Goal: Navigation & Orientation: Find specific page/section

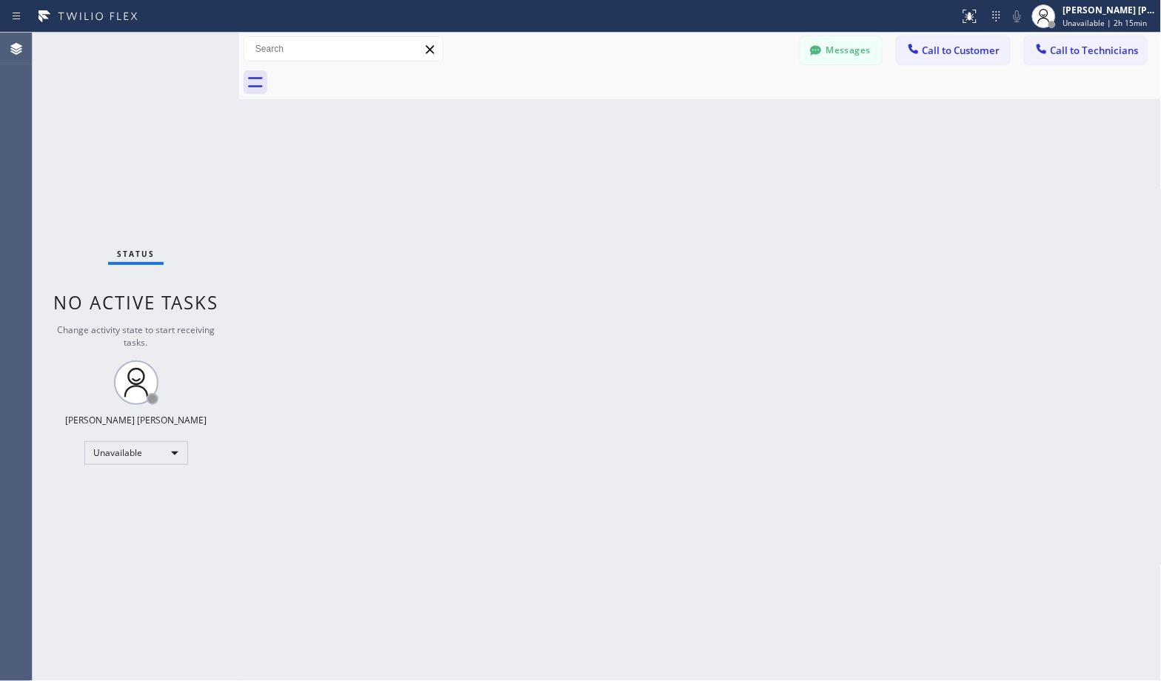
click at [903, 307] on div "Back to Dashboard Change Sender ID Customers Technicians Select a contact Outbo…" at bounding box center [700, 357] width 922 height 648
click at [333, 275] on div "Back to Dashboard Change Sender ID Customers Technicians Select a contact Outbo…" at bounding box center [700, 357] width 922 height 648
click at [1057, 270] on div "Back to Dashboard Change Sender ID Customers Technicians Select a contact Outbo…" at bounding box center [700, 357] width 922 height 648
click at [688, 175] on div "Back to Dashboard Change Sender ID Customers Technicians Select a contact Outbo…" at bounding box center [700, 357] width 922 height 648
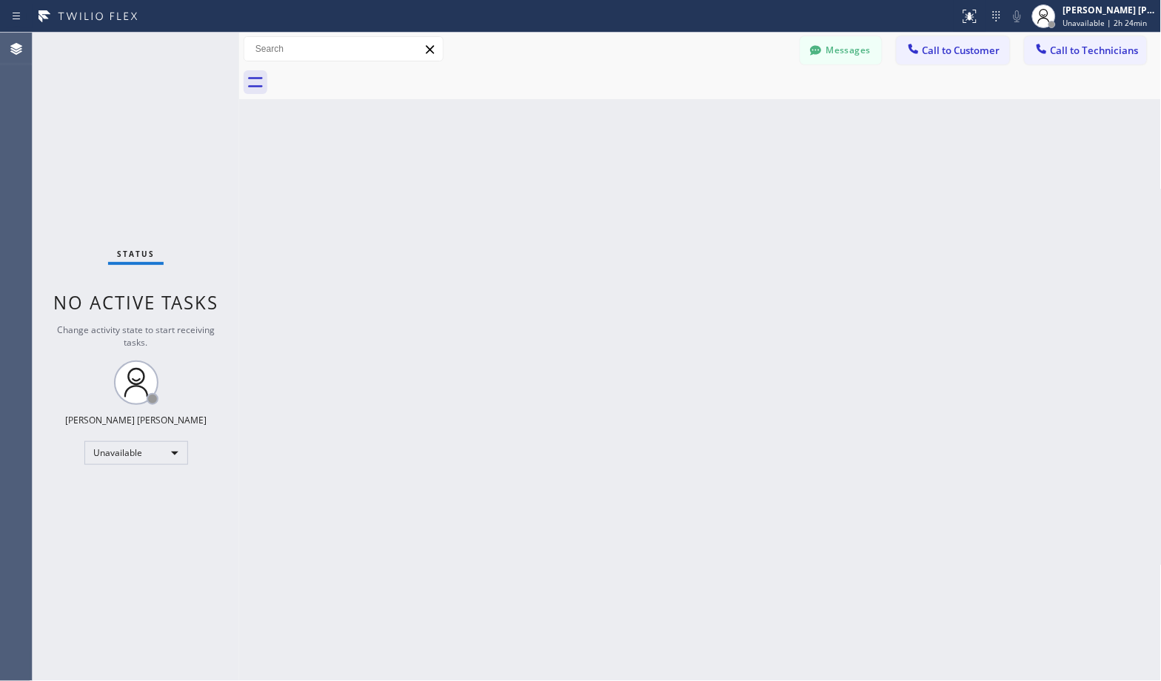
click at [690, 175] on div "Back to Dashboard Change Sender ID Customers Technicians Select a contact Outbo…" at bounding box center [700, 357] width 922 height 648
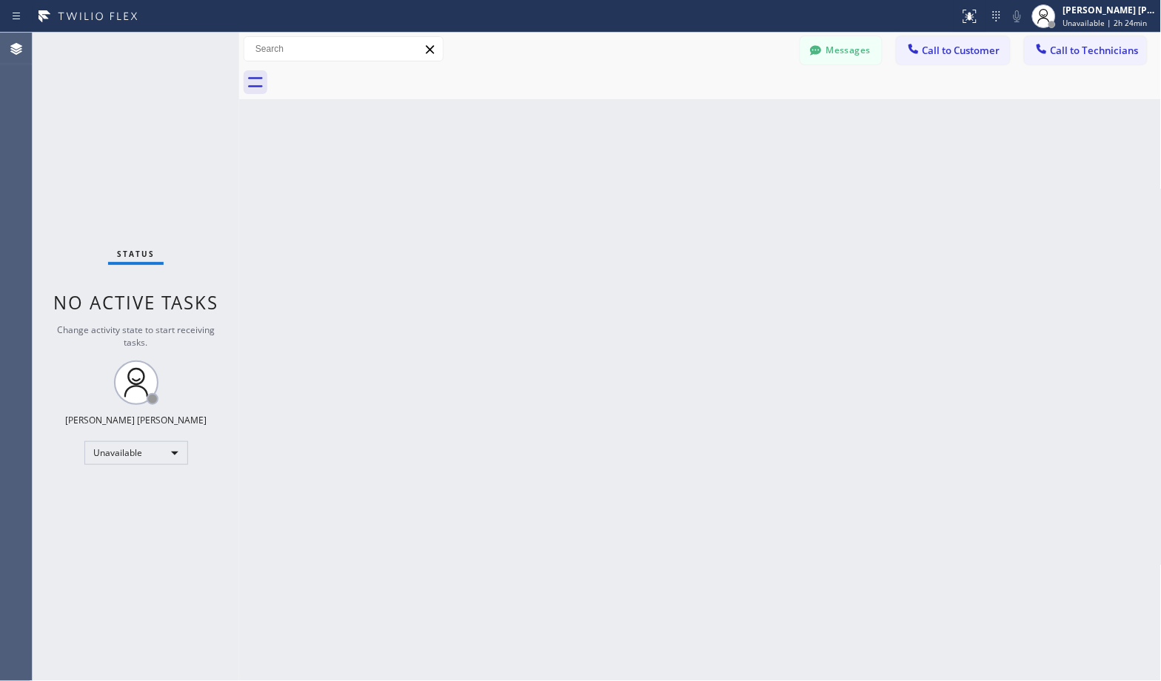
click at [690, 175] on div "Back to Dashboard Change Sender ID Customers Technicians Select a contact Outbo…" at bounding box center [700, 357] width 922 height 648
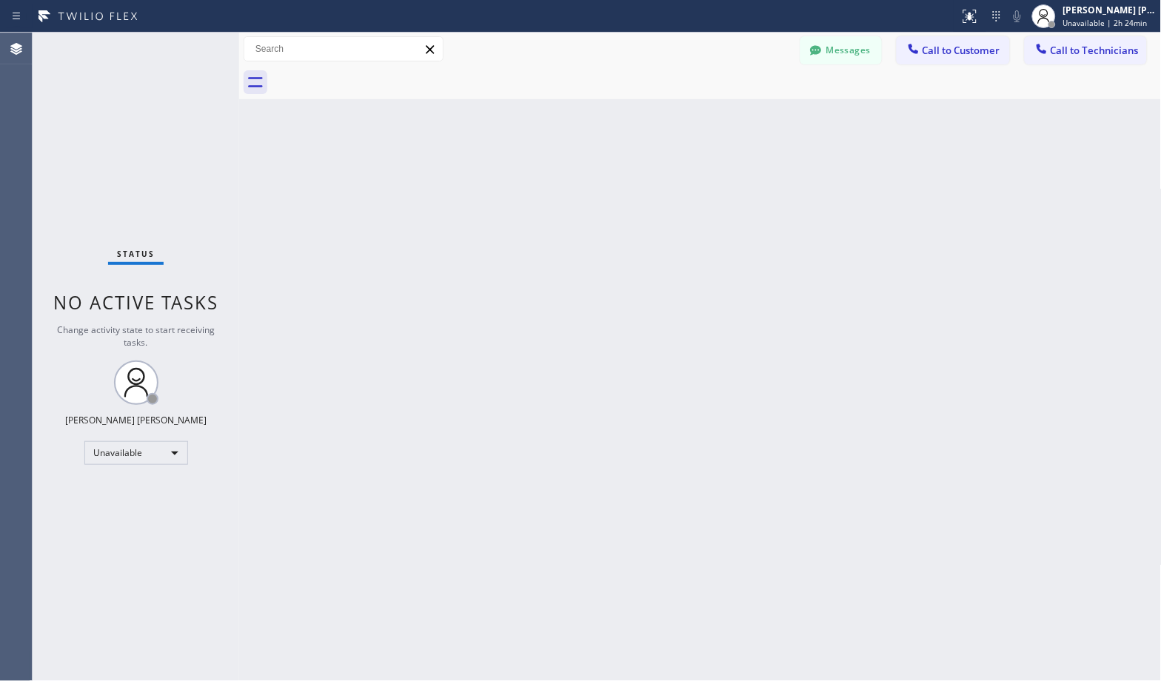
click at [690, 175] on div "Back to Dashboard Change Sender ID Customers Technicians Select a contact Outbo…" at bounding box center [700, 357] width 922 height 648
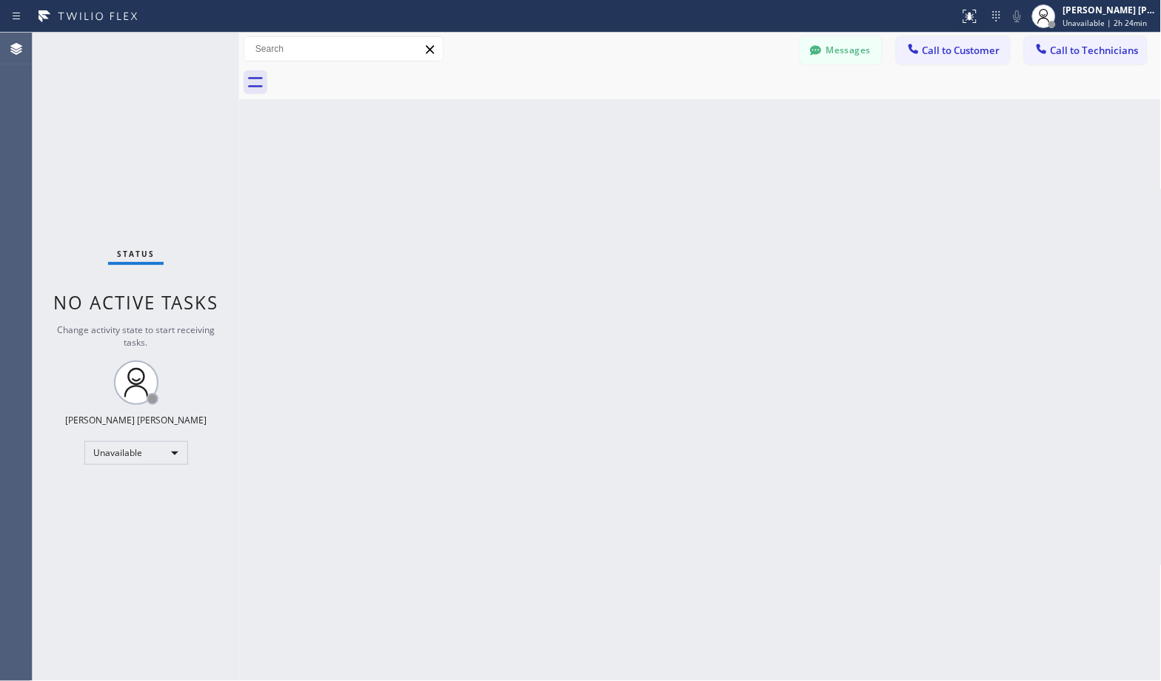
click at [690, 175] on div "Back to Dashboard Change Sender ID Customers Technicians Select a contact Outbo…" at bounding box center [700, 357] width 922 height 648
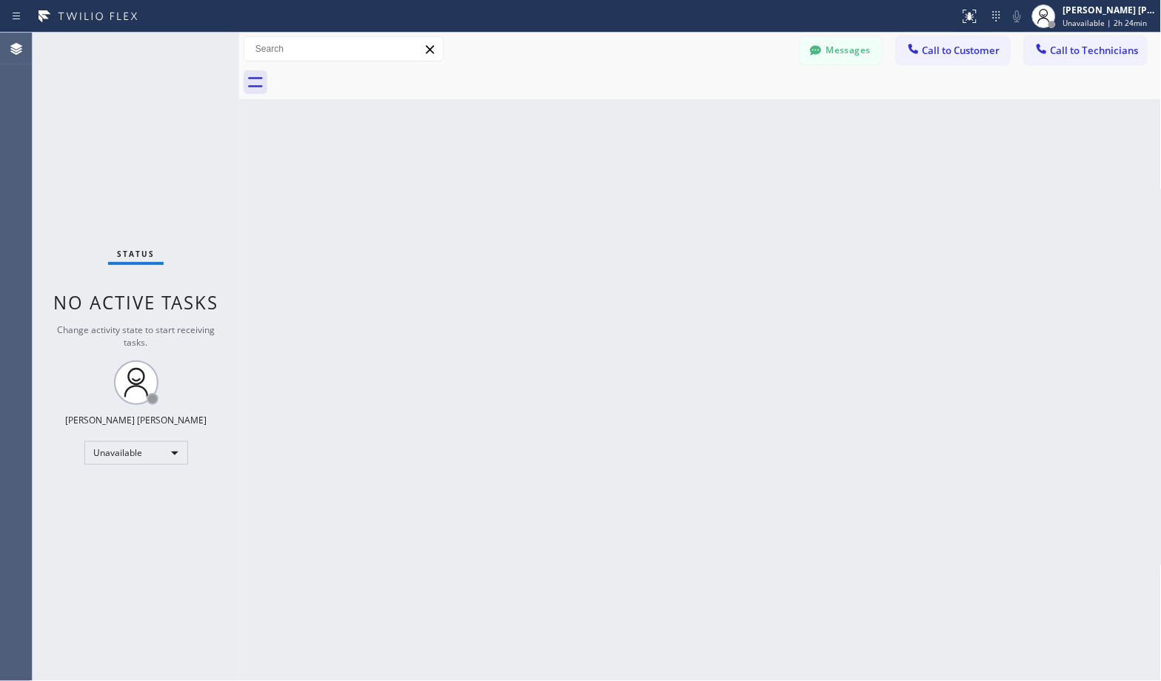
click at [690, 175] on div "Back to Dashboard Change Sender ID Customers Technicians Select a contact Outbo…" at bounding box center [700, 357] width 922 height 648
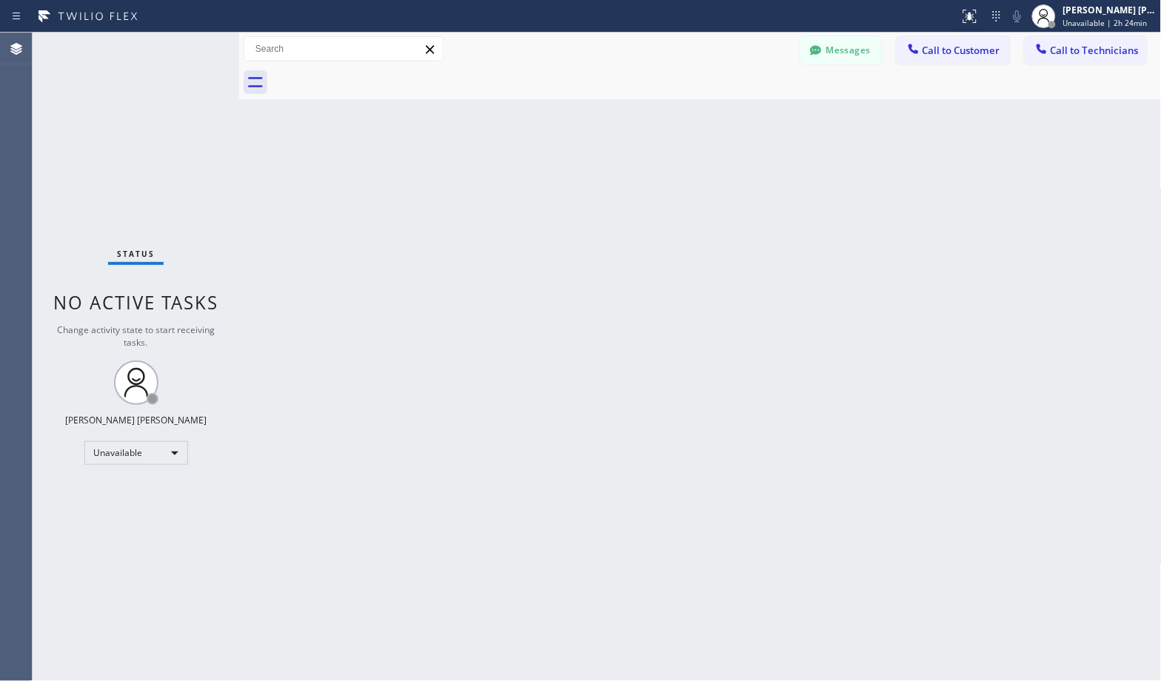
click at [690, 175] on div "Back to Dashboard Change Sender ID Customers Technicians Select a contact Outbo…" at bounding box center [700, 357] width 922 height 648
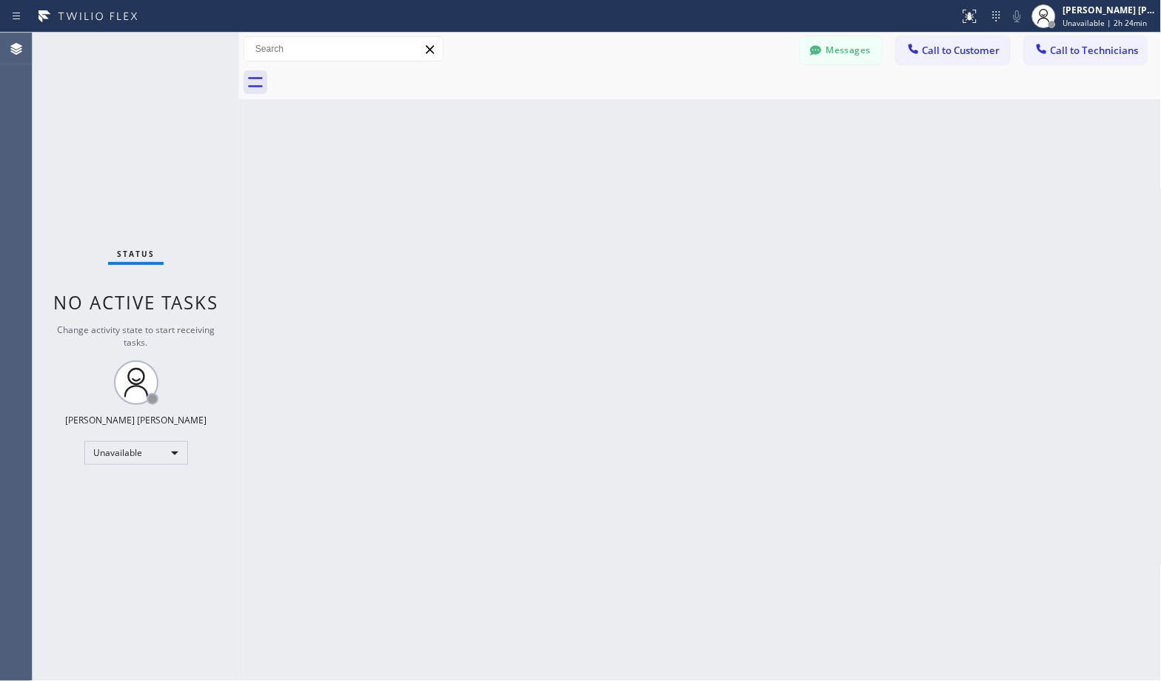
click at [690, 175] on div "Back to Dashboard Change Sender ID Customers Technicians Select a contact Outbo…" at bounding box center [700, 357] width 922 height 648
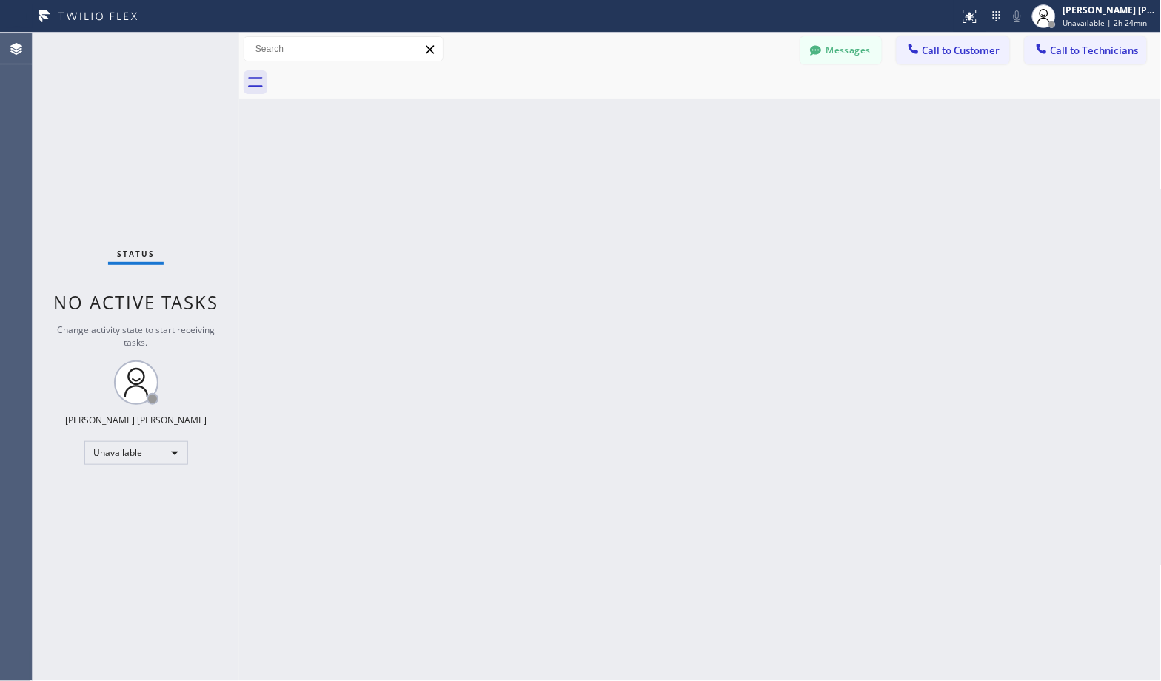
click at [690, 175] on div "Back to Dashboard Change Sender ID Customers Technicians Select a contact Outbo…" at bounding box center [700, 357] width 922 height 648
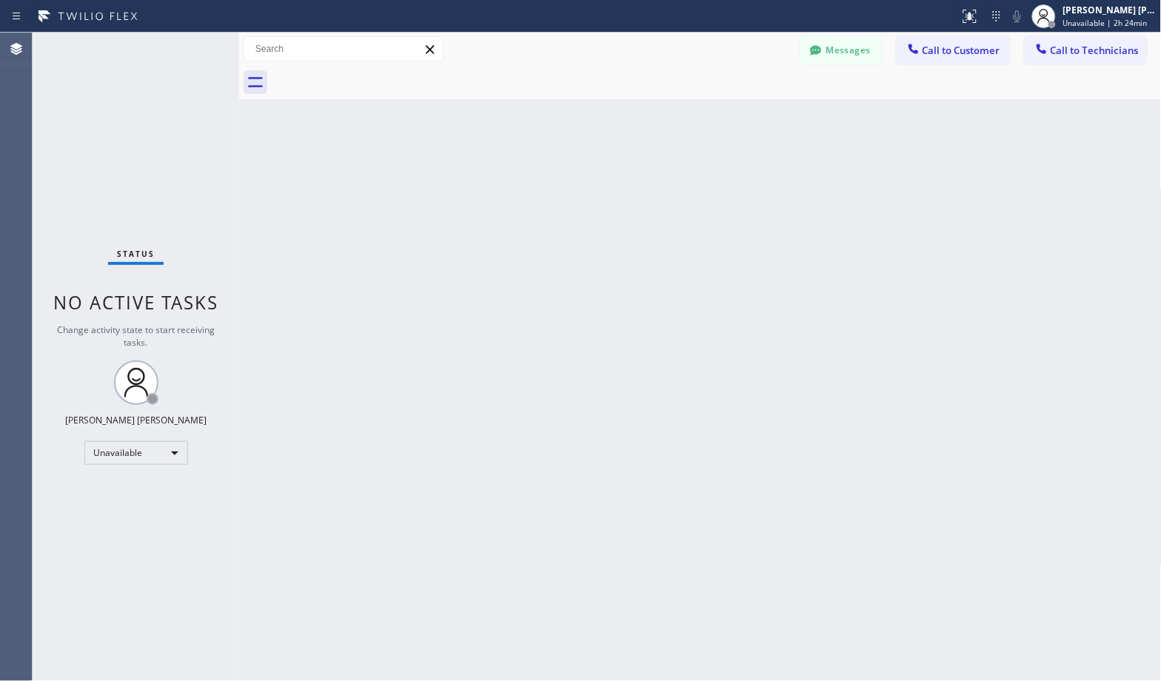
click at [690, 175] on div "Back to Dashboard Change Sender ID Customers Technicians Select a contact Outbo…" at bounding box center [700, 357] width 922 height 648
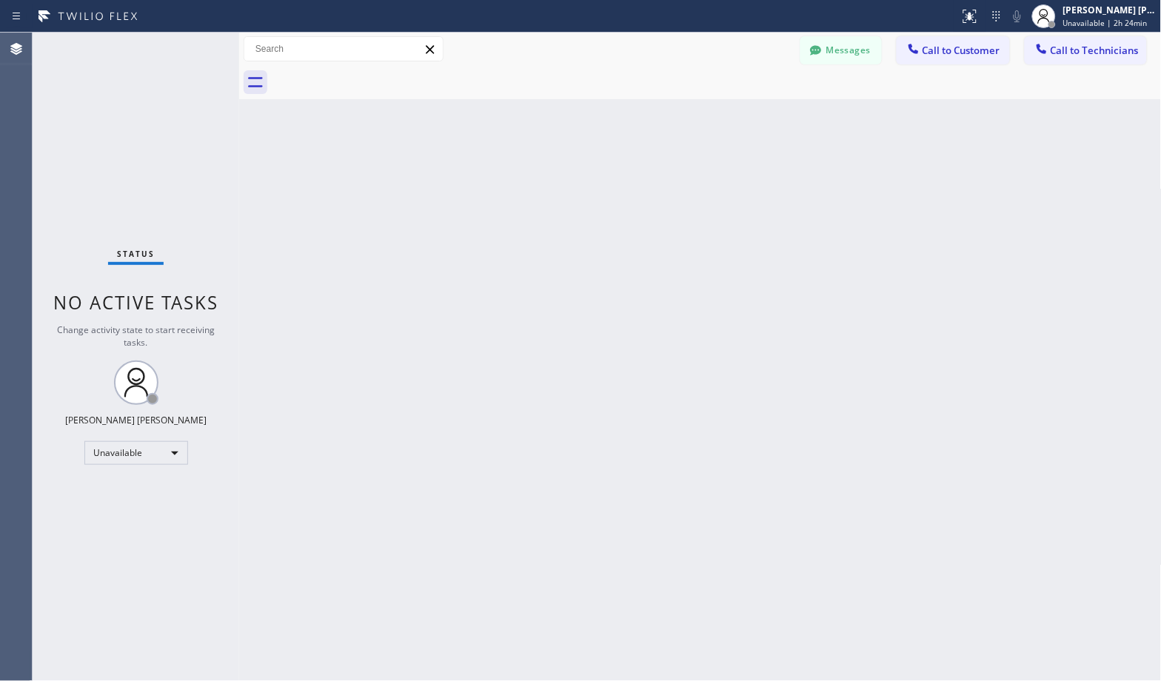
click at [690, 175] on div "Back to Dashboard Change Sender ID Customers Technicians Select a contact Outbo…" at bounding box center [700, 357] width 922 height 648
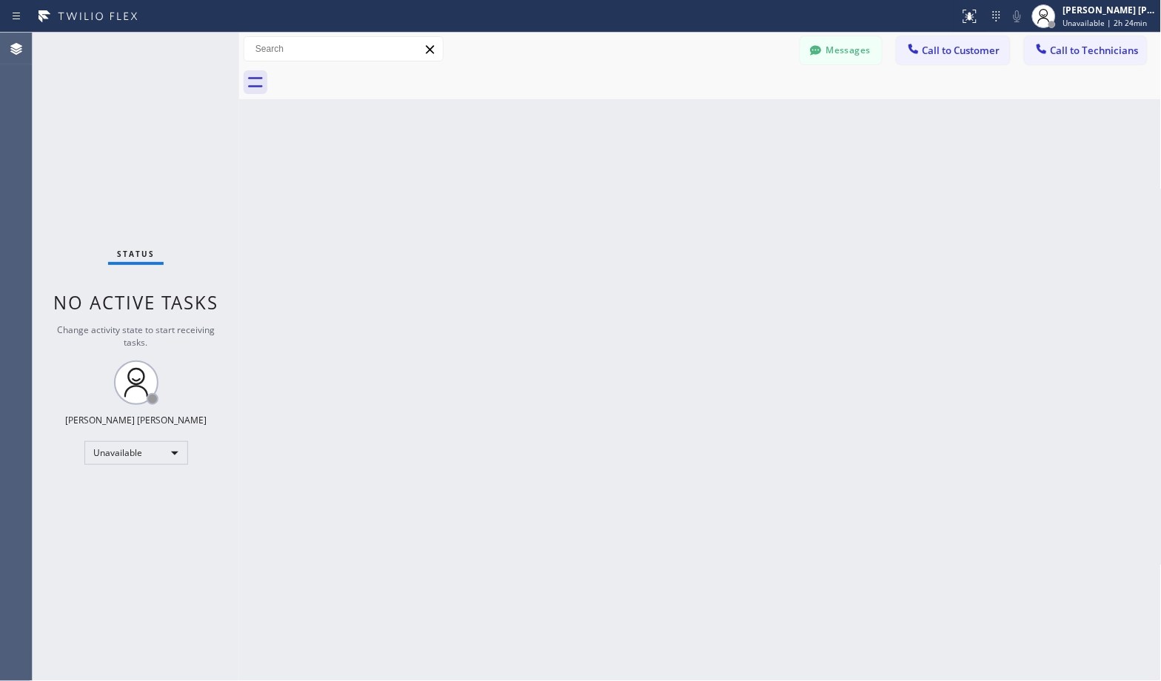
click at [690, 175] on div "Back to Dashboard Change Sender ID Customers Technicians Select a contact Outbo…" at bounding box center [700, 357] width 922 height 648
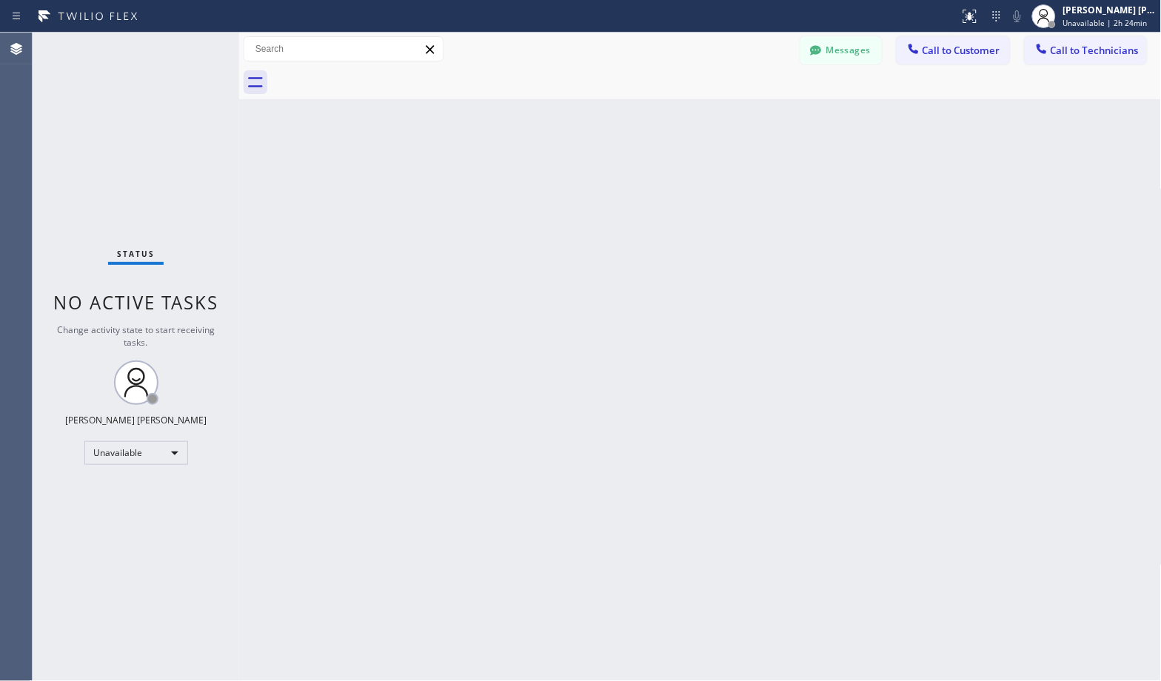
click at [690, 175] on div "Back to Dashboard Change Sender ID Customers Technicians Select a contact Outbo…" at bounding box center [700, 357] width 922 height 648
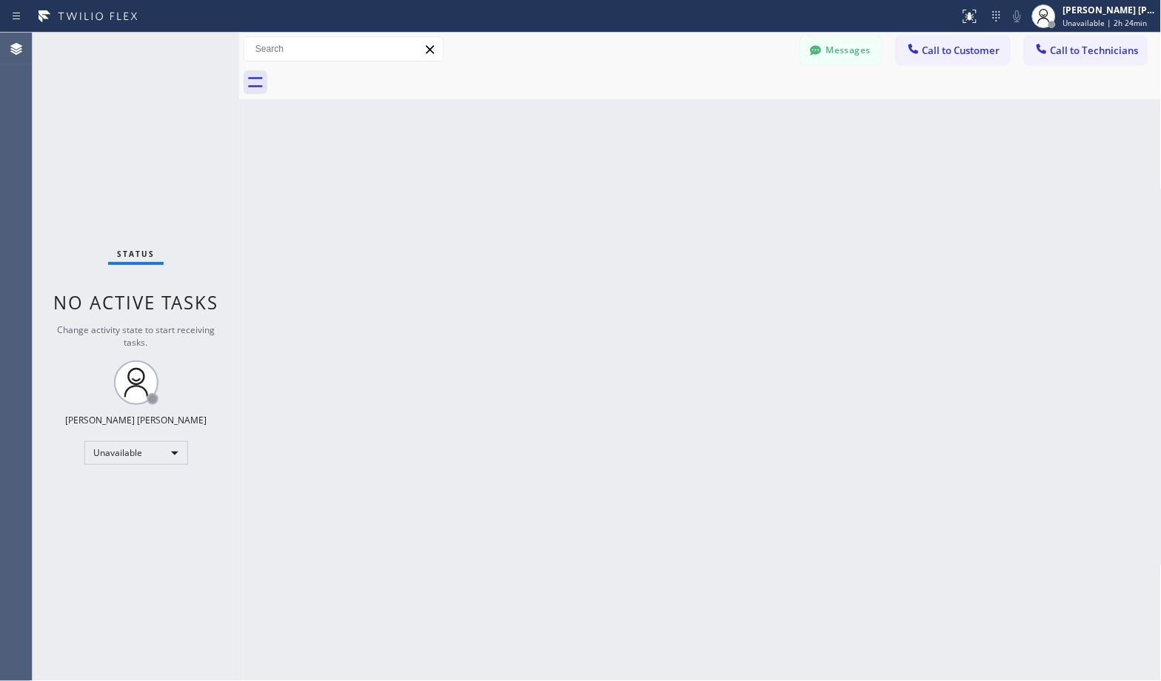
click at [690, 175] on div "Back to Dashboard Change Sender ID Customers Technicians Select a contact Outbo…" at bounding box center [700, 357] width 922 height 648
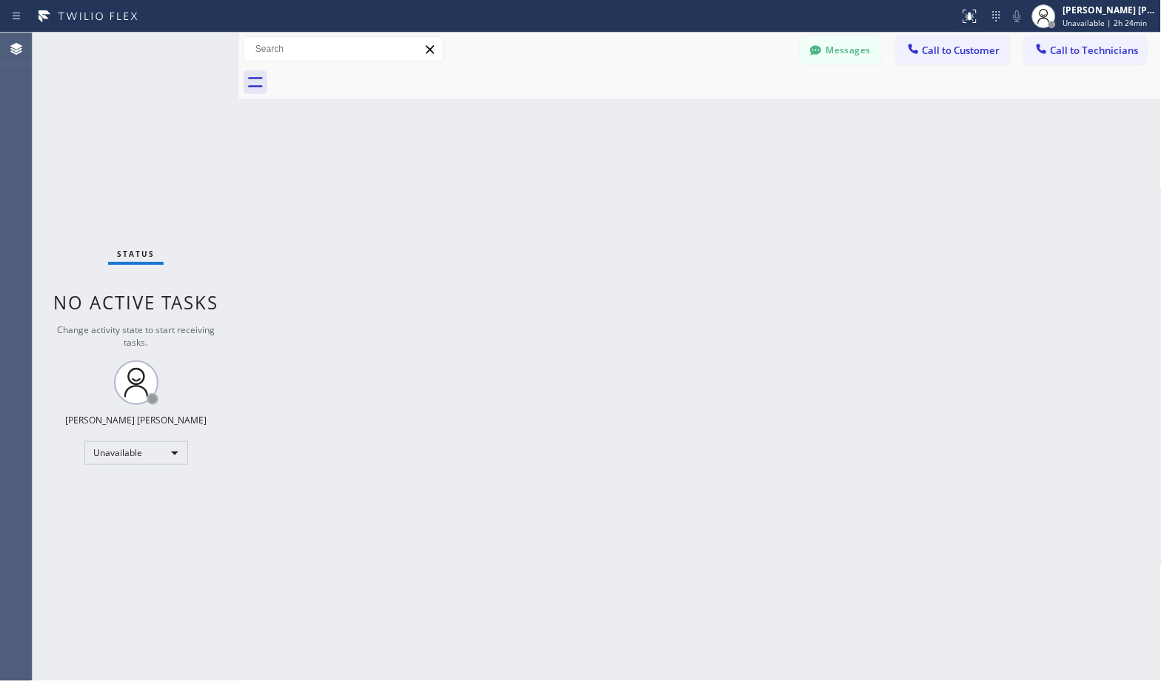
click at [690, 175] on div "Back to Dashboard Change Sender ID Customers Technicians Select a contact Outbo…" at bounding box center [700, 357] width 922 height 648
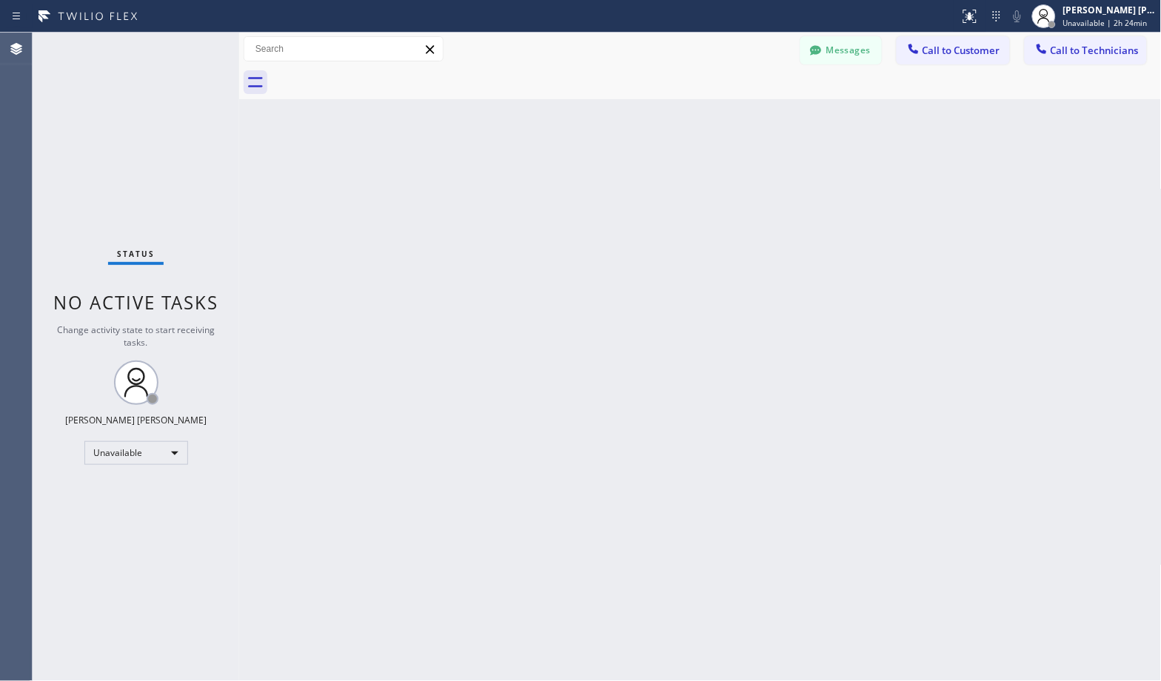
click at [690, 175] on div "Back to Dashboard Change Sender ID Customers Technicians Select a contact Outbo…" at bounding box center [700, 357] width 922 height 648
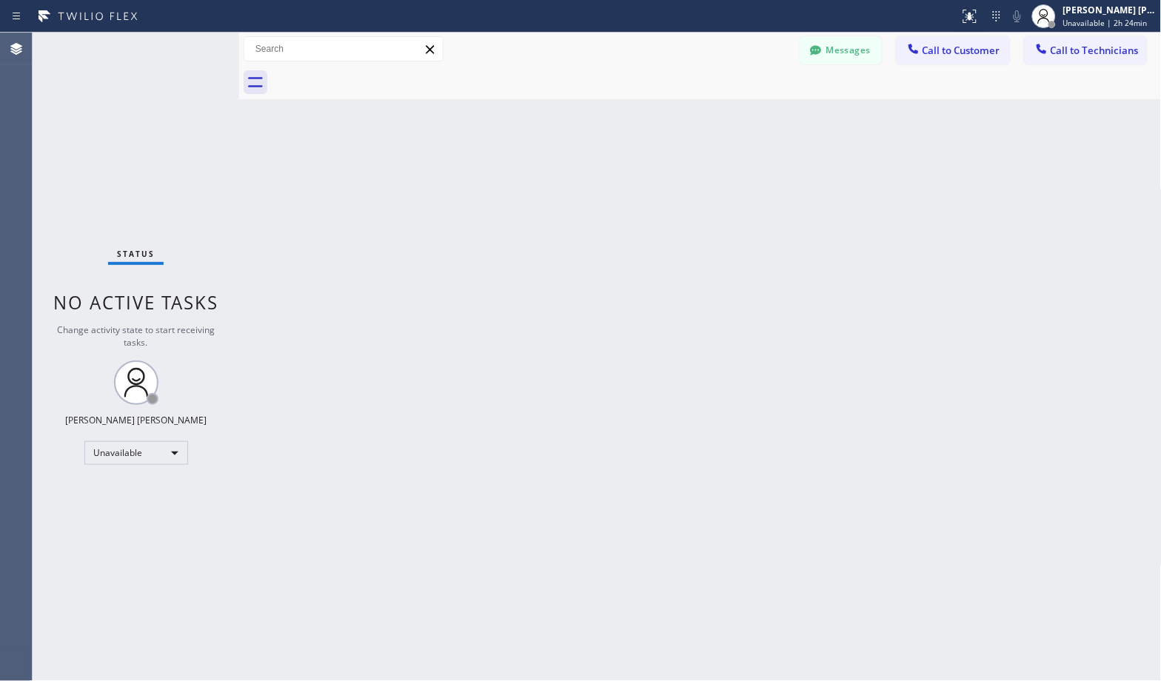
click at [690, 175] on div "Back to Dashboard Change Sender ID Customers Technicians Select a contact Outbo…" at bounding box center [700, 357] width 922 height 648
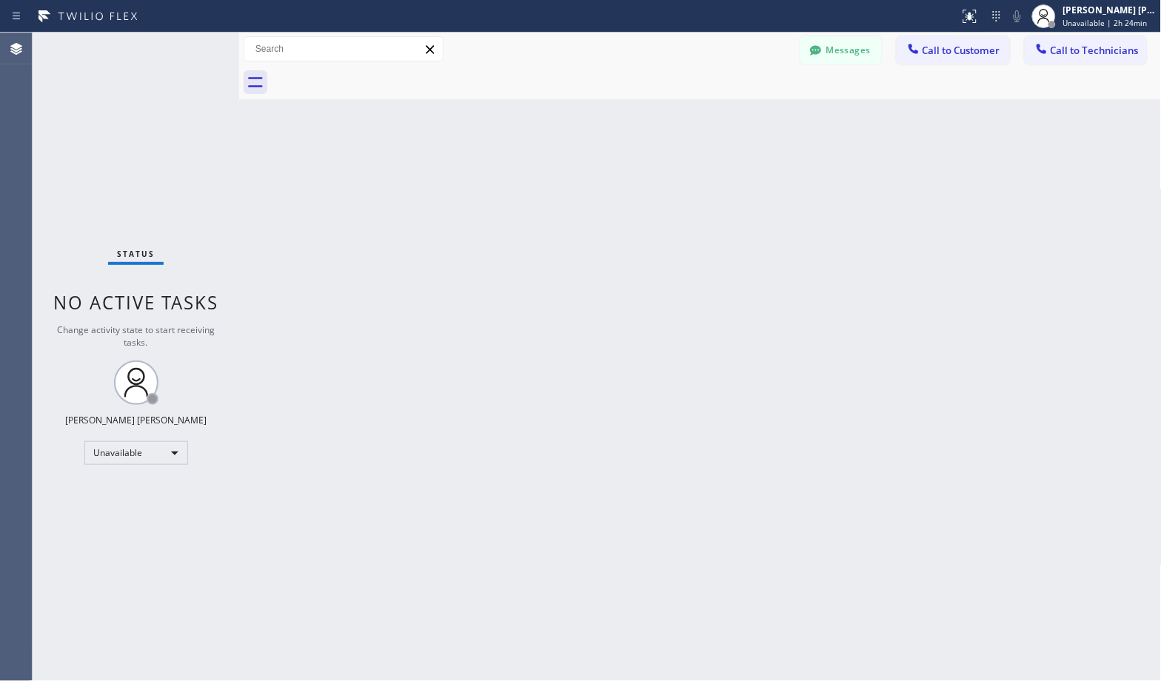
click at [690, 175] on div "Back to Dashboard Change Sender ID Customers Technicians Select a contact Outbo…" at bounding box center [700, 357] width 922 height 648
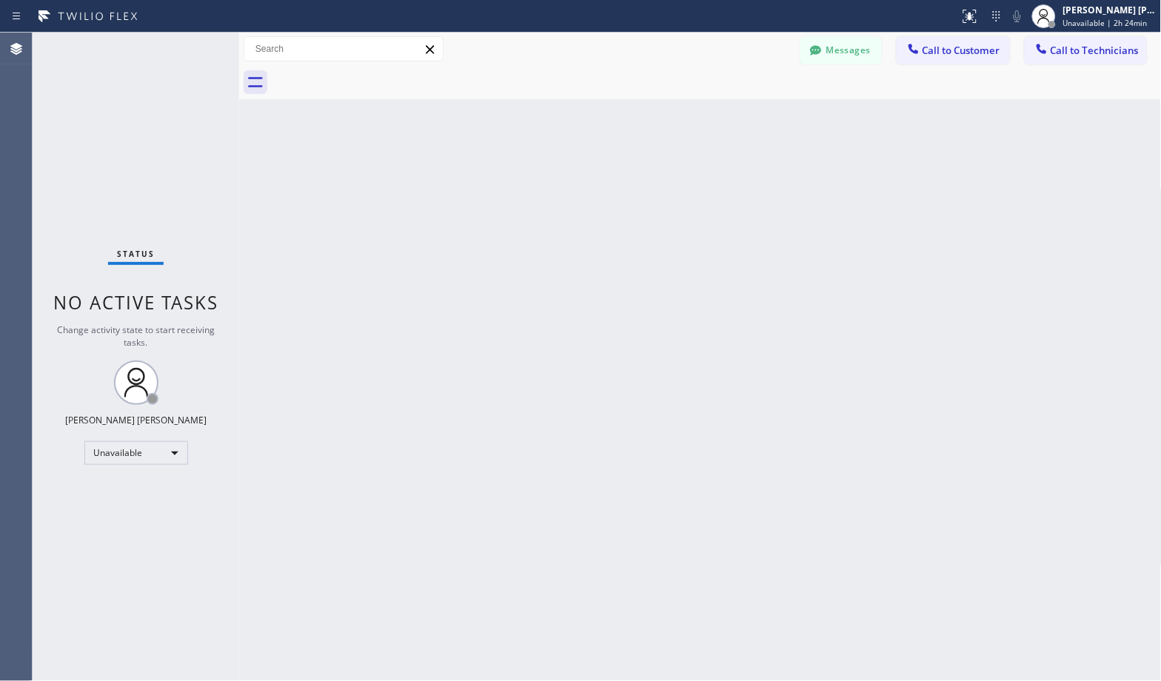
click at [690, 175] on div "Back to Dashboard Change Sender ID Customers Technicians Select a contact Outbo…" at bounding box center [700, 357] width 922 height 648
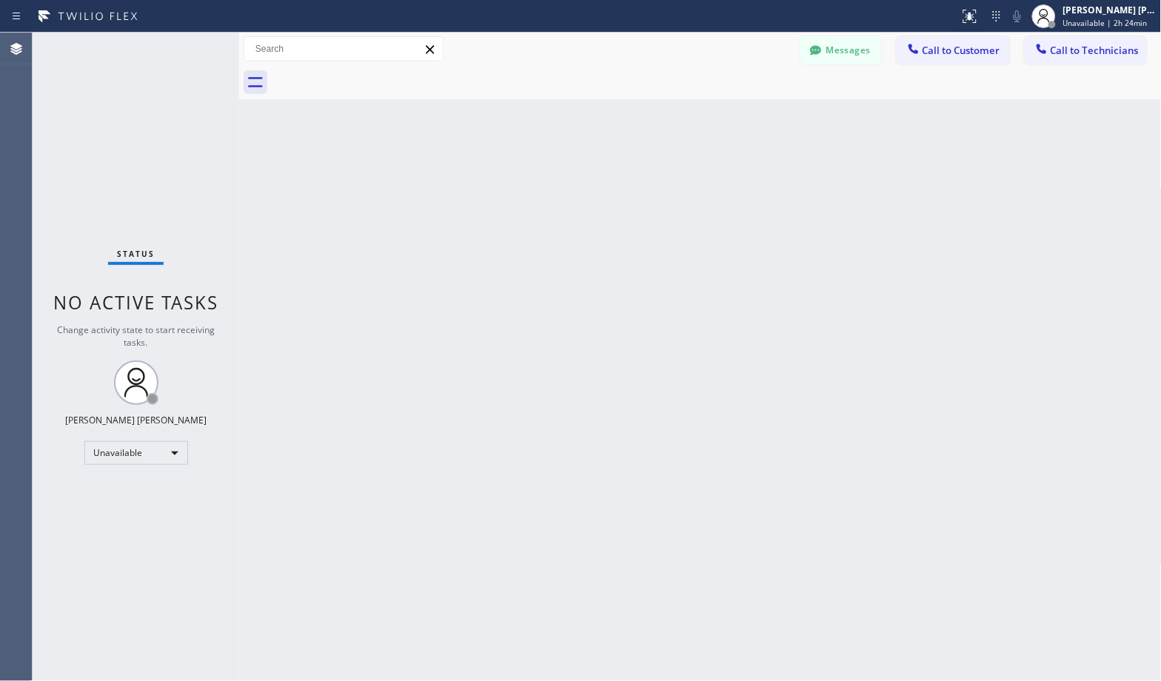
click at [690, 175] on div "Back to Dashboard Change Sender ID Customers Technicians Select a contact Outbo…" at bounding box center [700, 357] width 922 height 648
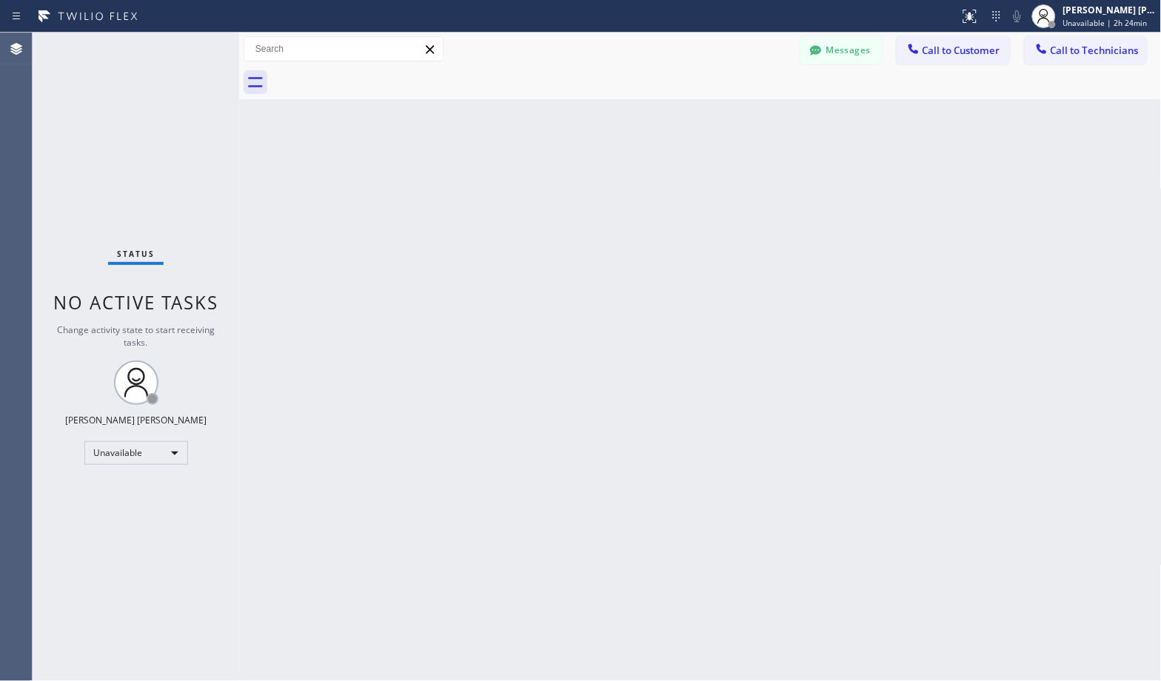
click at [690, 175] on div "Back to Dashboard Change Sender ID Customers Technicians Select a contact Outbo…" at bounding box center [700, 357] width 922 height 648
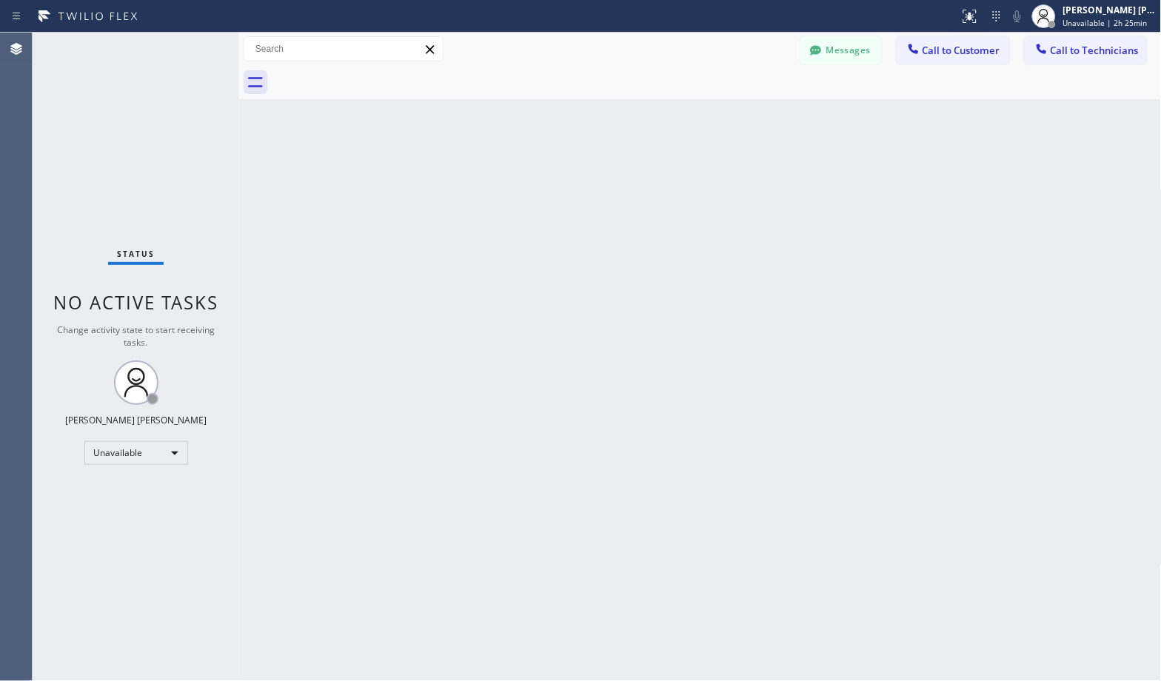
click at [690, 175] on div "Back to Dashboard Change Sender ID Customers Technicians Select a contact Outbo…" at bounding box center [700, 357] width 922 height 648
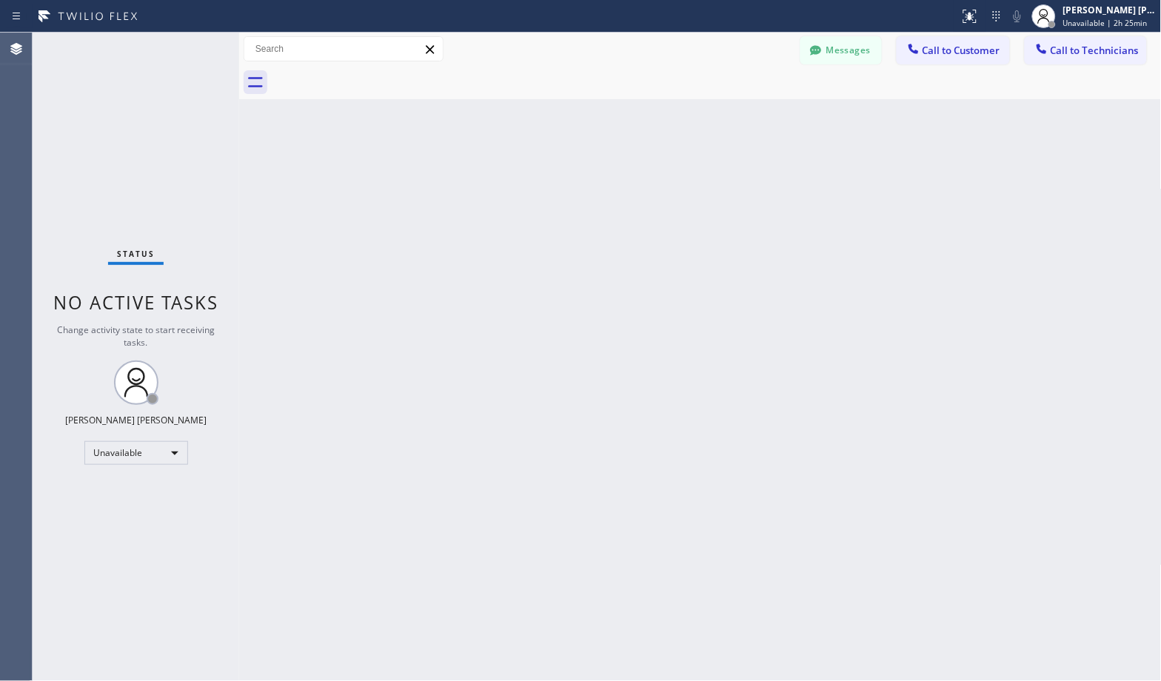
click at [690, 175] on div "Back to Dashboard Change Sender ID Customers Technicians Select a contact Outbo…" at bounding box center [700, 357] width 922 height 648
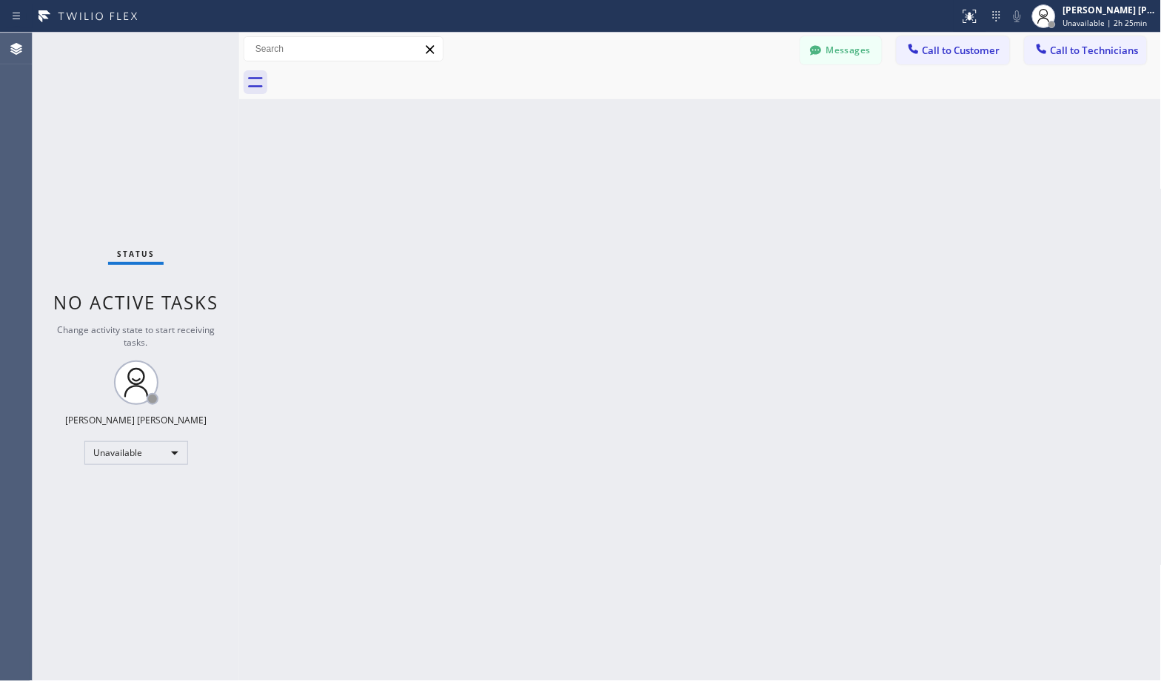
click at [690, 175] on div "Back to Dashboard Change Sender ID Customers Technicians Select a contact Outbo…" at bounding box center [700, 357] width 922 height 648
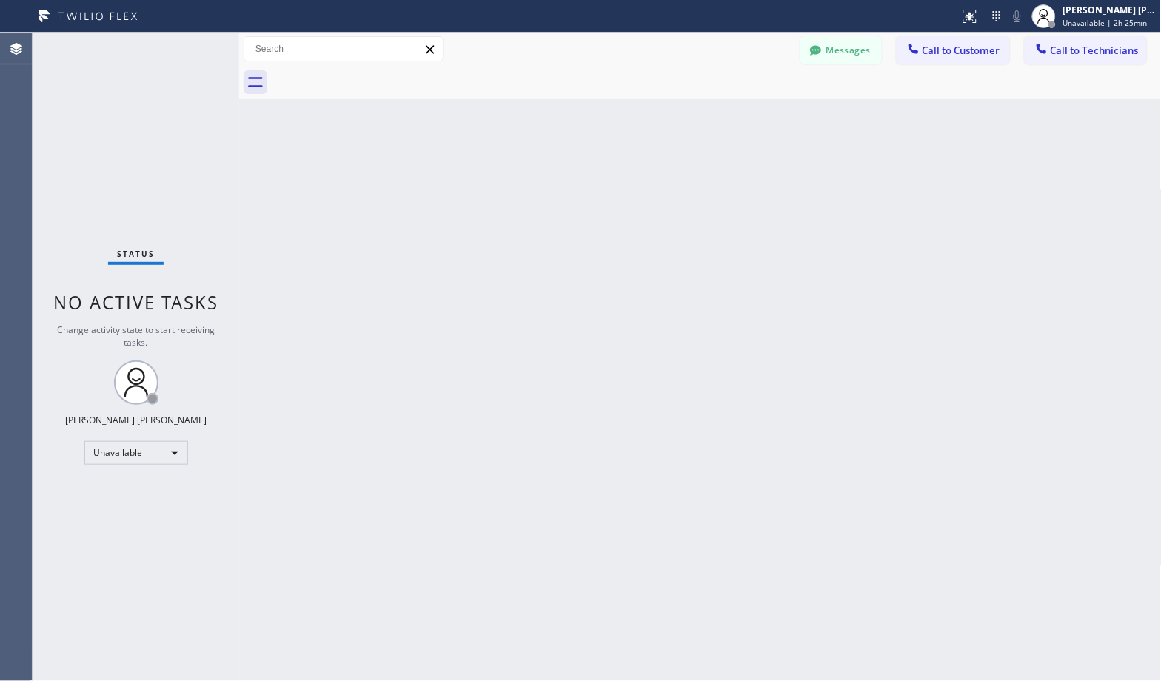
click at [690, 175] on div "Back to Dashboard Change Sender ID Customers Technicians Select a contact Outbo…" at bounding box center [700, 357] width 922 height 648
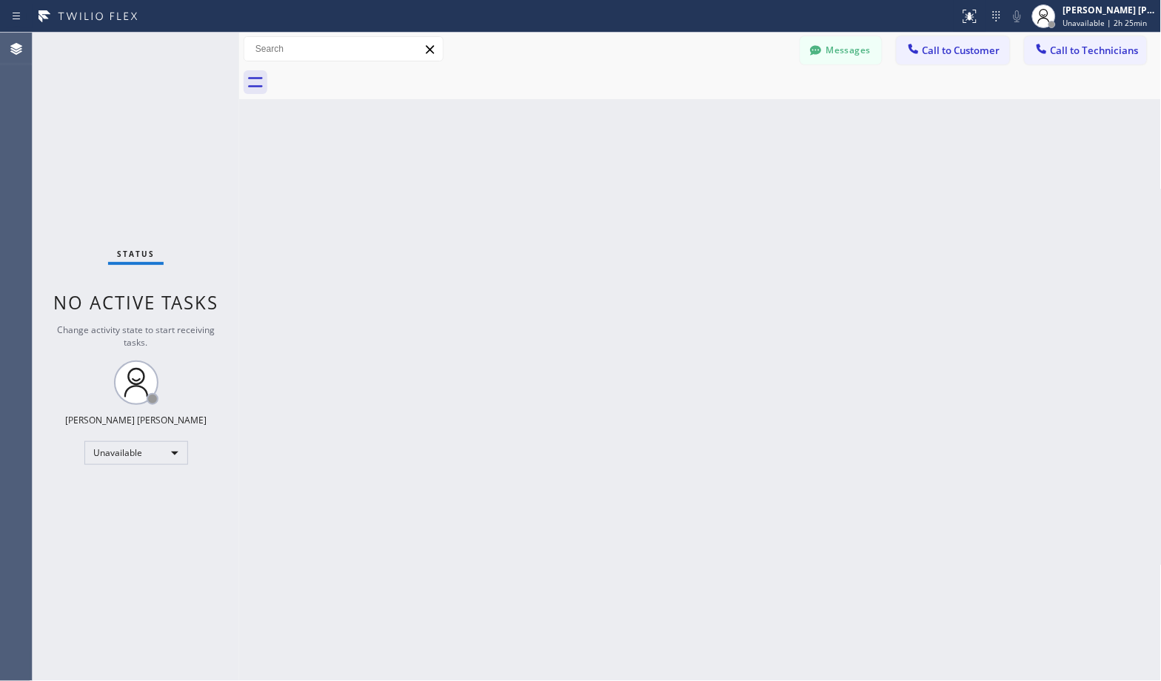
click at [690, 175] on div "Back to Dashboard Change Sender ID Customers Technicians Select a contact Outbo…" at bounding box center [700, 357] width 922 height 648
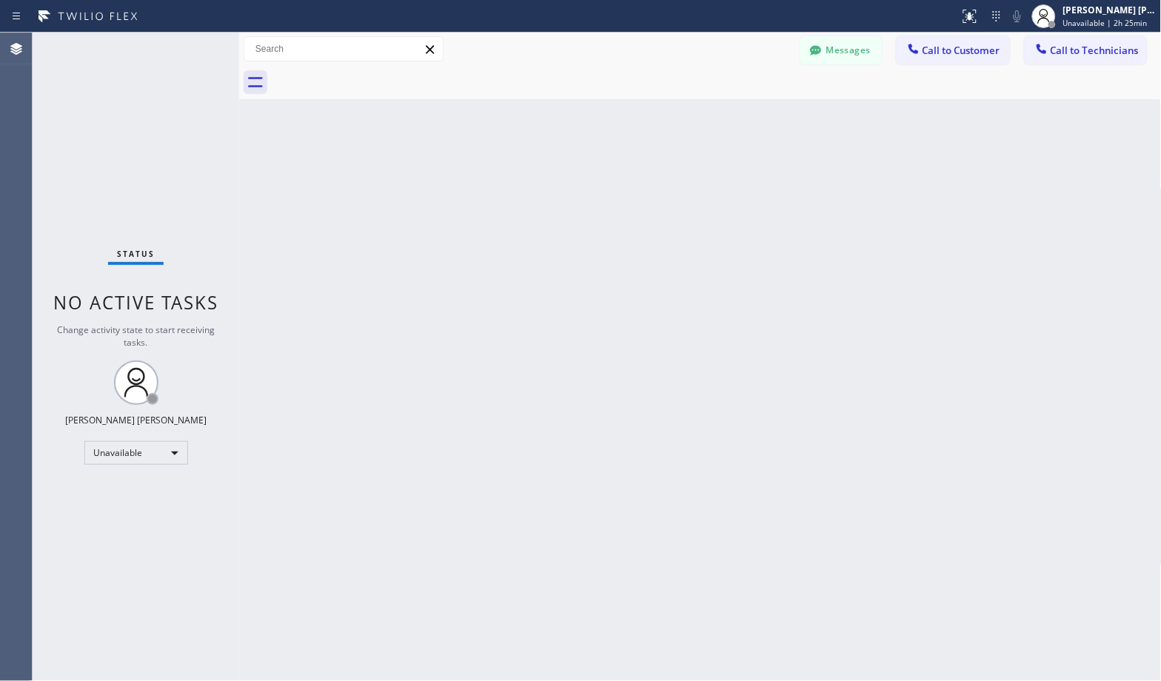
click at [690, 175] on div "Back to Dashboard Change Sender ID Customers Technicians Select a contact Outbo…" at bounding box center [700, 357] width 922 height 648
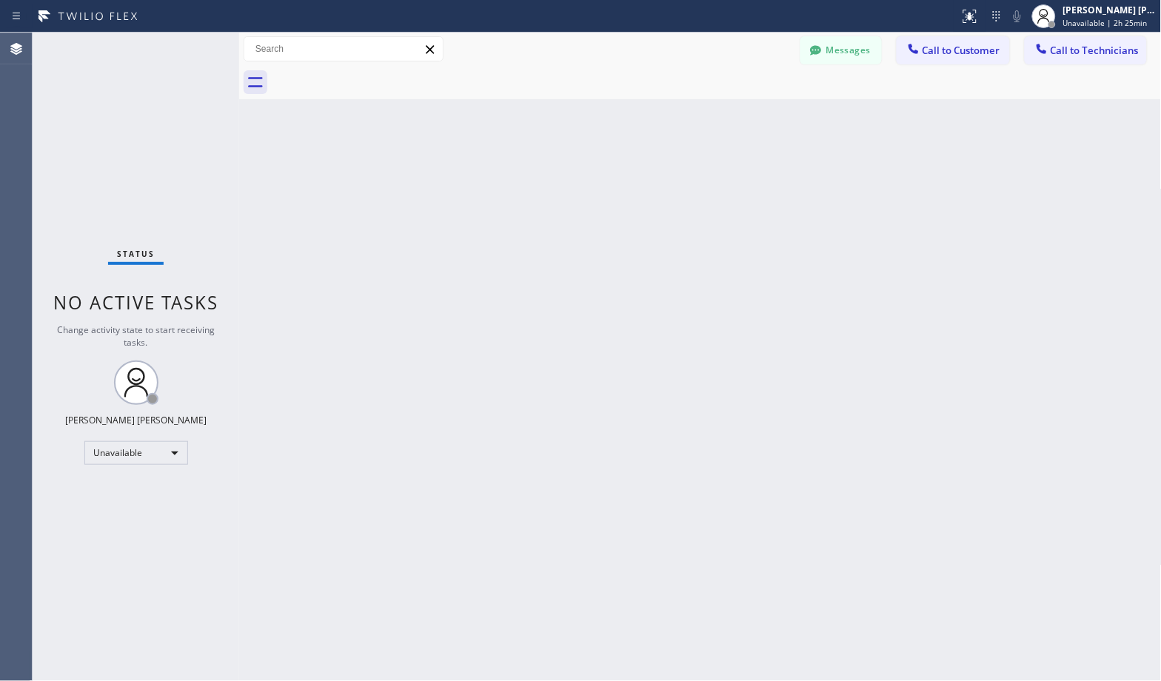
click at [690, 175] on div "Back to Dashboard Change Sender ID Customers Technicians Select a contact Outbo…" at bounding box center [700, 357] width 922 height 648
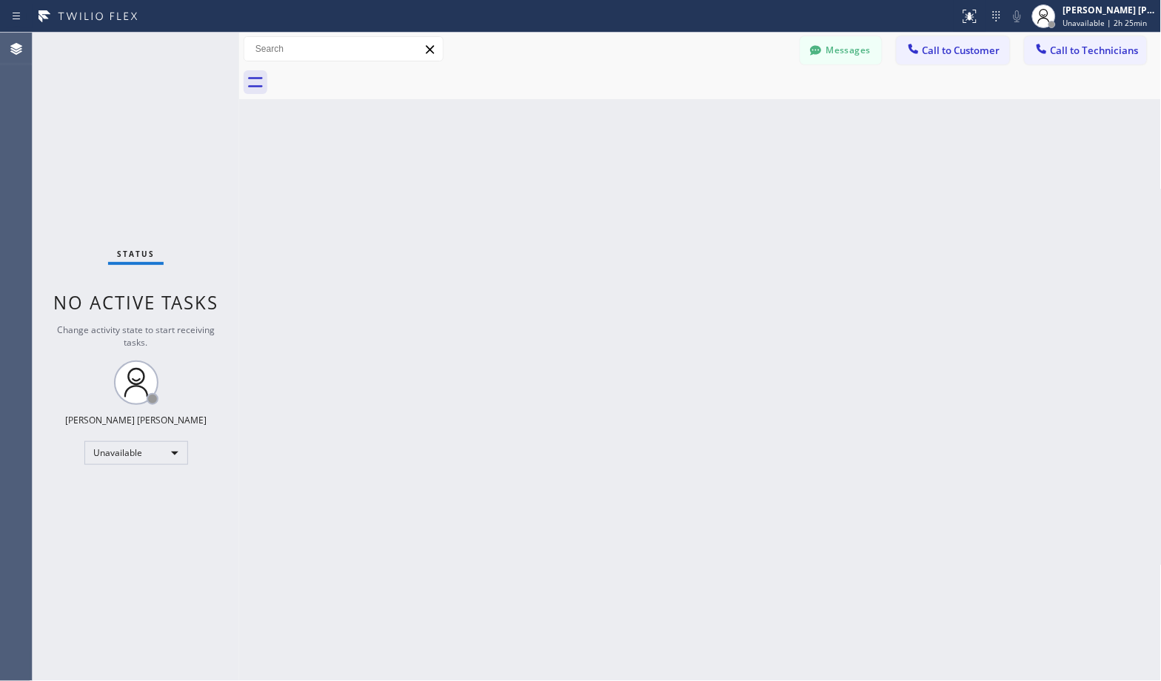
click at [690, 175] on div "Back to Dashboard Change Sender ID Customers Technicians Select a contact Outbo…" at bounding box center [700, 357] width 922 height 648
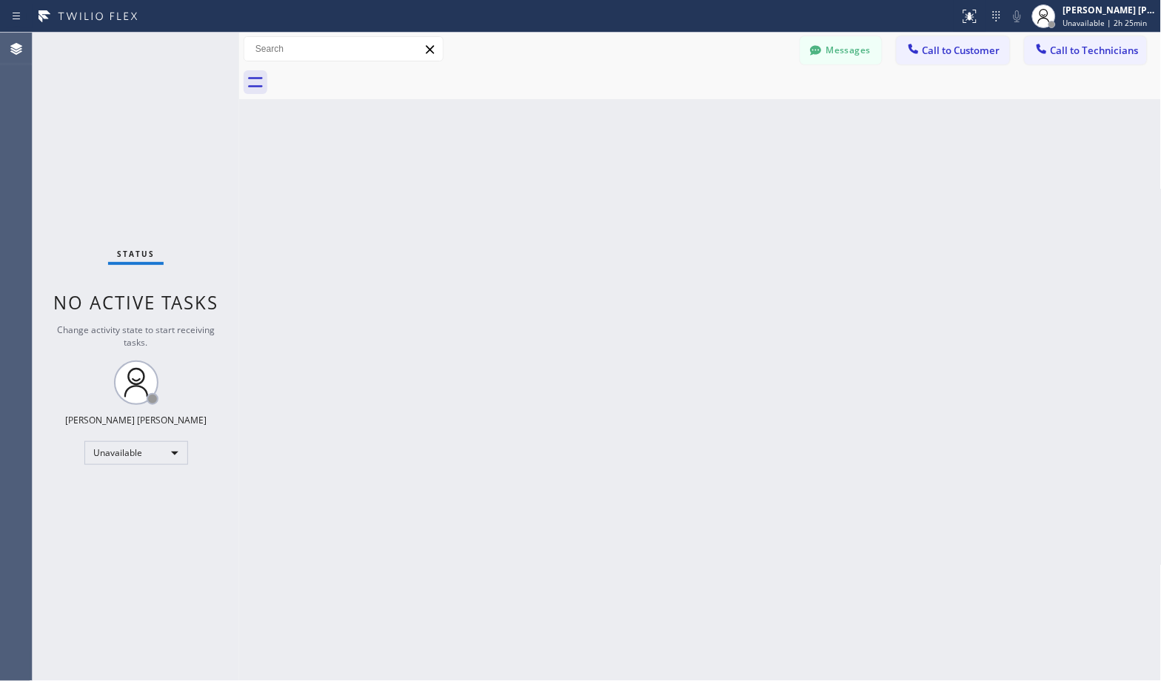
click at [690, 175] on div "Back to Dashboard Change Sender ID Customers Technicians Select a contact Outbo…" at bounding box center [700, 357] width 922 height 648
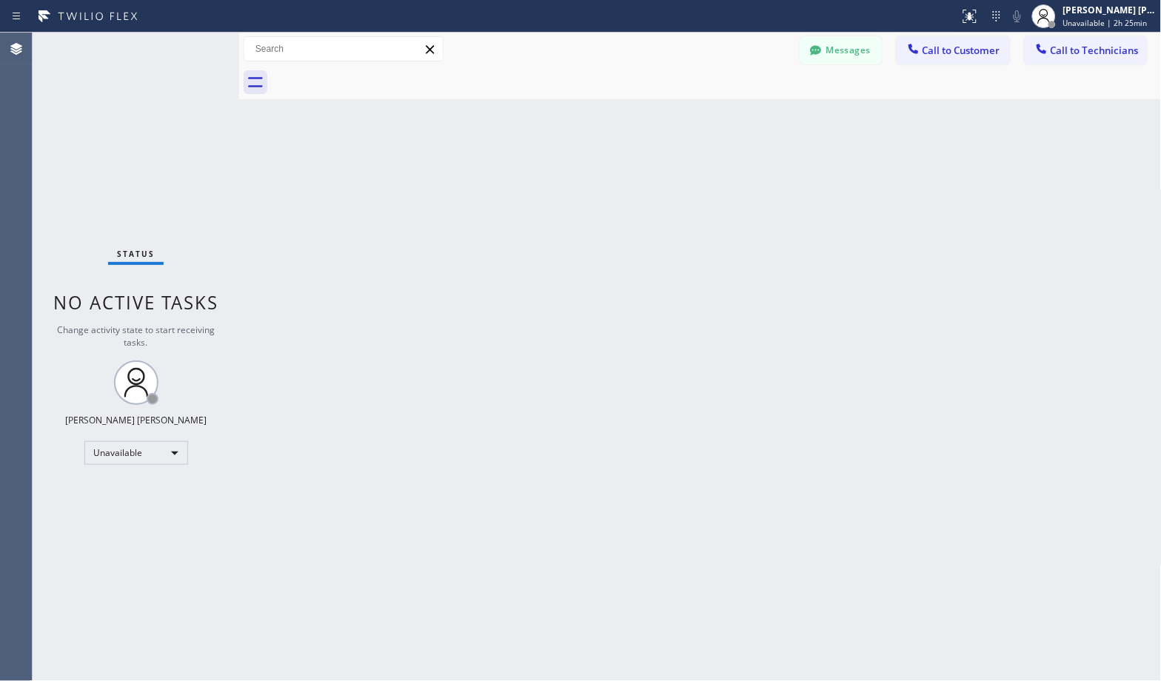
click at [690, 175] on div "Back to Dashboard Change Sender ID Customers Technicians Select a contact Outbo…" at bounding box center [700, 357] width 922 height 648
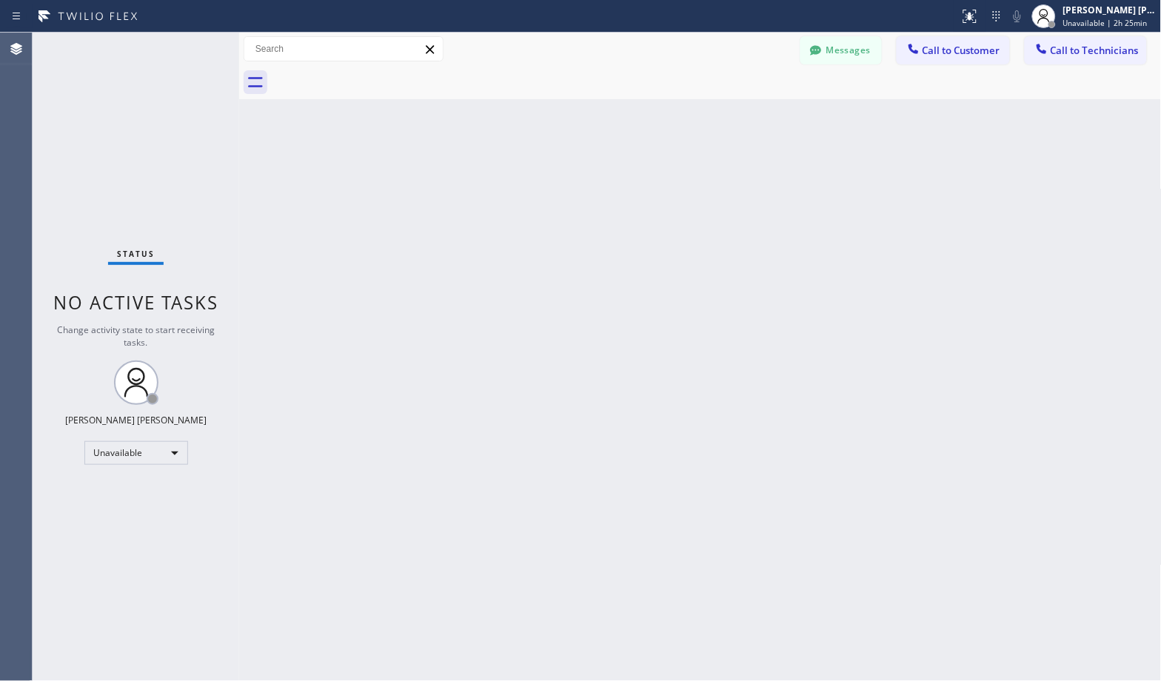
click at [690, 175] on div "Back to Dashboard Change Sender ID Customers Technicians Select a contact Outbo…" at bounding box center [700, 357] width 922 height 648
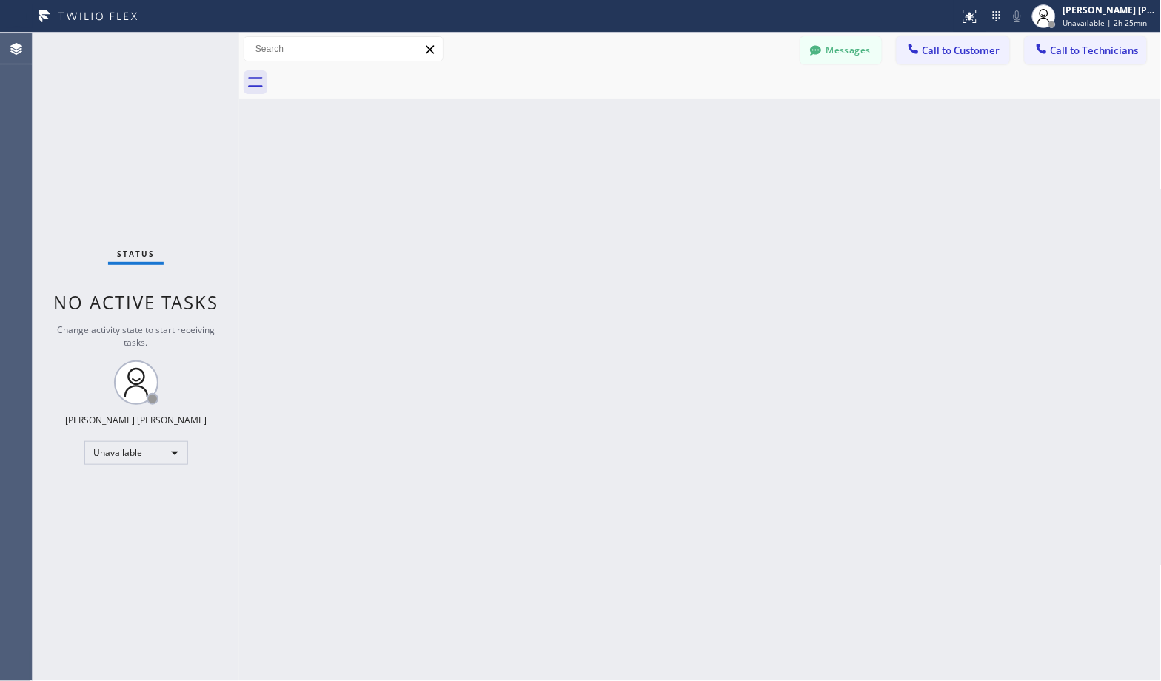
click at [690, 175] on div "Back to Dashboard Change Sender ID Customers Technicians Select a contact Outbo…" at bounding box center [700, 357] width 922 height 648
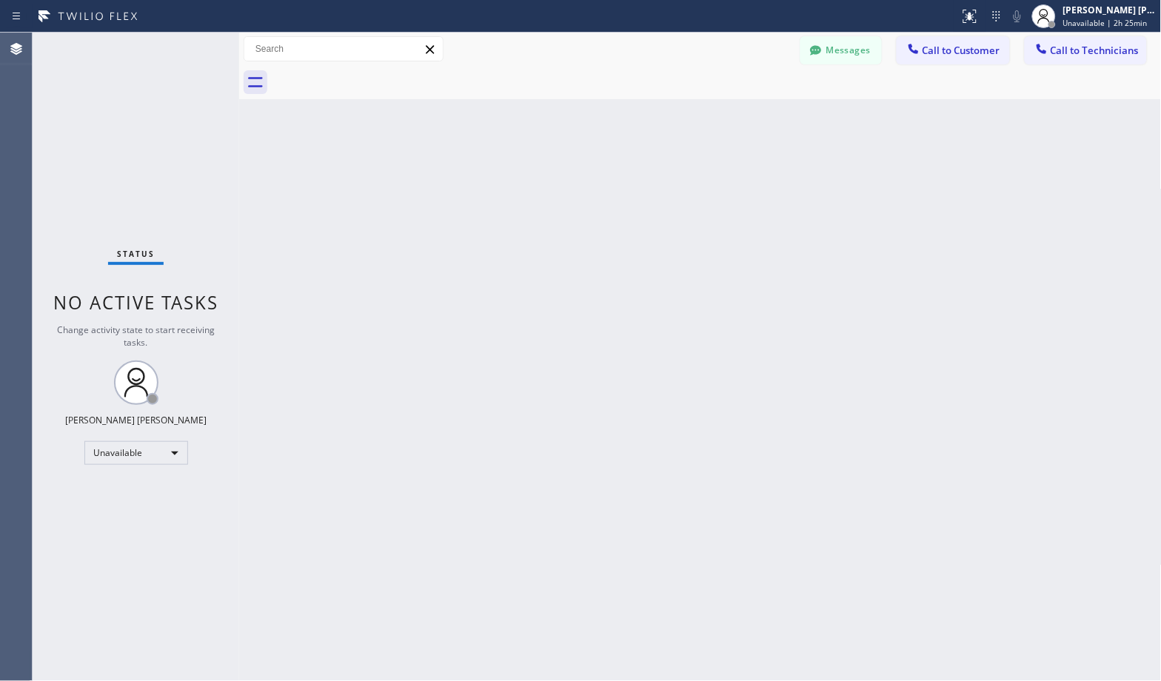
click at [690, 175] on div "Back to Dashboard Change Sender ID Customers Technicians Select a contact Outbo…" at bounding box center [700, 357] width 922 height 648
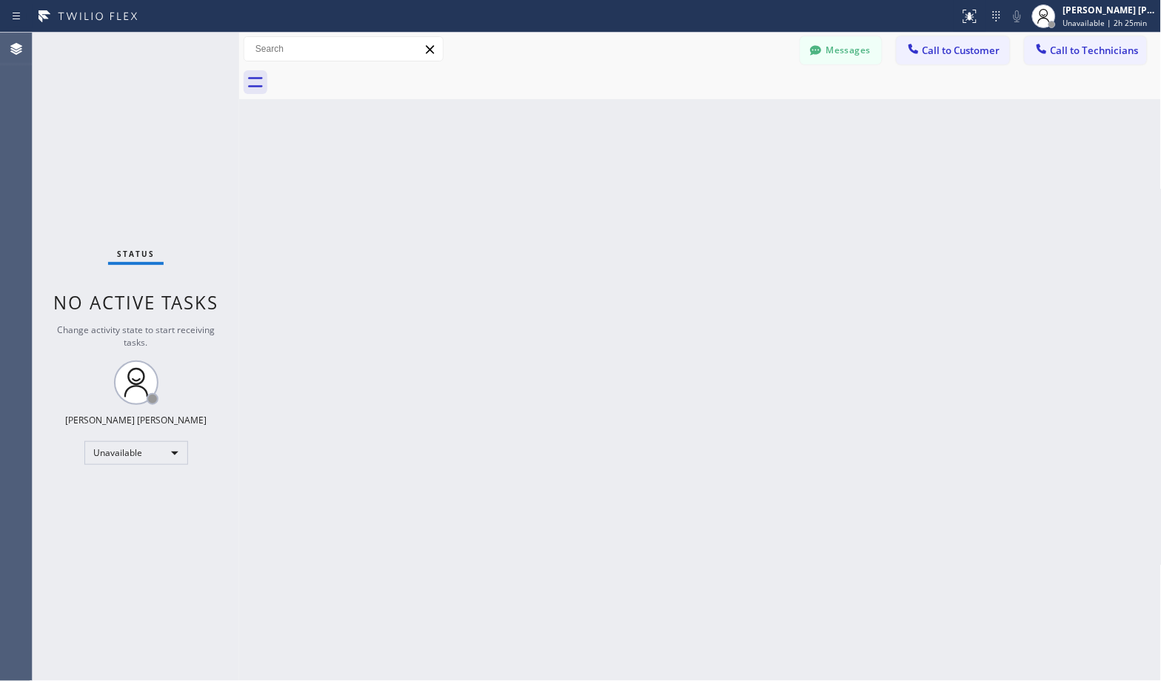
click at [690, 175] on div "Back to Dashboard Change Sender ID Customers Technicians Select a contact Outbo…" at bounding box center [700, 357] width 922 height 648
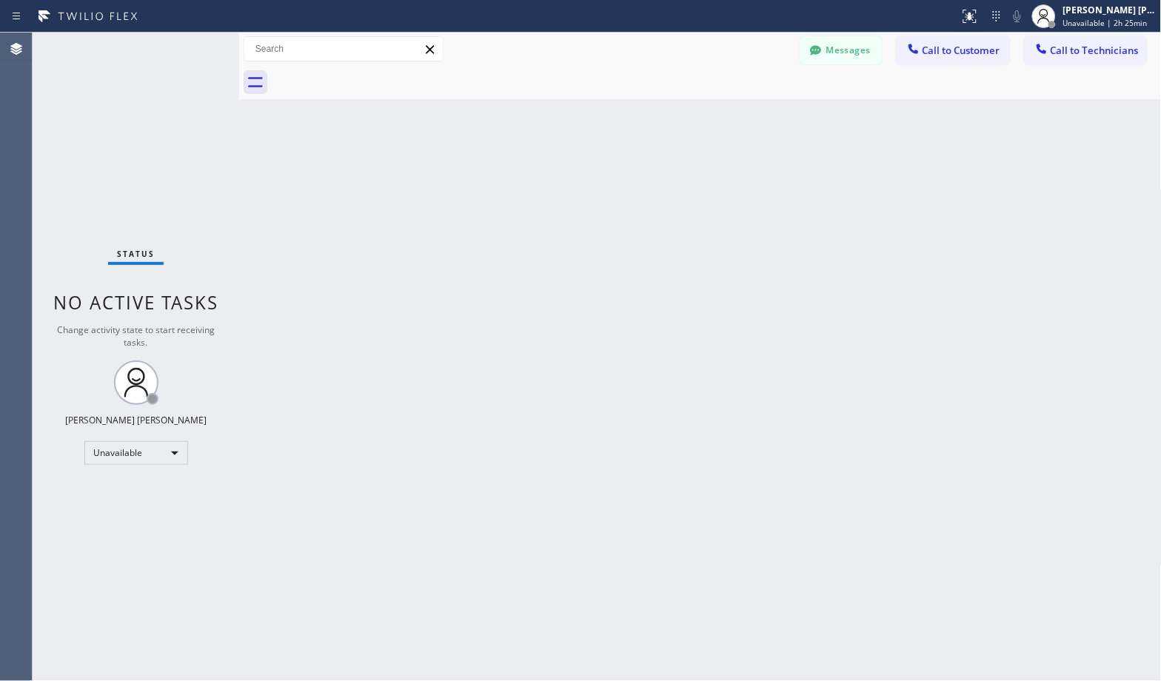
click at [690, 175] on div "Back to Dashboard Change Sender ID Customers Technicians Select a contact Outbo…" at bounding box center [700, 357] width 922 height 648
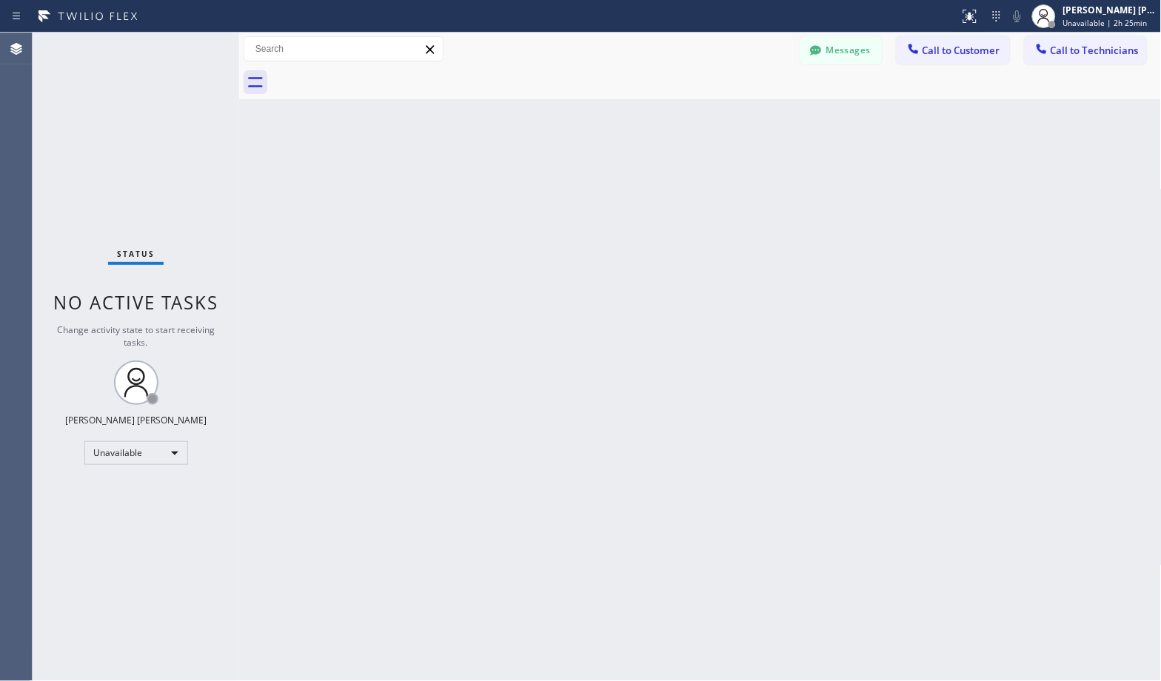
click at [690, 175] on div "Back to Dashboard Change Sender ID Customers Technicians Select a contact Outbo…" at bounding box center [700, 357] width 922 height 648
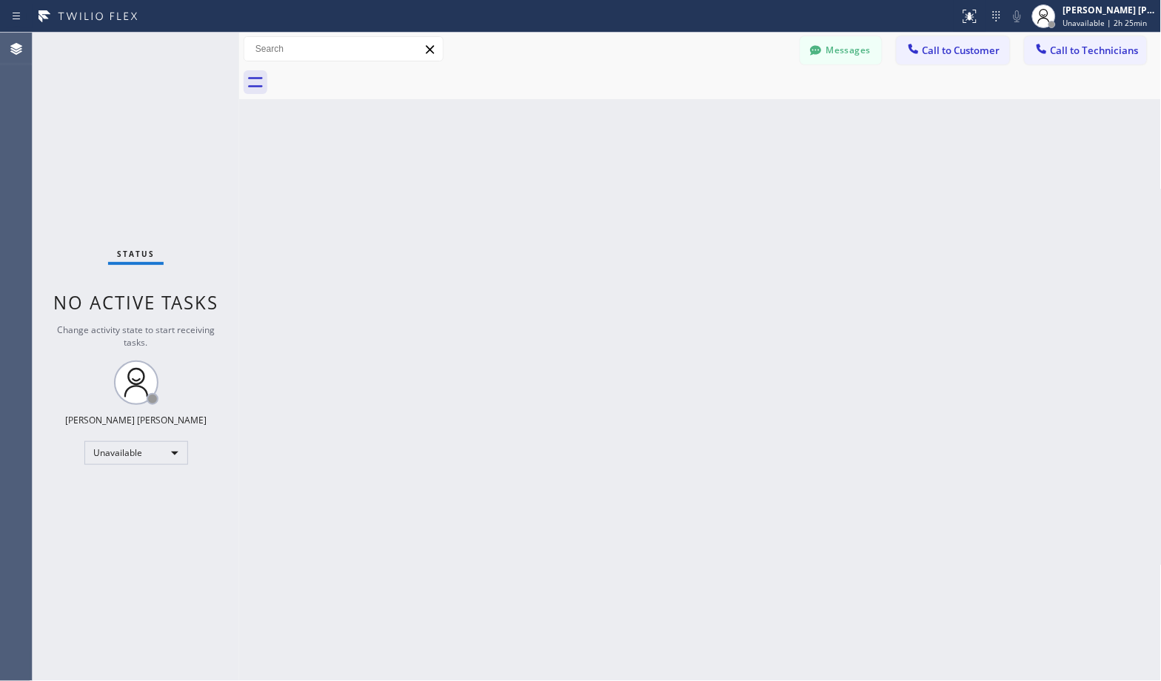
click at [690, 175] on div "Back to Dashboard Change Sender ID Customers Technicians Select a contact Outbo…" at bounding box center [700, 357] width 922 height 648
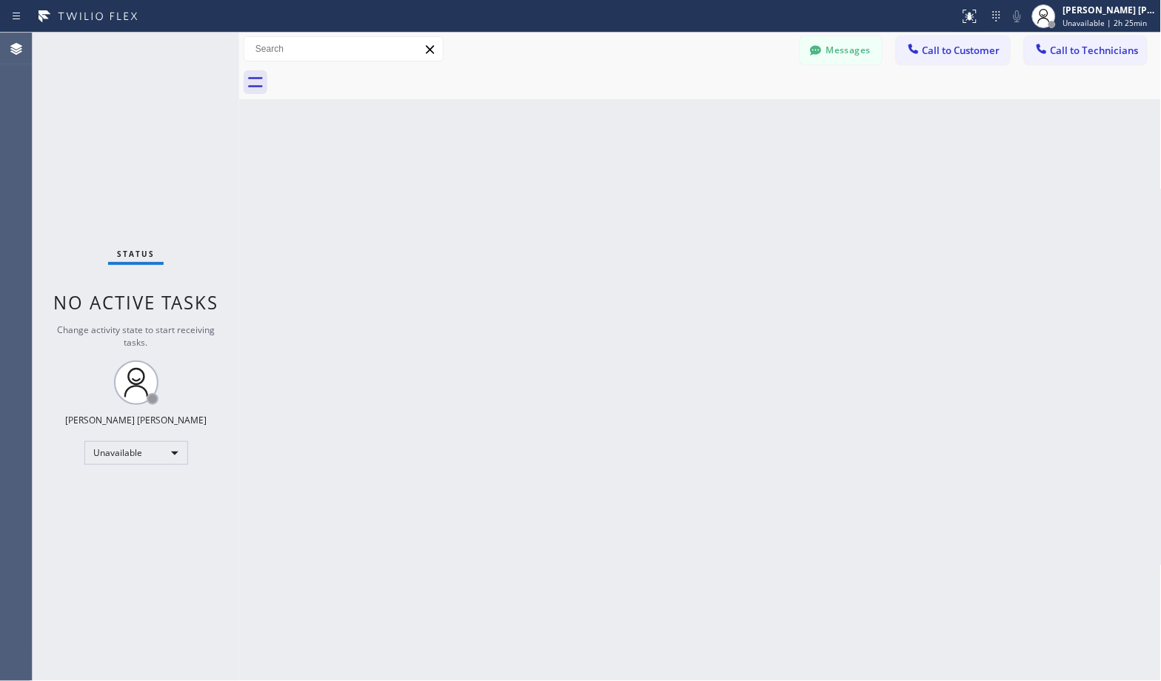
click at [690, 175] on div "Back to Dashboard Change Sender ID Customers Technicians Select a contact Outbo…" at bounding box center [700, 357] width 922 height 648
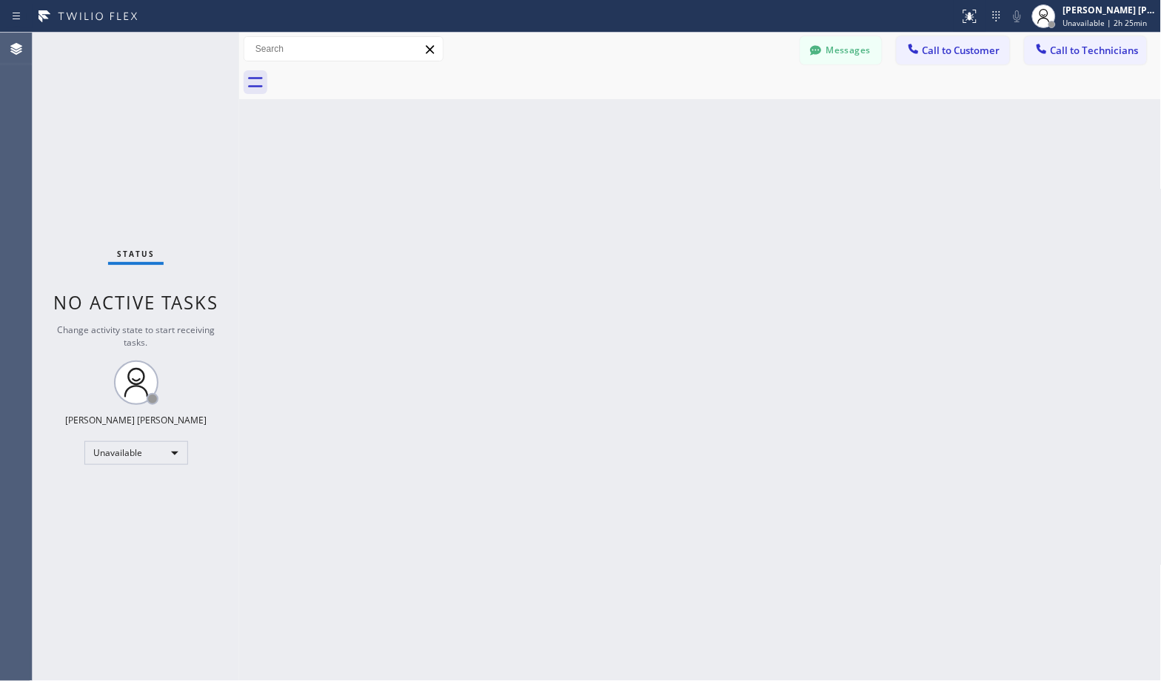
click at [690, 175] on div "Back to Dashboard Change Sender ID Customers Technicians Select a contact Outbo…" at bounding box center [700, 357] width 922 height 648
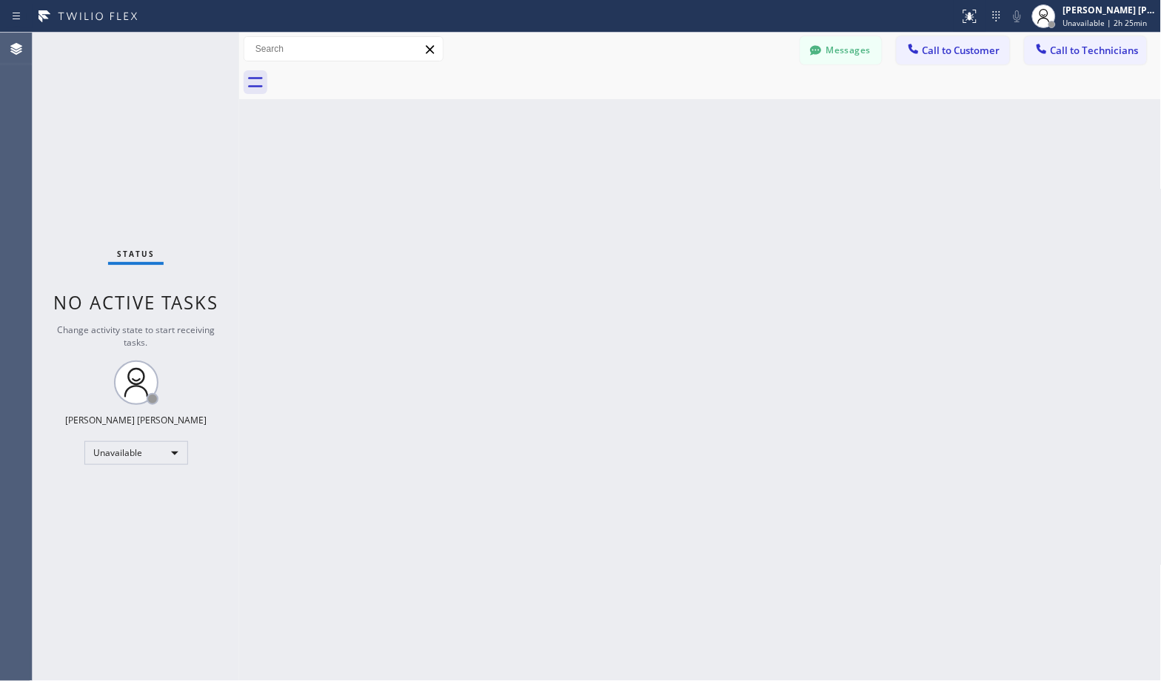
click at [690, 175] on div "Back to Dashboard Change Sender ID Customers Technicians Select a contact Outbo…" at bounding box center [700, 357] width 922 height 648
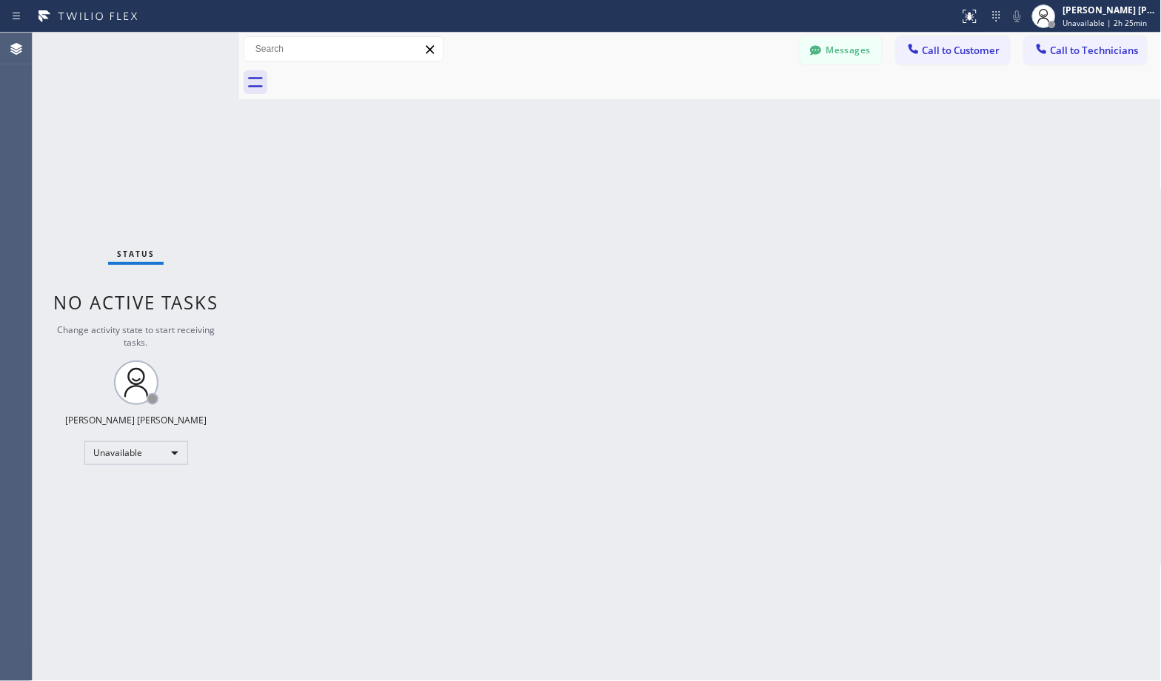
click at [690, 175] on div "Back to Dashboard Change Sender ID Customers Technicians Select a contact Outbo…" at bounding box center [700, 357] width 922 height 648
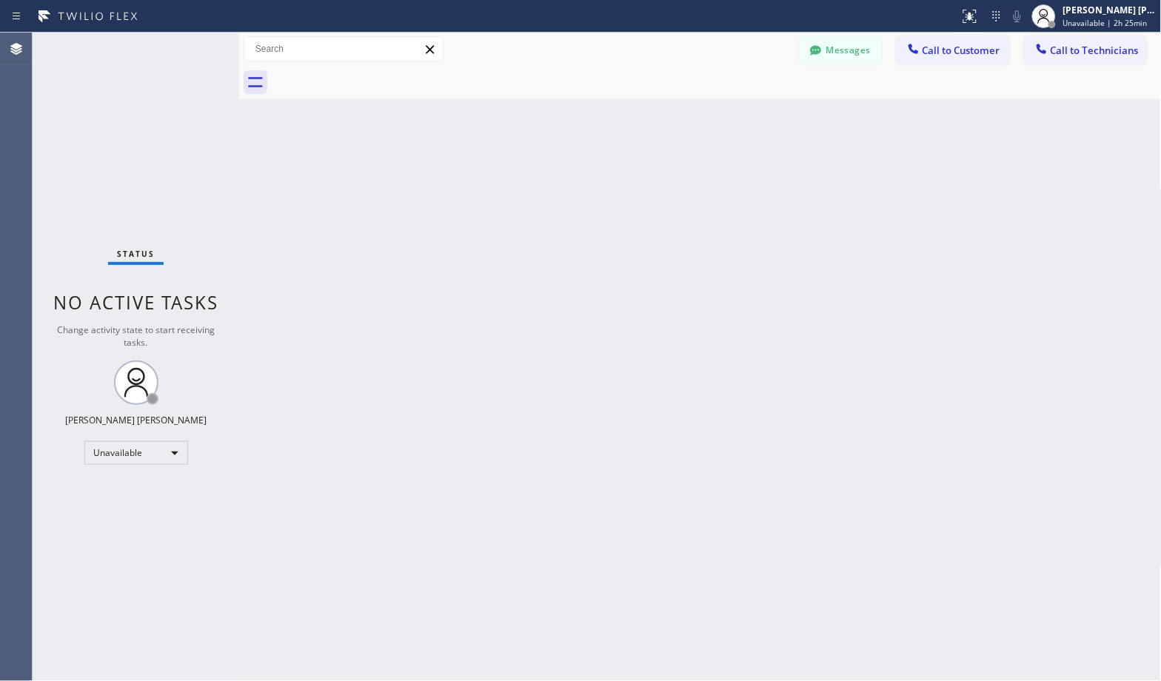
click at [690, 175] on div "Back to Dashboard Change Sender ID Customers Technicians Select a contact Outbo…" at bounding box center [700, 357] width 922 height 648
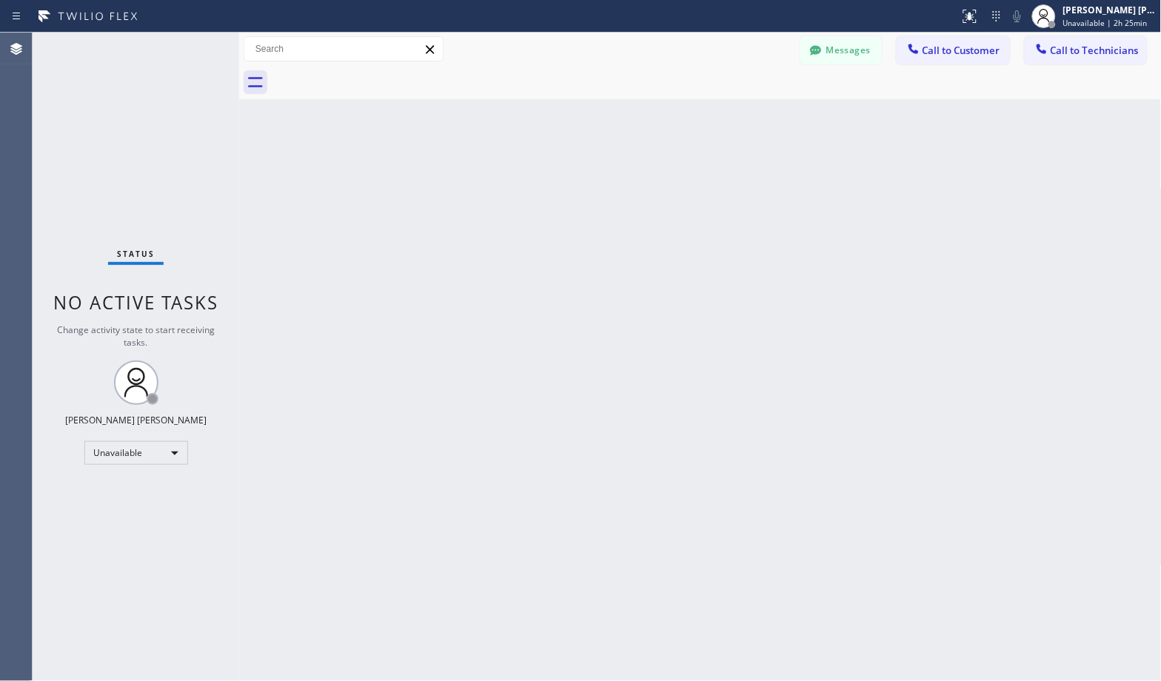
click at [690, 175] on div "Back to Dashboard Change Sender ID Customers Technicians Select a contact Outbo…" at bounding box center [700, 357] width 922 height 648
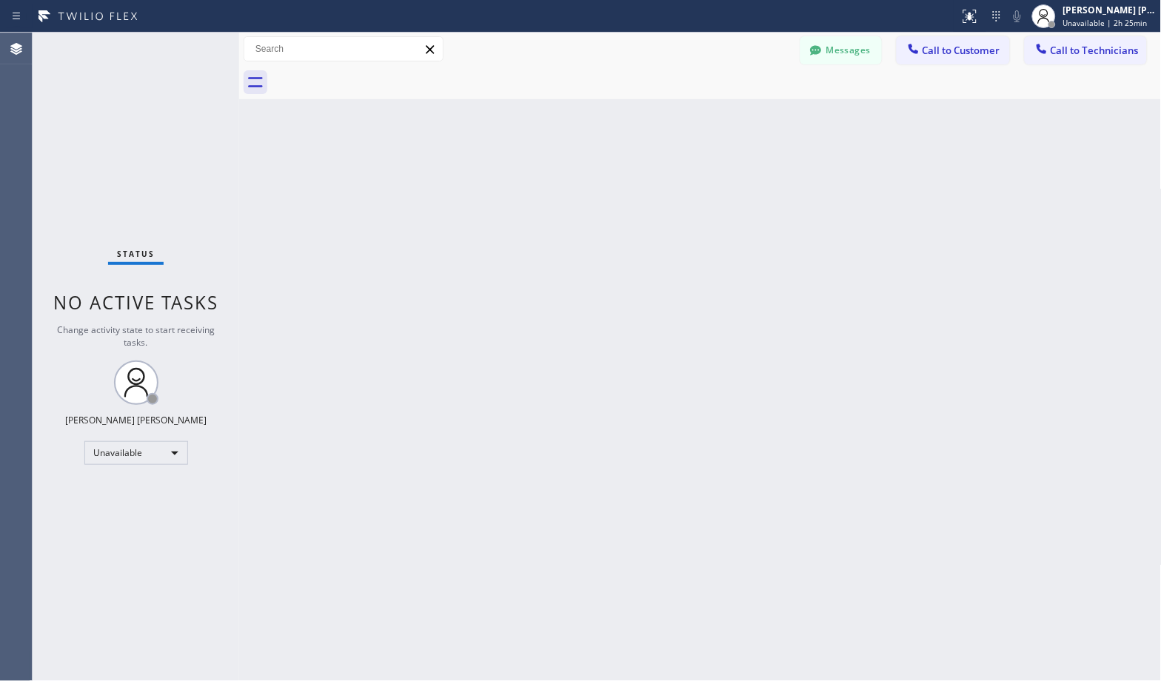
click at [690, 175] on div "Back to Dashboard Change Sender ID Customers Technicians Select a contact Outbo…" at bounding box center [700, 357] width 922 height 648
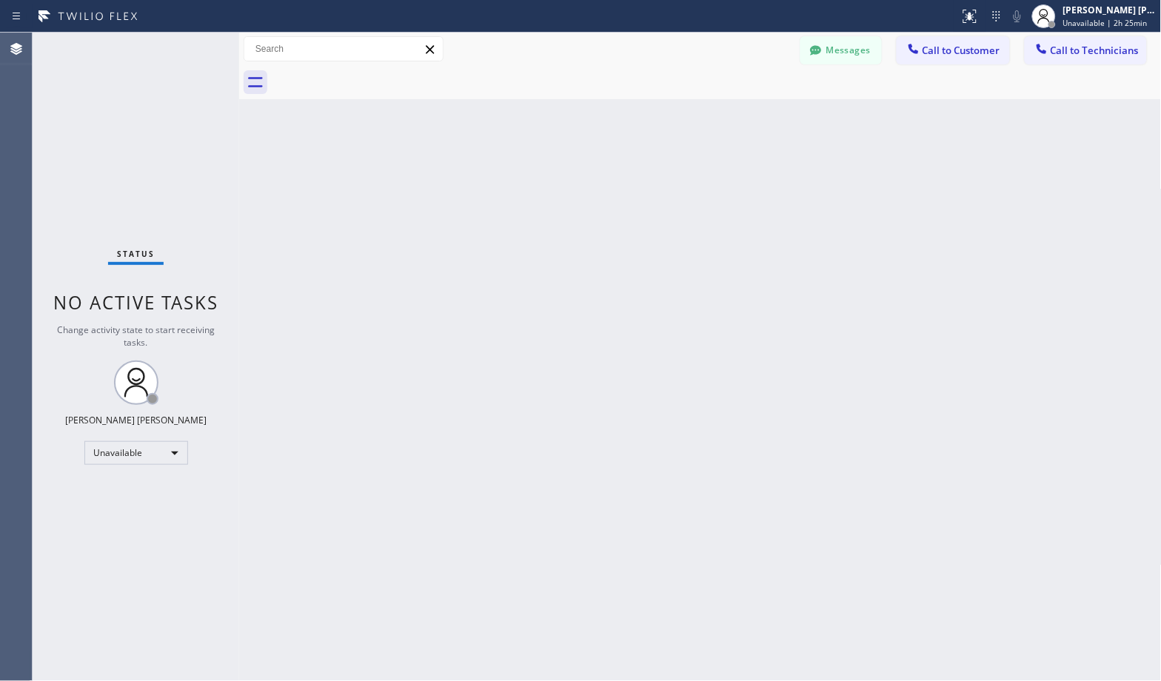
click at [690, 175] on div "Back to Dashboard Change Sender ID Customers Technicians Select a contact Outbo…" at bounding box center [700, 357] width 922 height 648
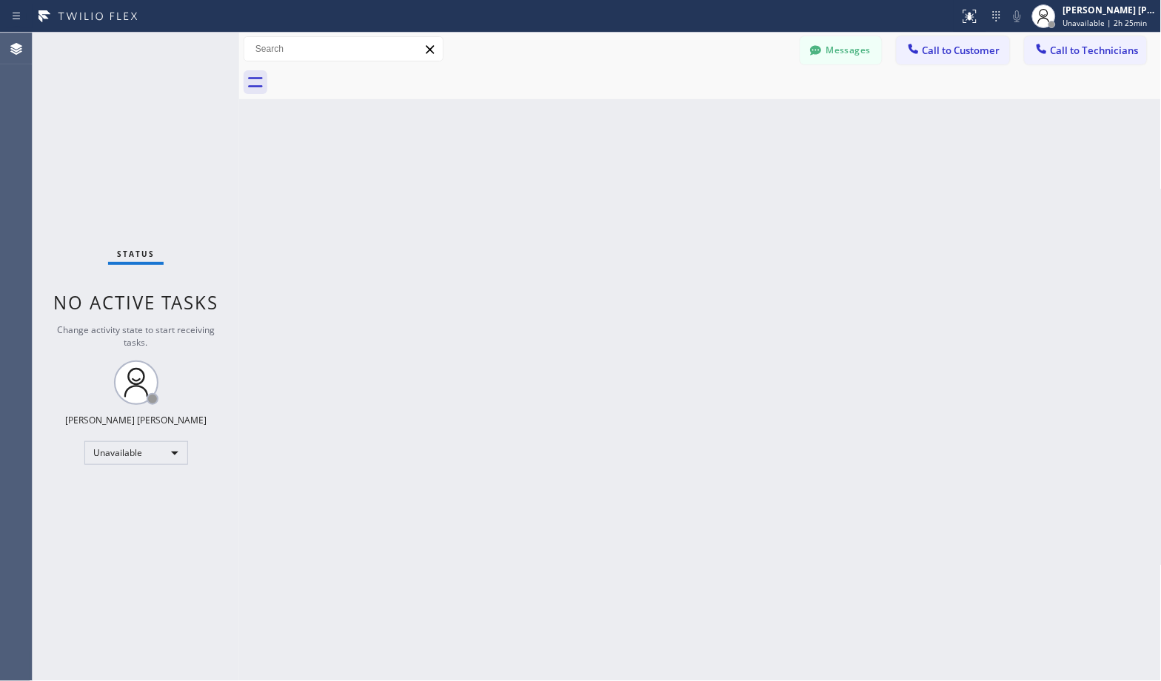
click at [690, 175] on div "Back to Dashboard Change Sender ID Customers Technicians Select a contact Outbo…" at bounding box center [700, 357] width 922 height 648
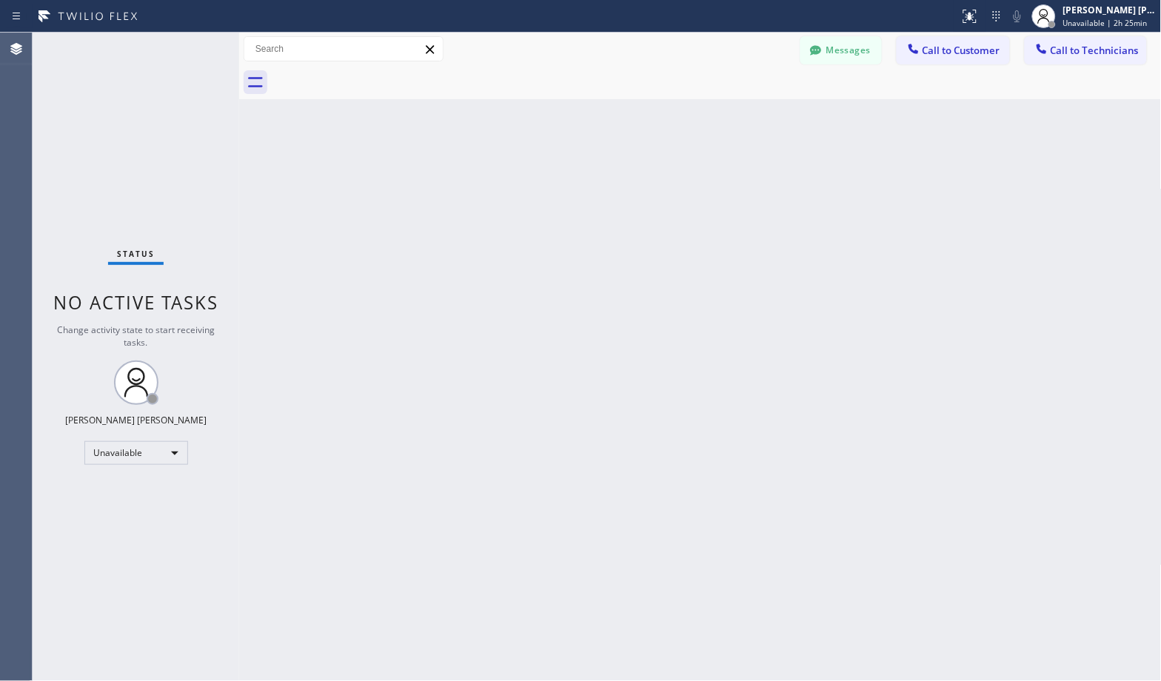
click at [690, 175] on div "Back to Dashboard Change Sender ID Customers Technicians Select a contact Outbo…" at bounding box center [700, 357] width 922 height 648
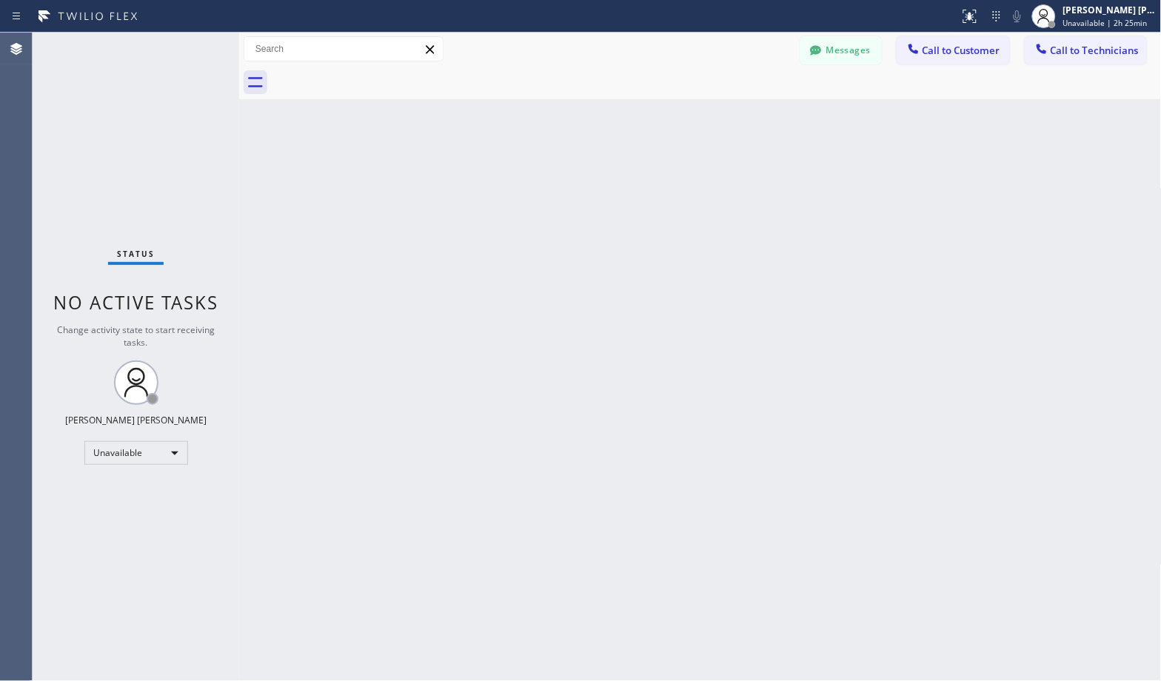
click at [690, 175] on div "Back to Dashboard Change Sender ID Customers Technicians Select a contact Outbo…" at bounding box center [700, 357] width 922 height 648
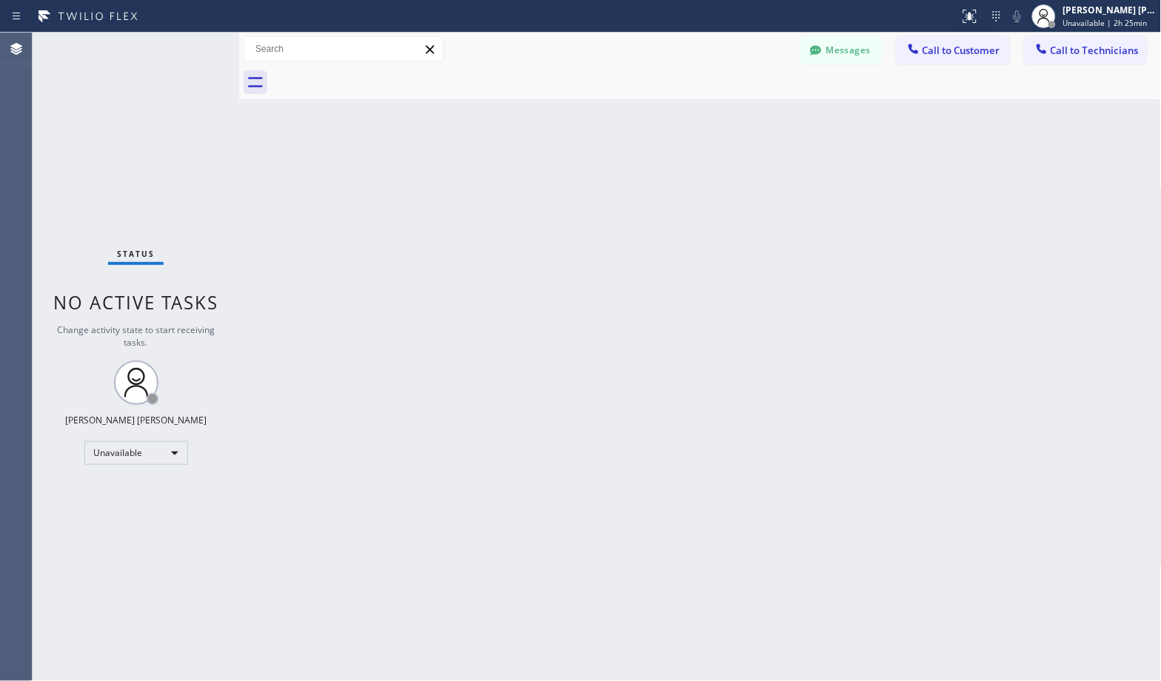
click at [690, 175] on div "Back to Dashboard Change Sender ID Customers Technicians Select a contact Outbo…" at bounding box center [700, 357] width 922 height 648
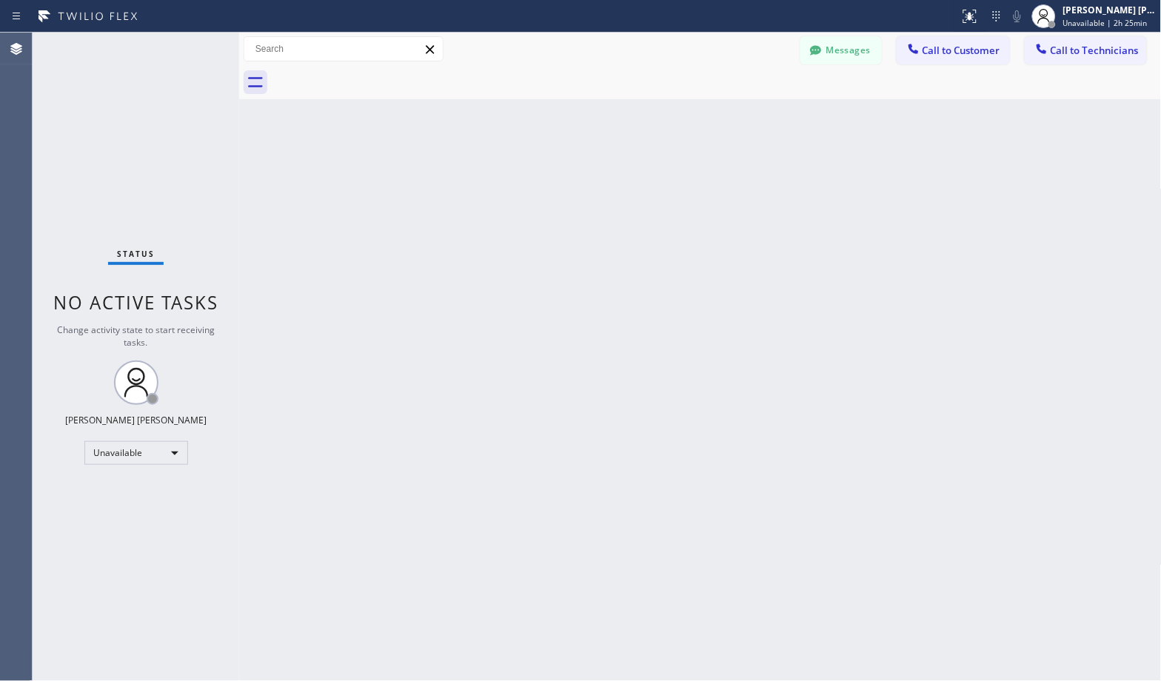
click at [690, 175] on div "Back to Dashboard Change Sender ID Customers Technicians Select a contact Outbo…" at bounding box center [700, 357] width 922 height 648
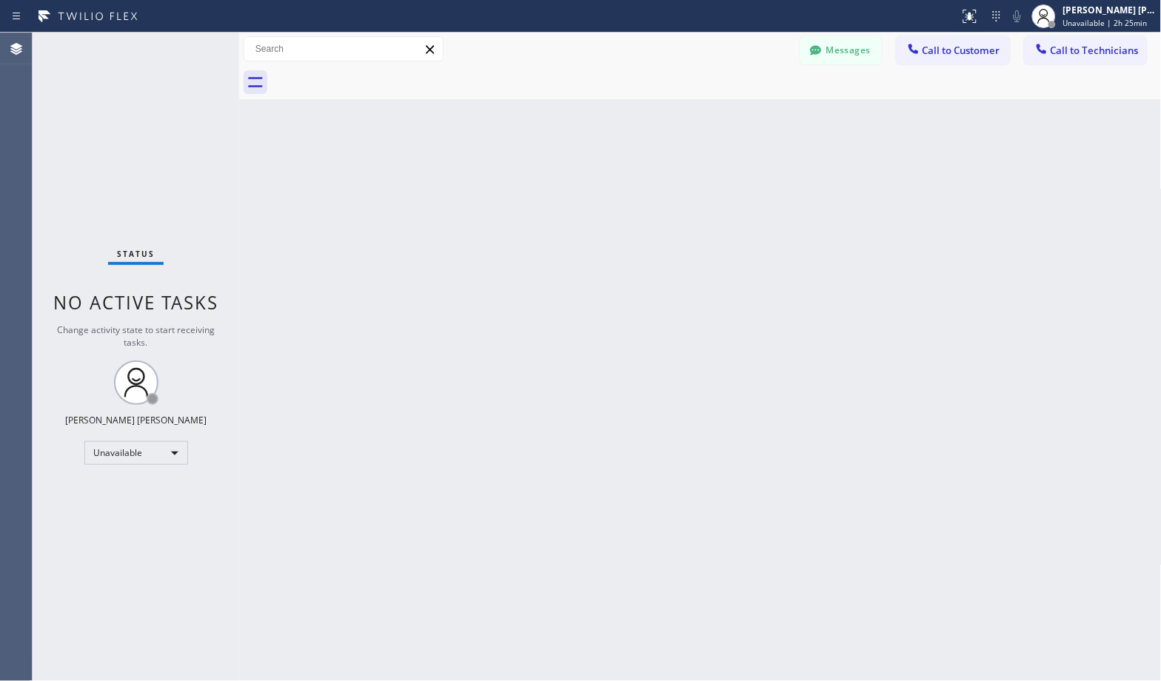
click at [690, 175] on div "Back to Dashboard Change Sender ID Customers Technicians Select a contact Outbo…" at bounding box center [700, 357] width 922 height 648
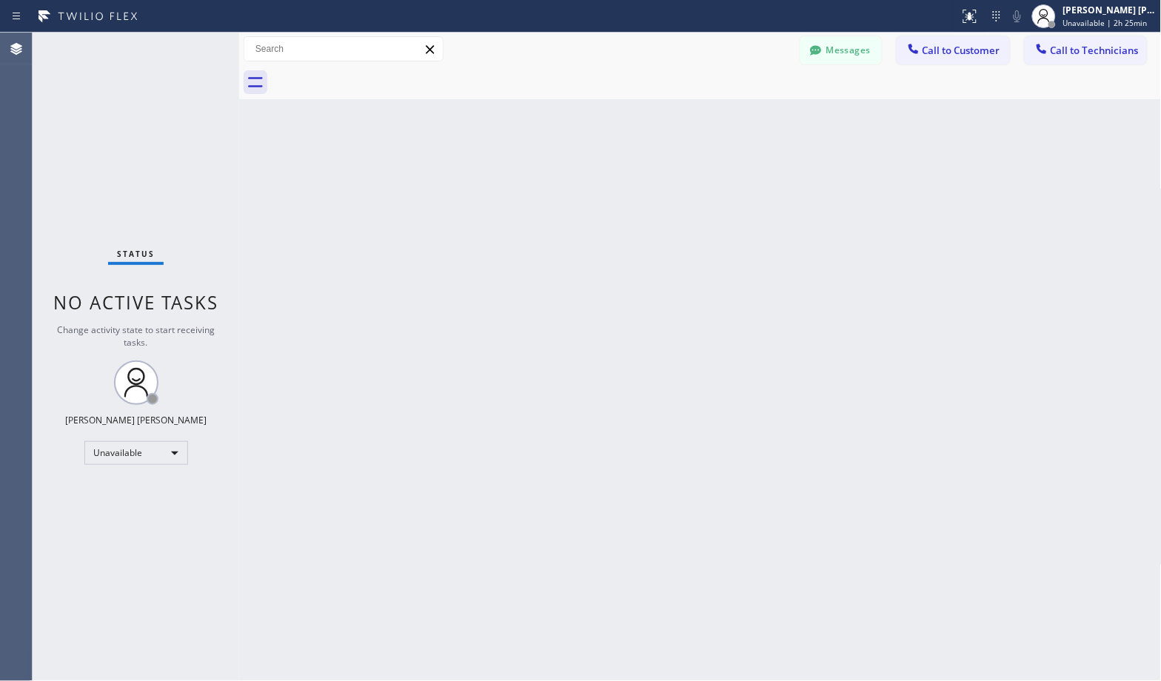
click at [690, 175] on div "Back to Dashboard Change Sender ID Customers Technicians Select a contact Outbo…" at bounding box center [700, 357] width 922 height 648
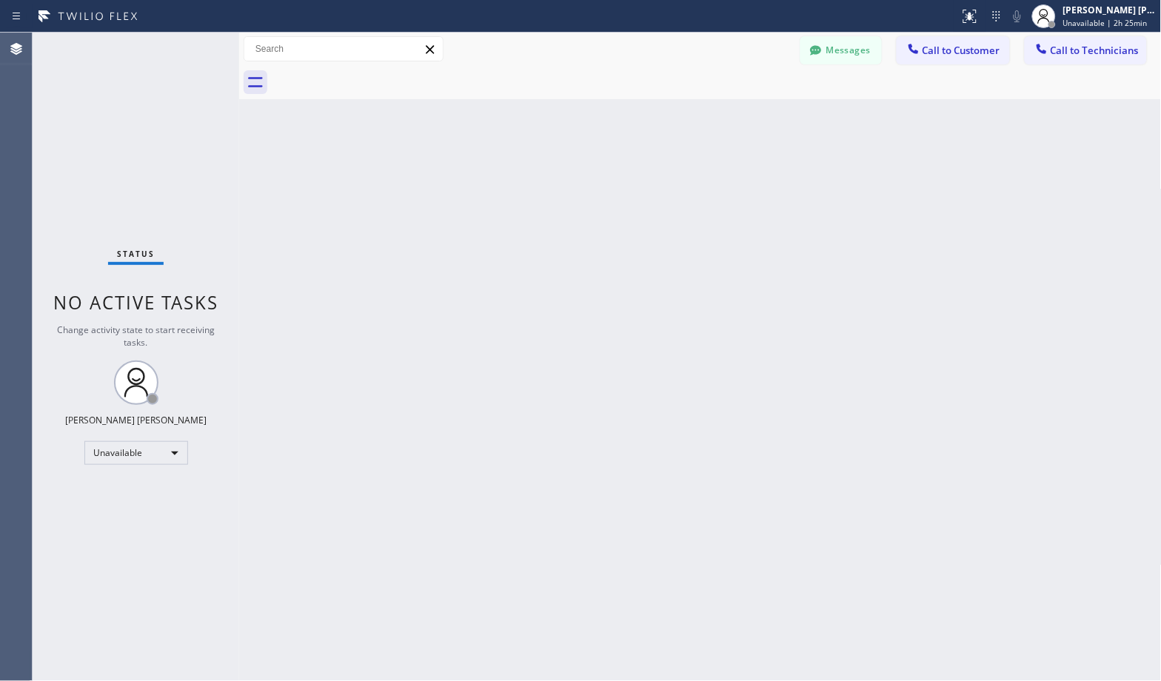
click at [690, 175] on div "Back to Dashboard Change Sender ID Customers Technicians Select a contact Outbo…" at bounding box center [700, 357] width 922 height 648
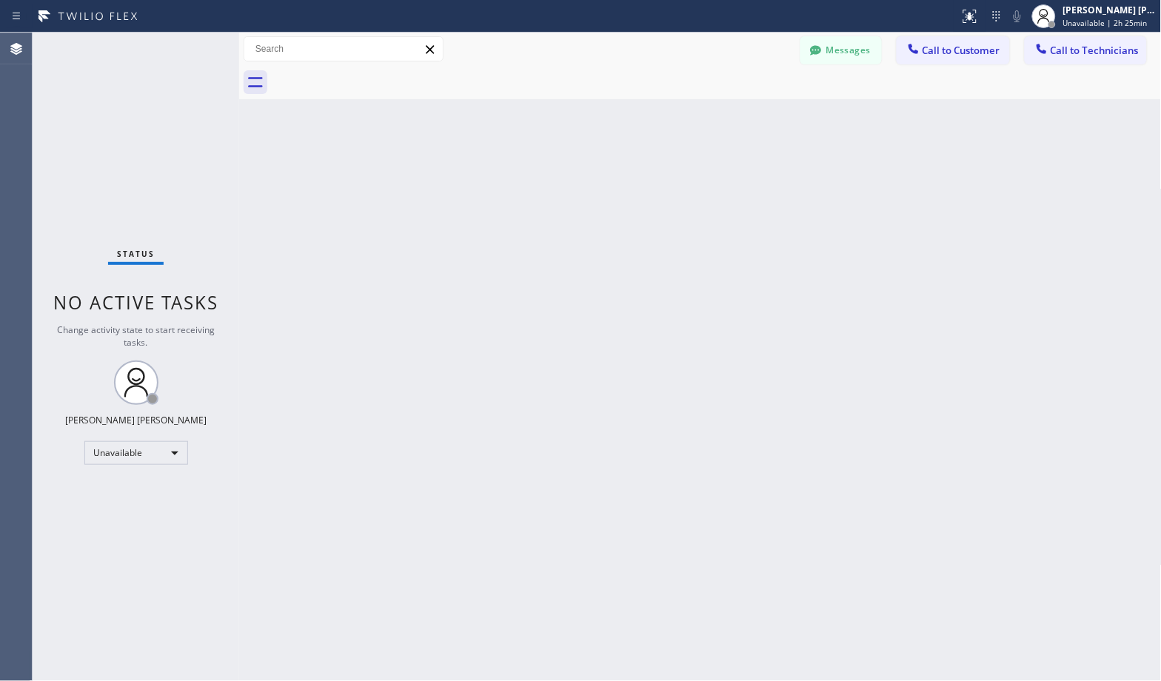
click at [690, 175] on div "Back to Dashboard Change Sender ID Customers Technicians Select a contact Outbo…" at bounding box center [700, 357] width 922 height 648
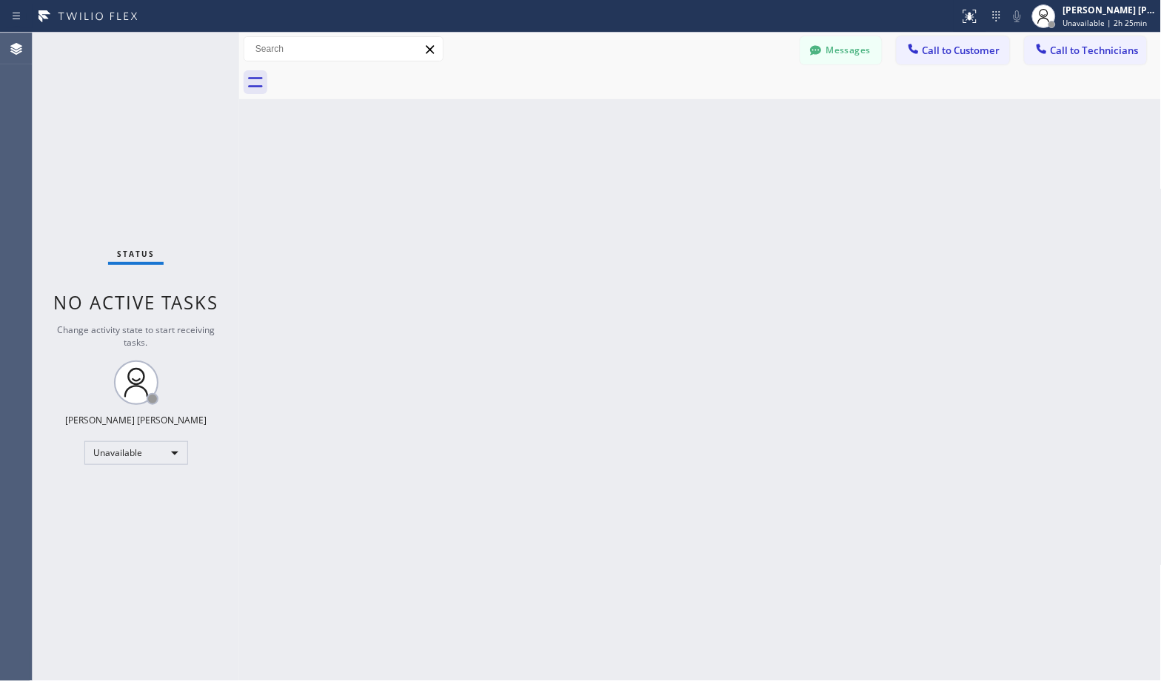
click at [690, 175] on div "Back to Dashboard Change Sender ID Customers Technicians Select a contact Outbo…" at bounding box center [700, 357] width 922 height 648
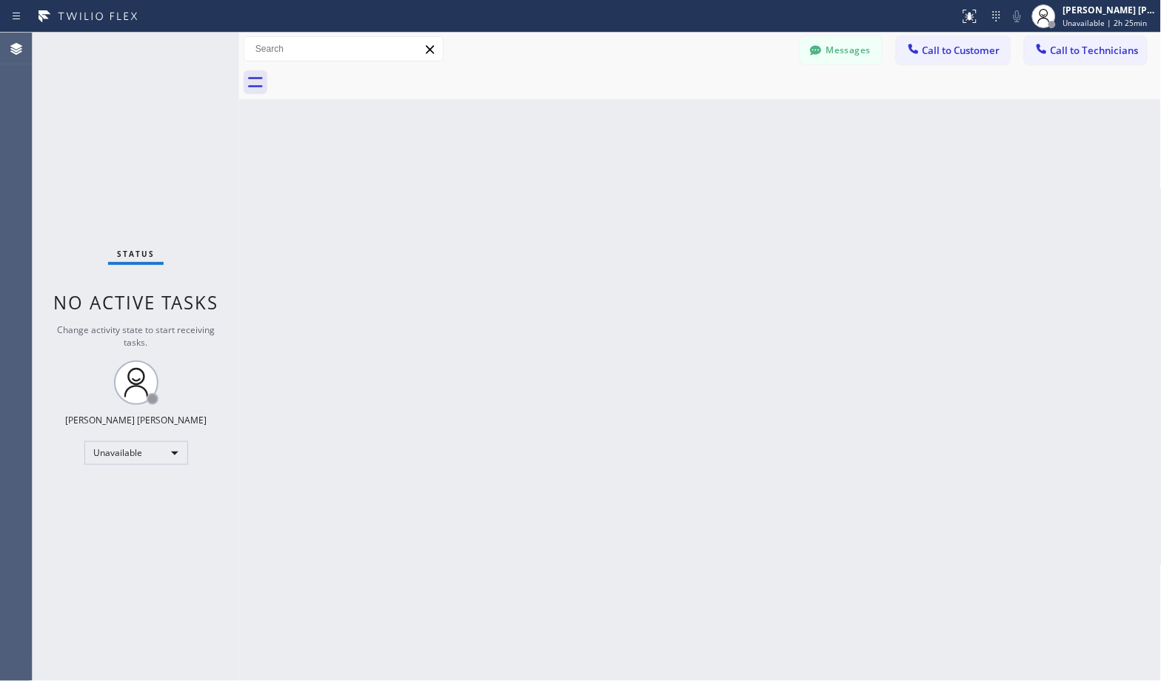
click at [690, 175] on div "Back to Dashboard Change Sender ID Customers Technicians Select a contact Outbo…" at bounding box center [700, 357] width 922 height 648
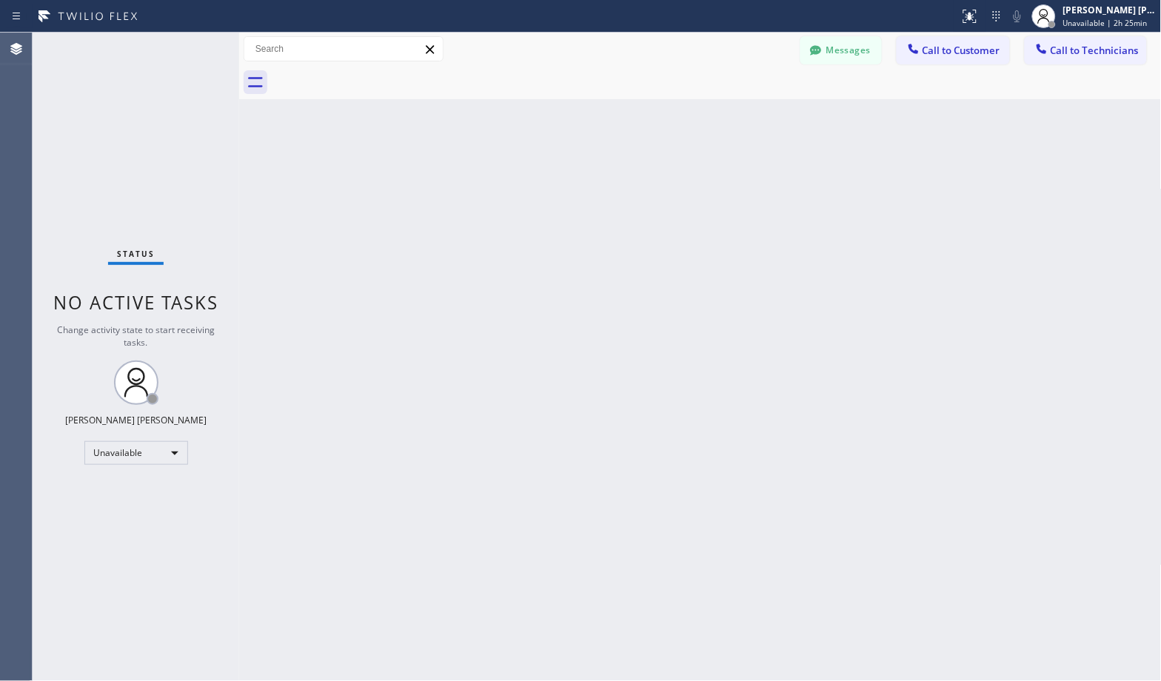
click at [690, 175] on div "Back to Dashboard Change Sender ID Customers Technicians Select a contact Outbo…" at bounding box center [700, 357] width 922 height 648
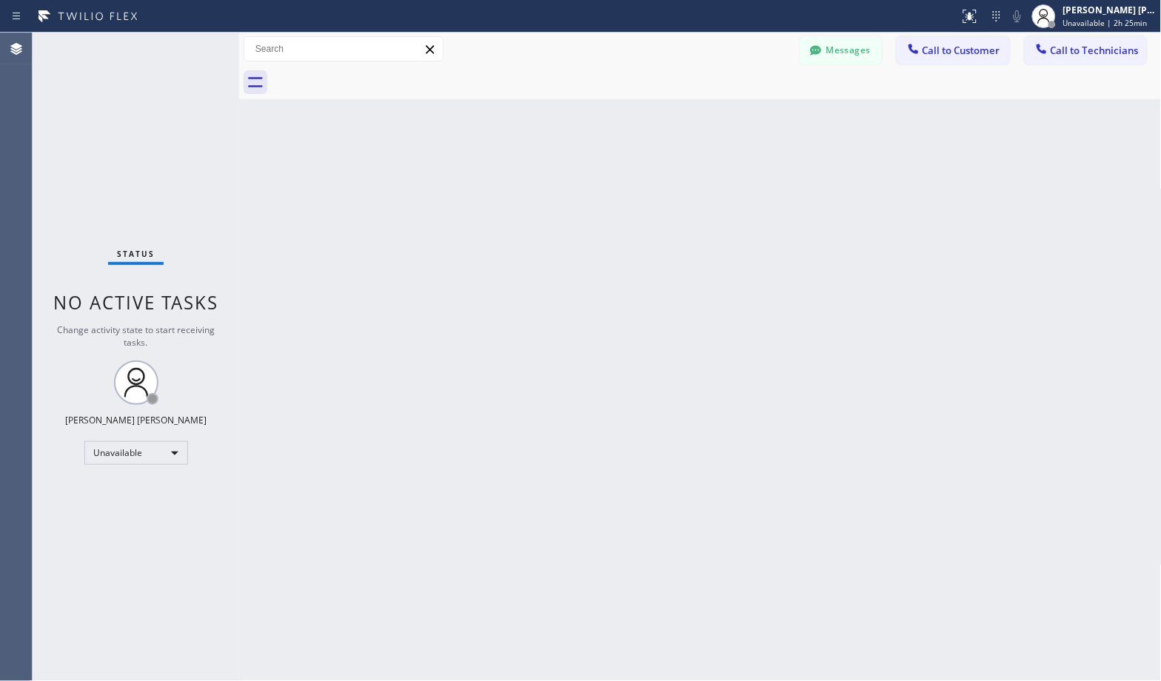
click at [690, 175] on div "Back to Dashboard Change Sender ID Customers Technicians Select a contact Outbo…" at bounding box center [700, 357] width 922 height 648
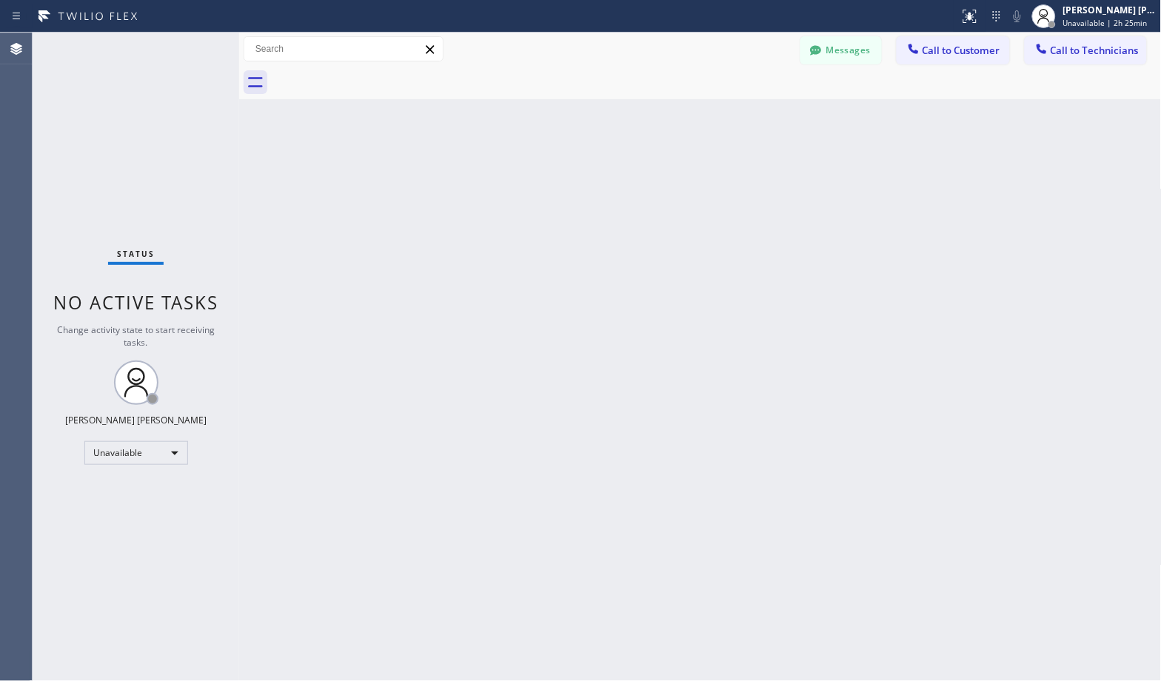
click at [690, 175] on div "Back to Dashboard Change Sender ID Customers Technicians Select a contact Outbo…" at bounding box center [700, 357] width 922 height 648
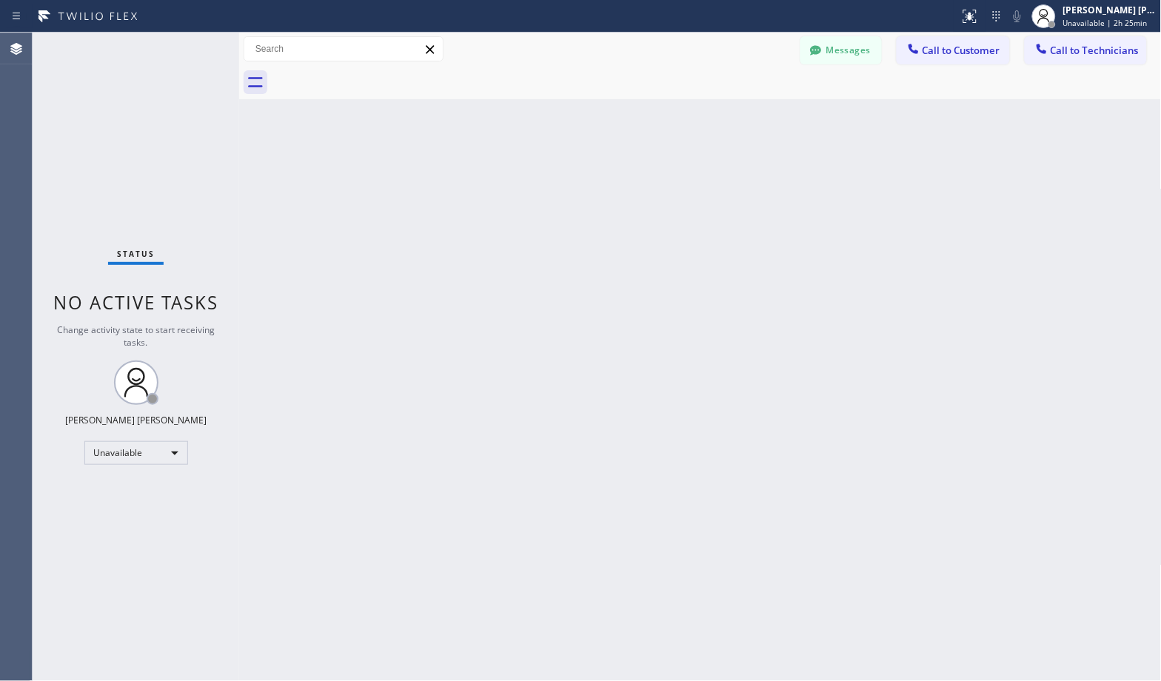
click at [690, 175] on div "Back to Dashboard Change Sender ID Customers Technicians Select a contact Outbo…" at bounding box center [700, 357] width 922 height 648
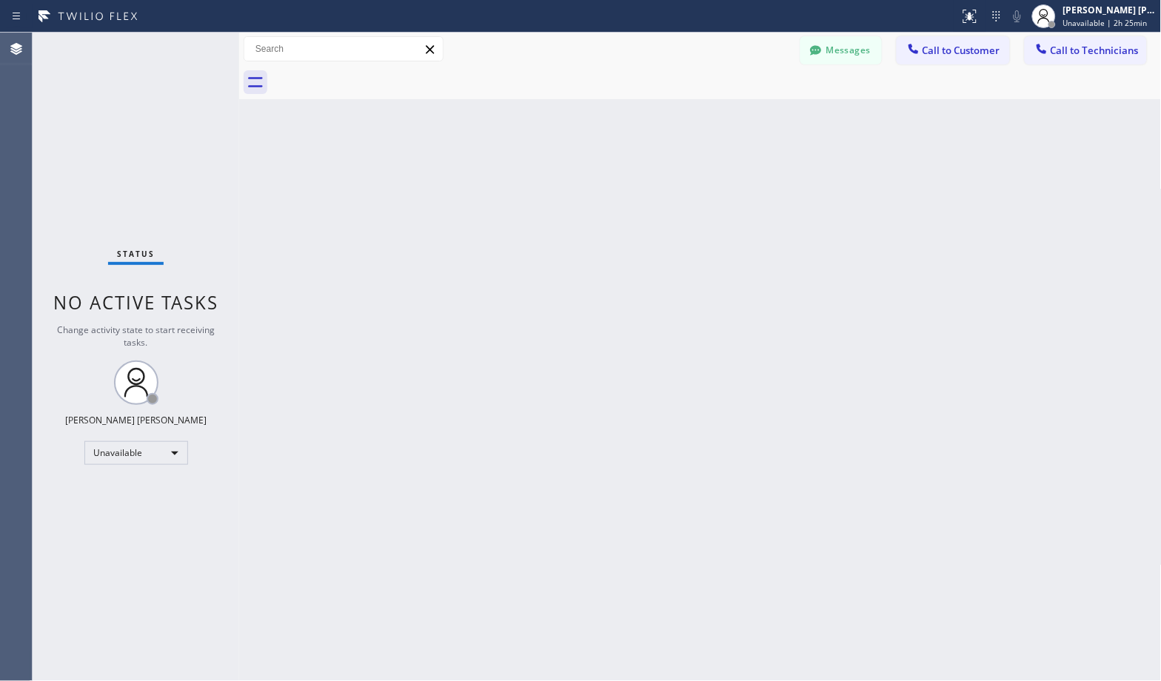
click at [690, 175] on div "Back to Dashboard Change Sender ID Customers Technicians Select a contact Outbo…" at bounding box center [700, 357] width 922 height 648
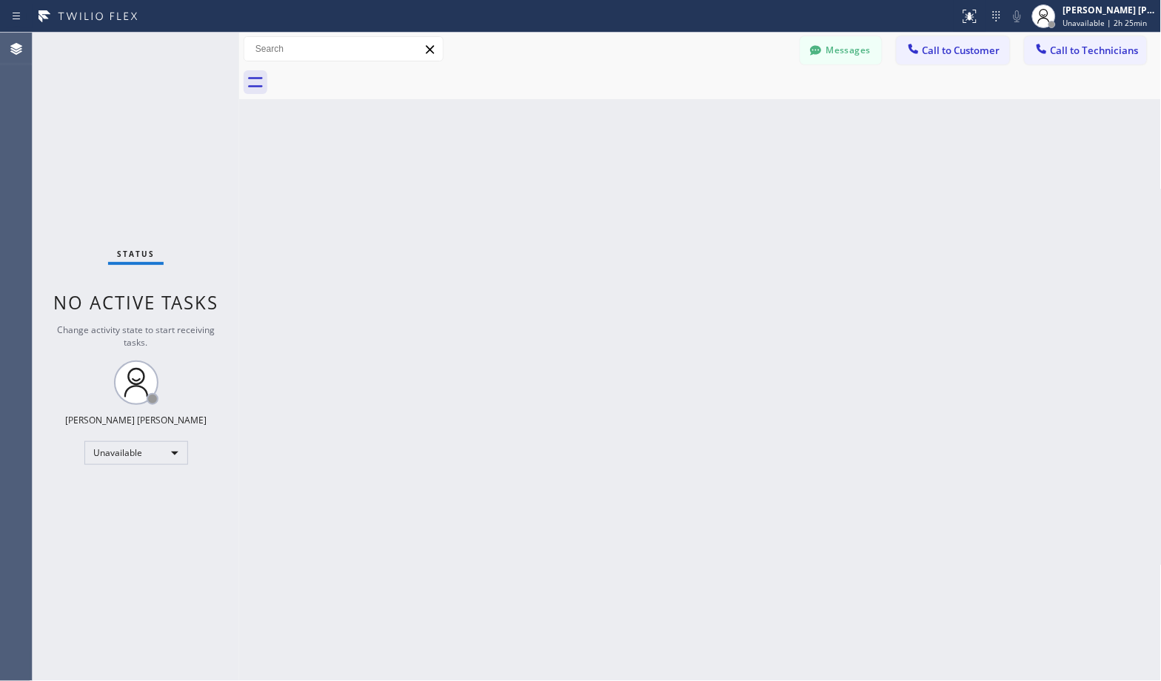
click at [690, 175] on div "Back to Dashboard Change Sender ID Customers Technicians Select a contact Outbo…" at bounding box center [700, 357] width 922 height 648
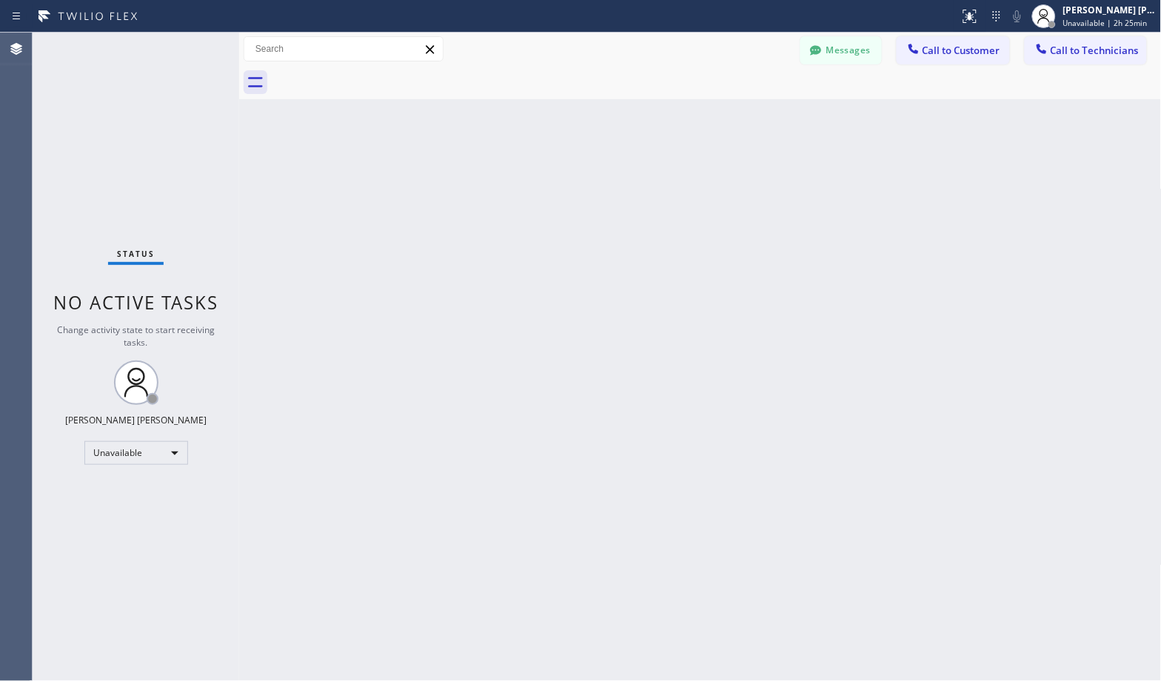
click at [690, 175] on div "Back to Dashboard Change Sender ID Customers Technicians Select a contact Outbo…" at bounding box center [700, 357] width 922 height 648
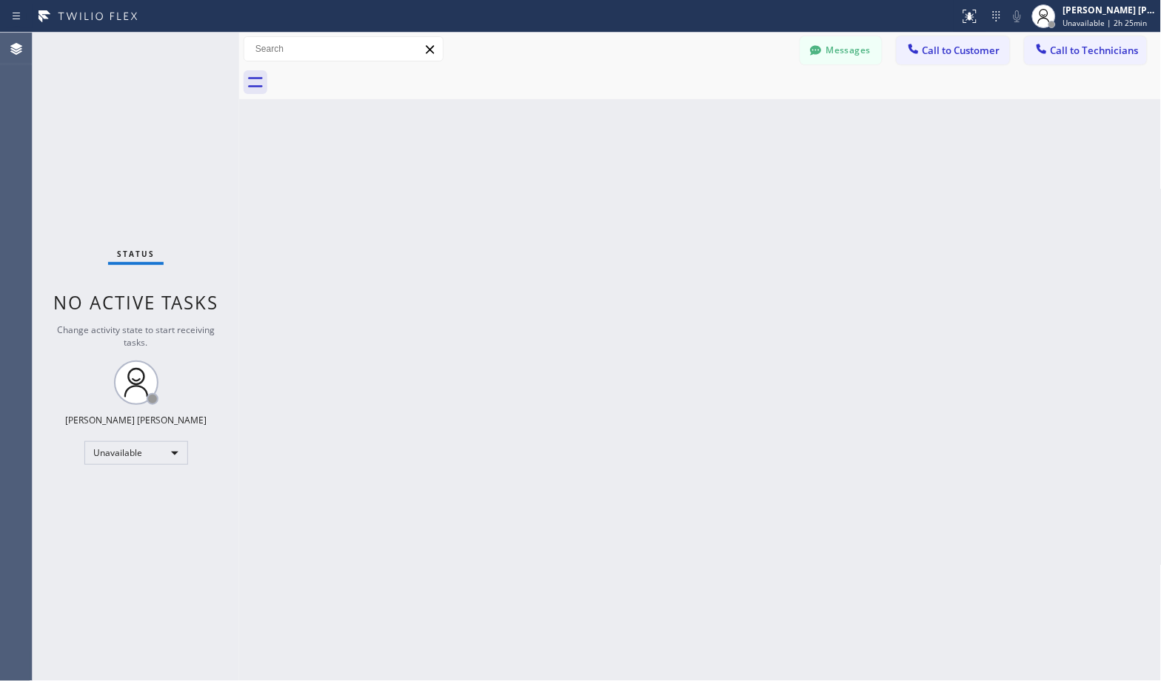
click at [690, 175] on div "Back to Dashboard Change Sender ID Customers Technicians Select a contact Outbo…" at bounding box center [700, 357] width 922 height 648
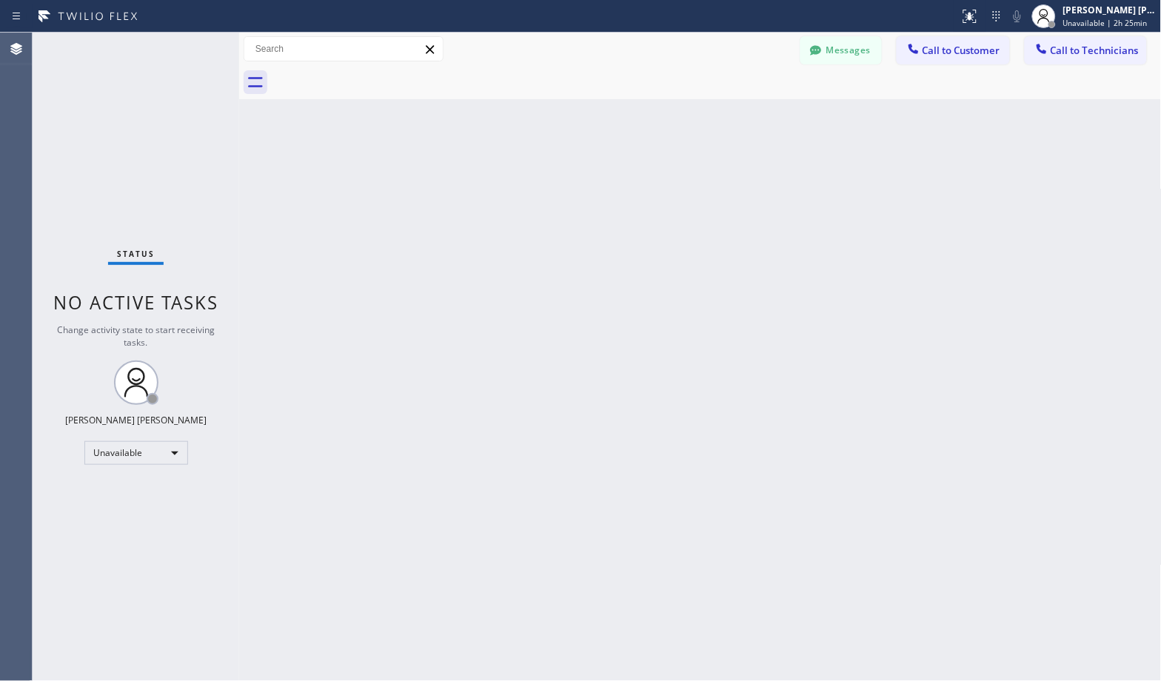
click at [690, 175] on div "Back to Dashboard Change Sender ID Customers Technicians Select a contact Outbo…" at bounding box center [700, 357] width 922 height 648
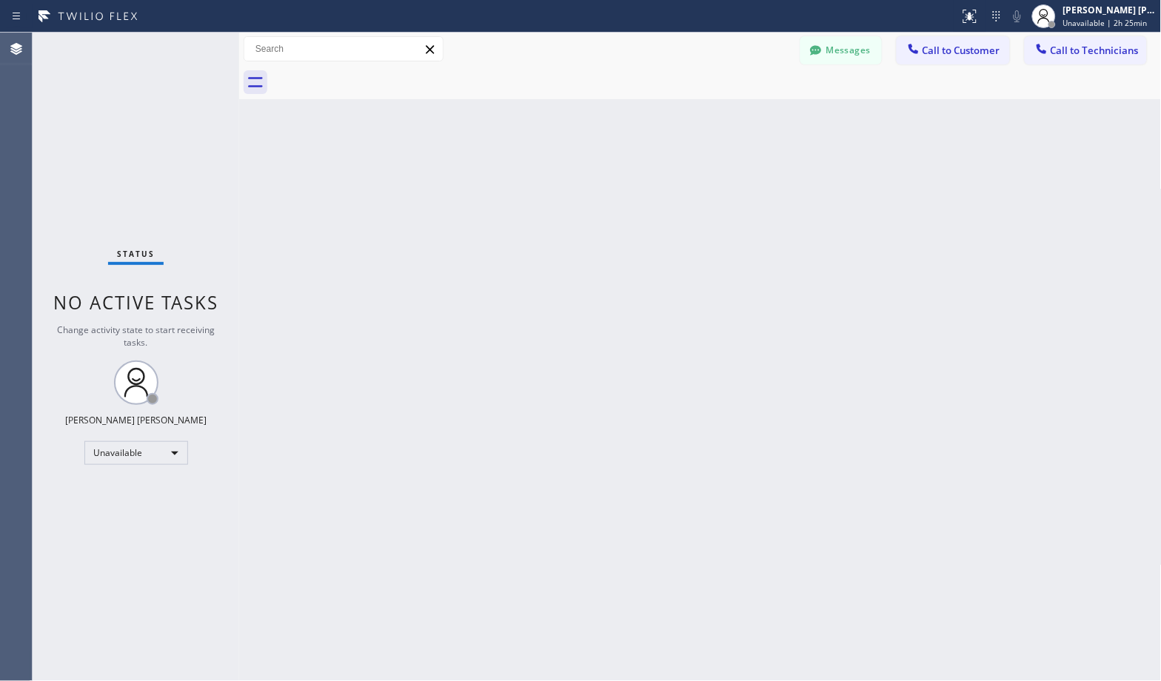
click at [690, 175] on div "Back to Dashboard Change Sender ID Customers Technicians Select a contact Outbo…" at bounding box center [700, 357] width 922 height 648
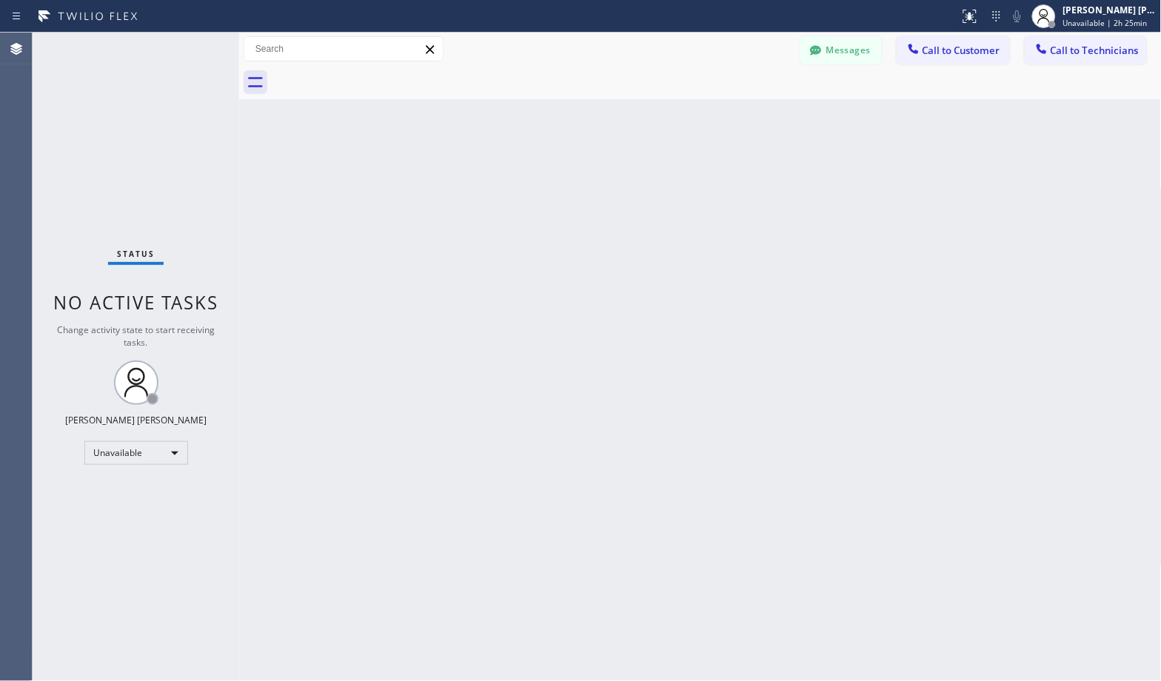
click at [690, 175] on div "Back to Dashboard Change Sender ID Customers Technicians Select a contact Outbo…" at bounding box center [700, 357] width 922 height 648
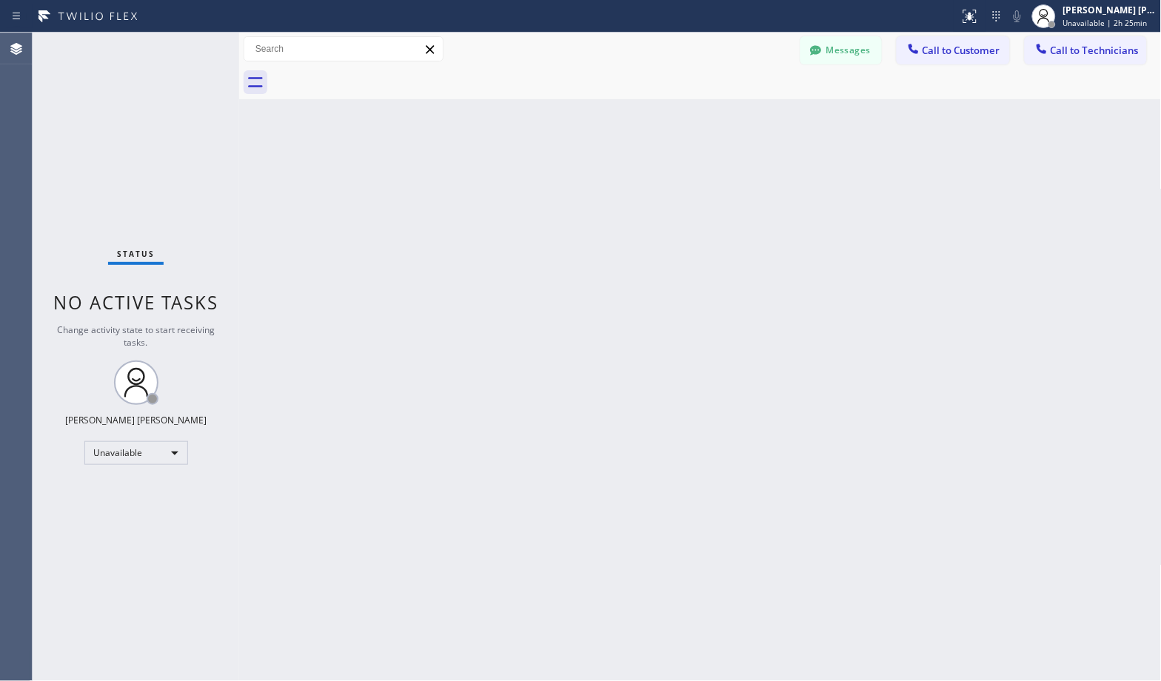
click at [690, 175] on div "Back to Dashboard Change Sender ID Customers Technicians Select a contact Outbo…" at bounding box center [700, 357] width 922 height 648
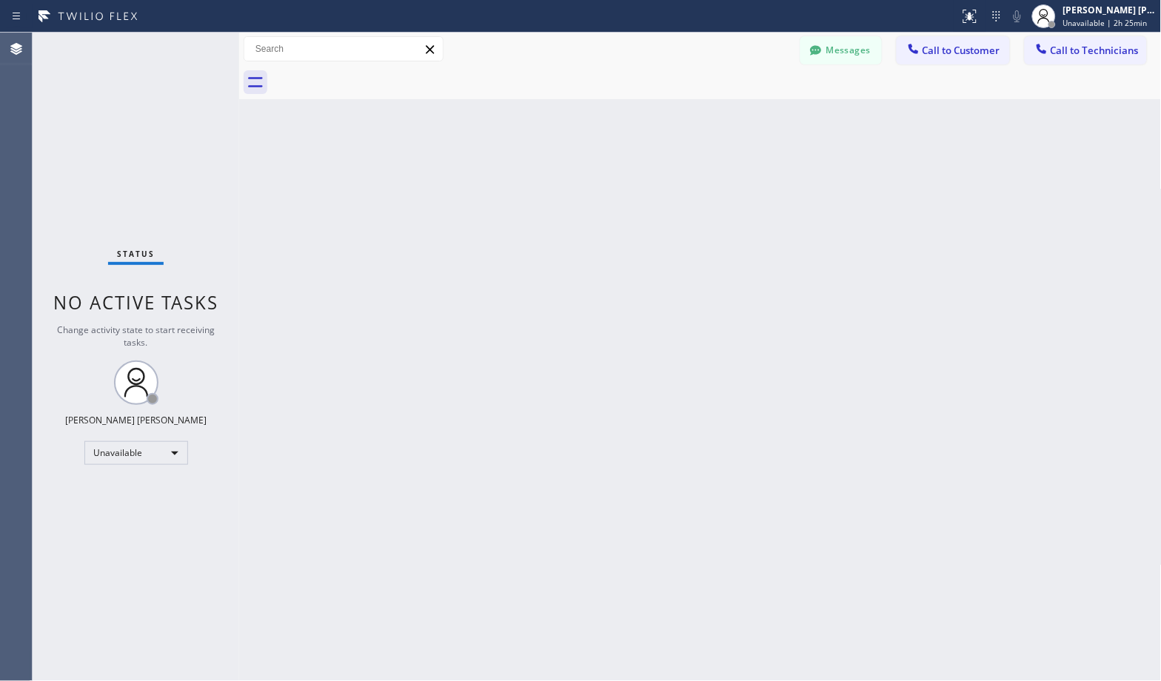
click at [690, 175] on div "Back to Dashboard Change Sender ID Customers Technicians Select a contact Outbo…" at bounding box center [700, 357] width 922 height 648
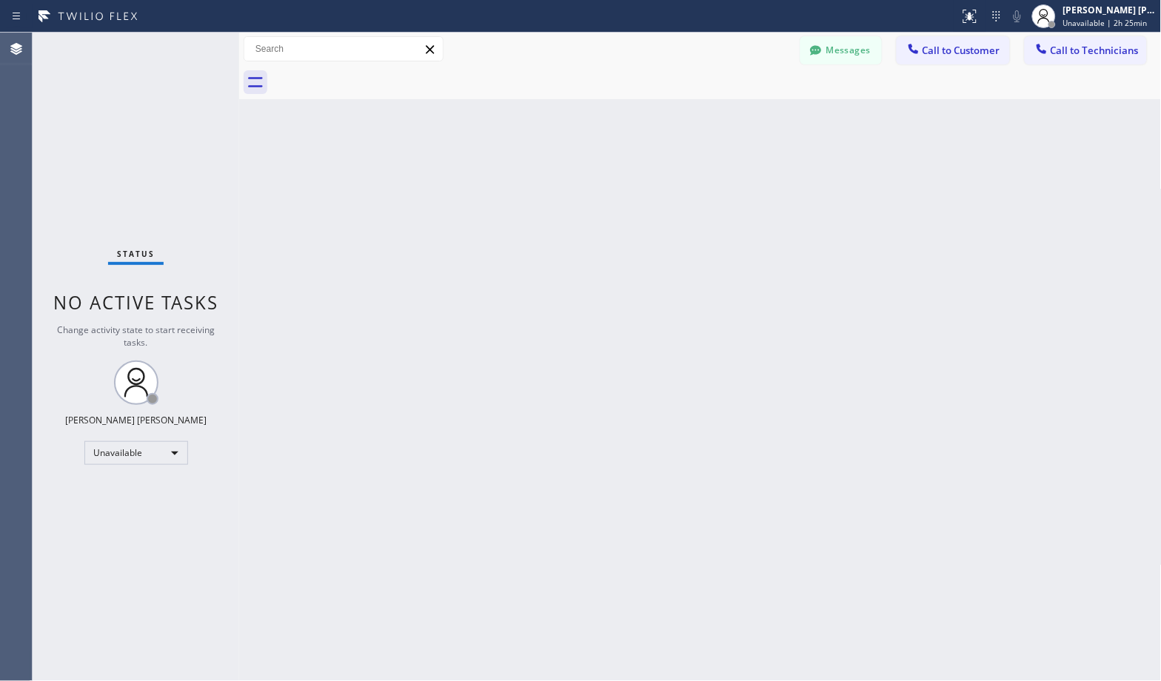
click at [690, 175] on div "Back to Dashboard Change Sender ID Customers Technicians Select a contact Outbo…" at bounding box center [700, 357] width 922 height 648
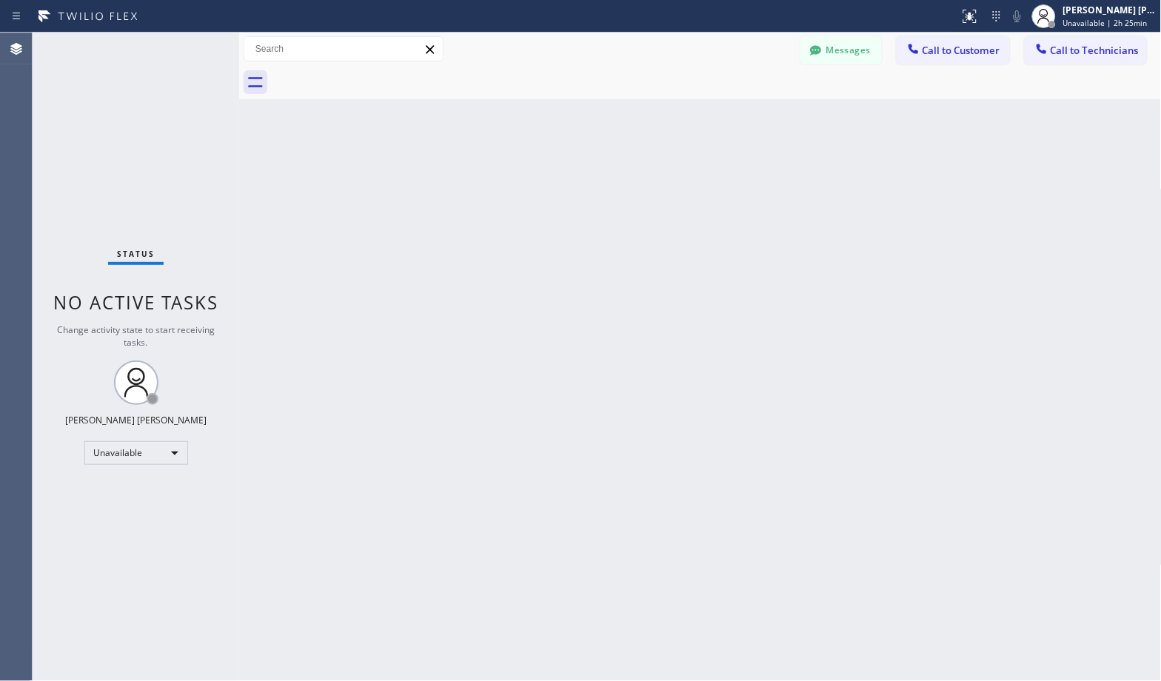
click at [690, 175] on div "Back to Dashboard Change Sender ID Customers Technicians Select a contact Outbo…" at bounding box center [700, 357] width 922 height 648
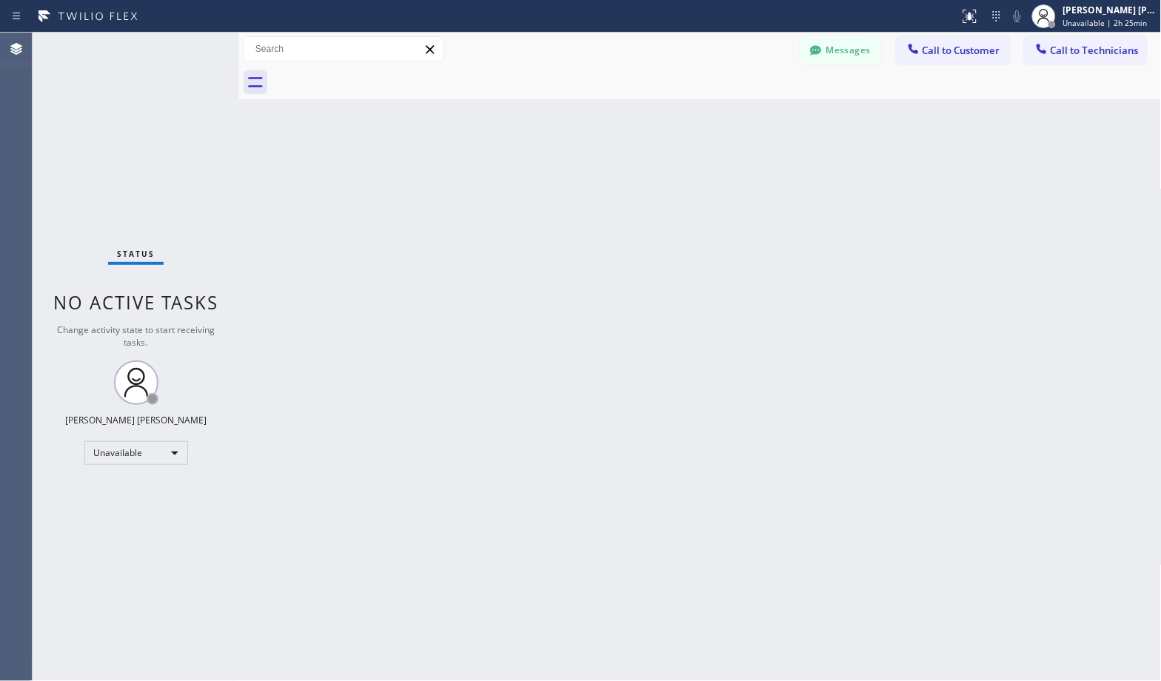
click at [690, 175] on div "Back to Dashboard Change Sender ID Customers Technicians Select a contact Outbo…" at bounding box center [700, 357] width 922 height 648
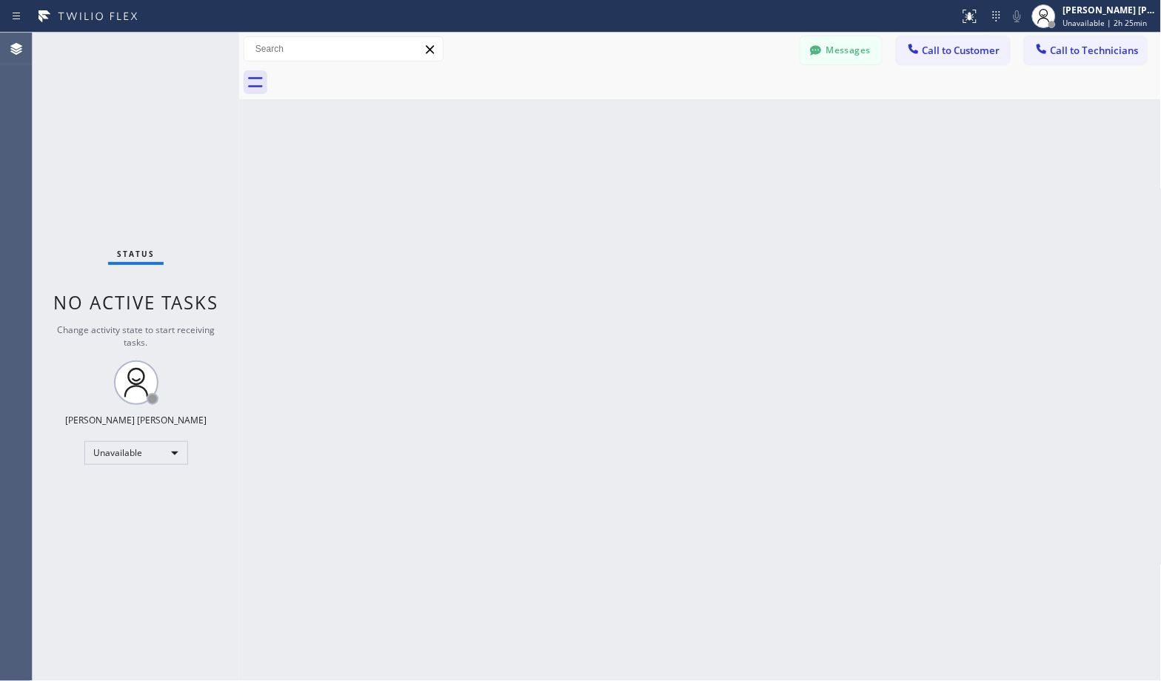
click at [690, 175] on div "Back to Dashboard Change Sender ID Customers Technicians Select a contact Outbo…" at bounding box center [700, 357] width 922 height 648
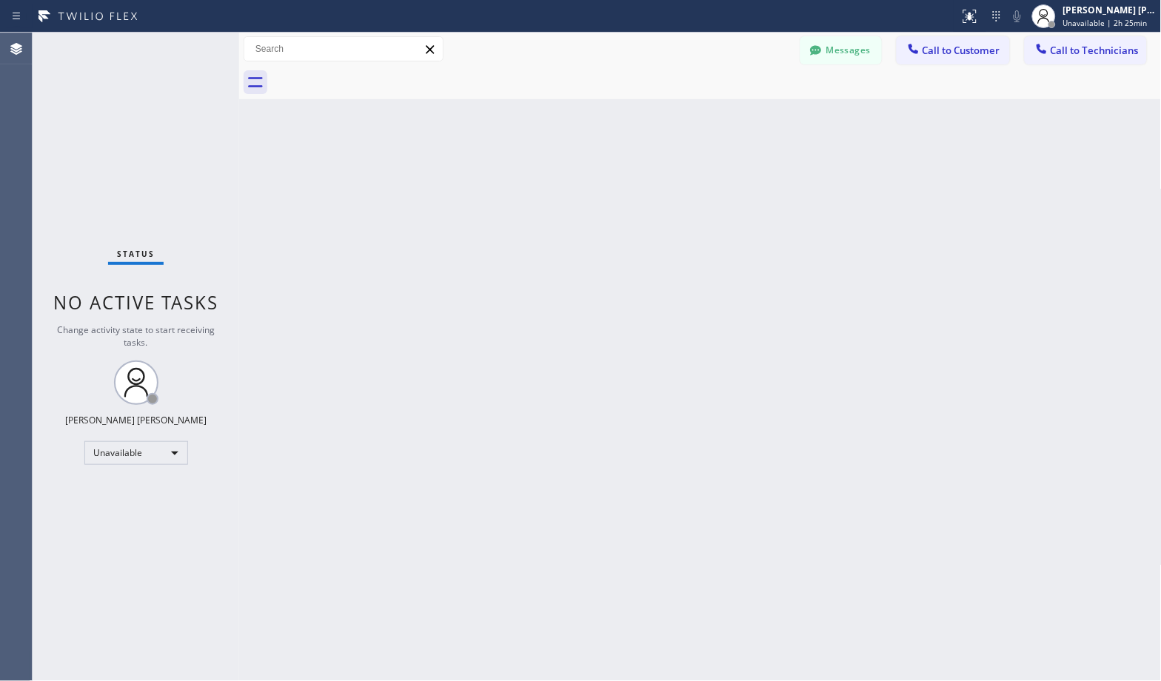
click at [690, 175] on div "Back to Dashboard Change Sender ID Customers Technicians Select a contact Outbo…" at bounding box center [700, 357] width 922 height 648
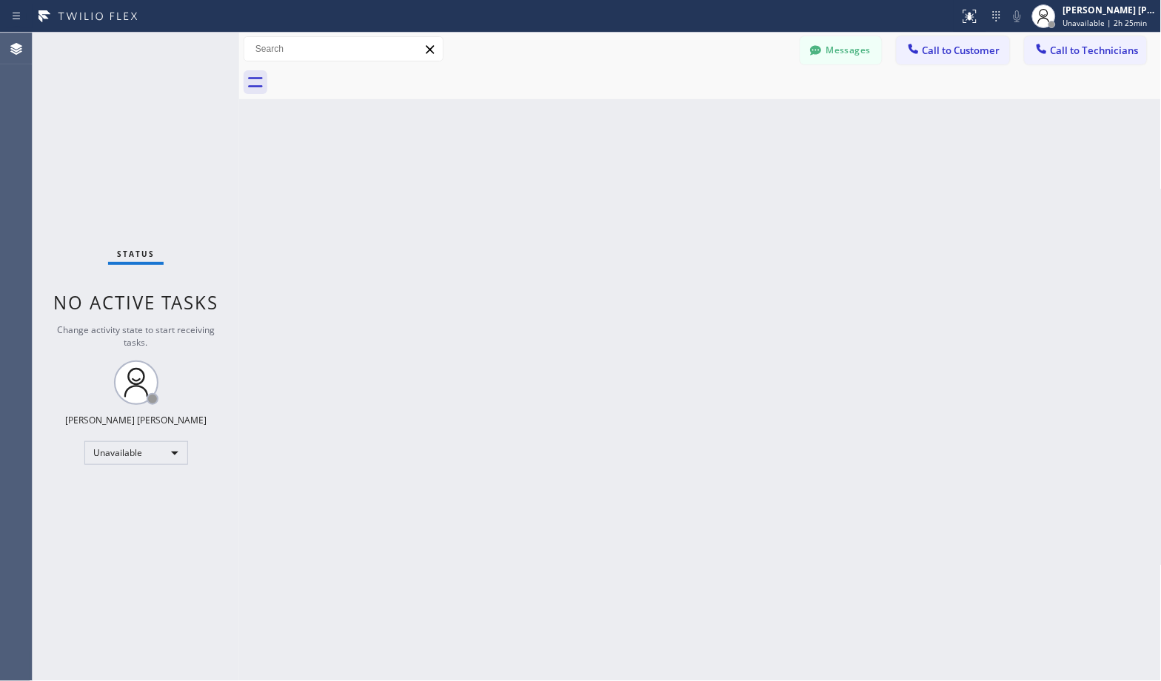
click at [690, 175] on div "Back to Dashboard Change Sender ID Customers Technicians Select a contact Outbo…" at bounding box center [700, 357] width 922 height 648
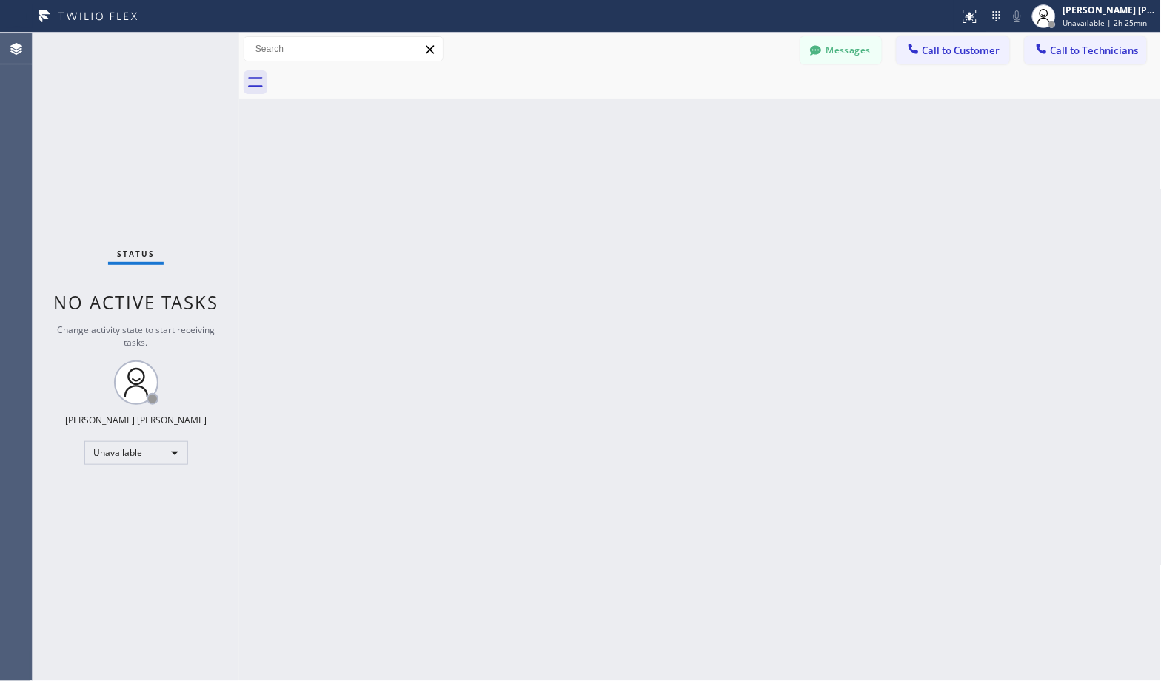
click at [690, 175] on div "Back to Dashboard Change Sender ID Customers Technicians Select a contact Outbo…" at bounding box center [700, 357] width 922 height 648
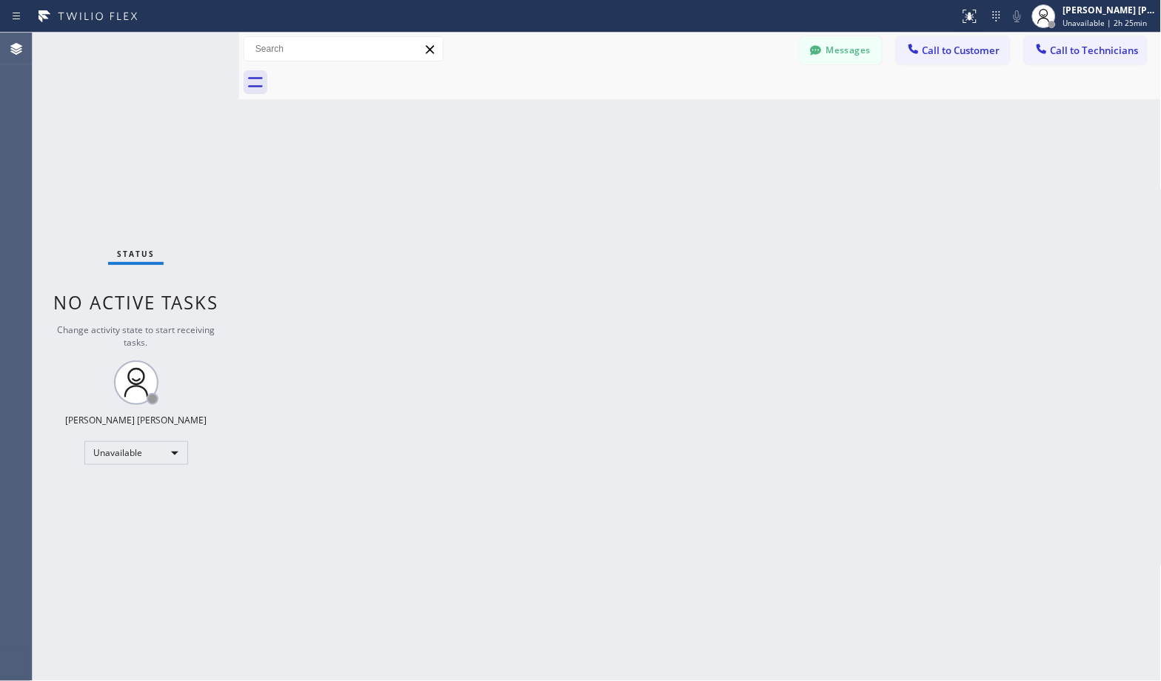
click at [690, 175] on div "Back to Dashboard Change Sender ID Customers Technicians Select a contact Outbo…" at bounding box center [700, 357] width 922 height 648
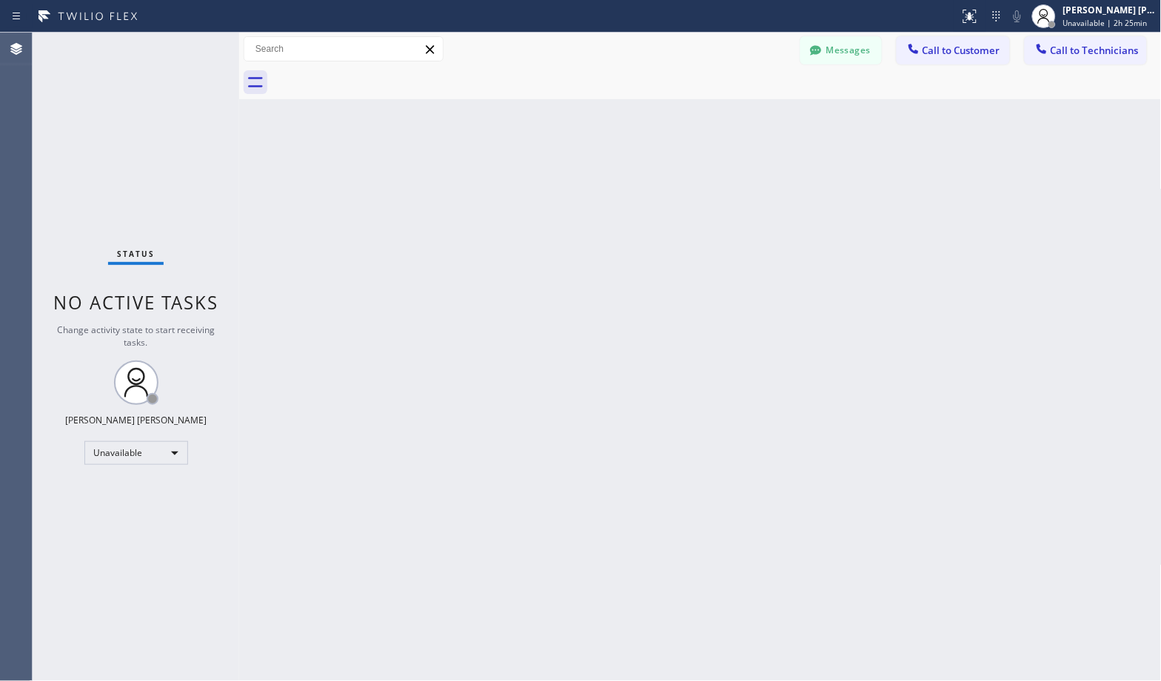
click at [690, 175] on div "Back to Dashboard Change Sender ID Customers Technicians Select a contact Outbo…" at bounding box center [700, 357] width 922 height 648
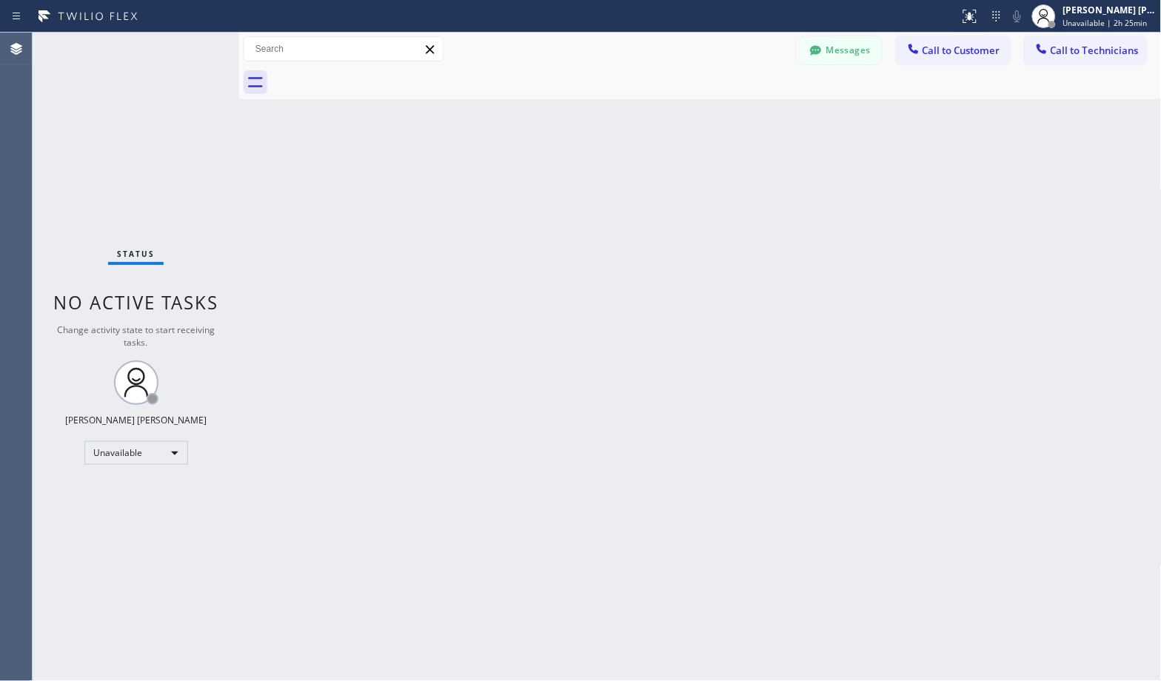
click at [690, 175] on div "Back to Dashboard Change Sender ID Customers Technicians Select a contact Outbo…" at bounding box center [700, 357] width 922 height 648
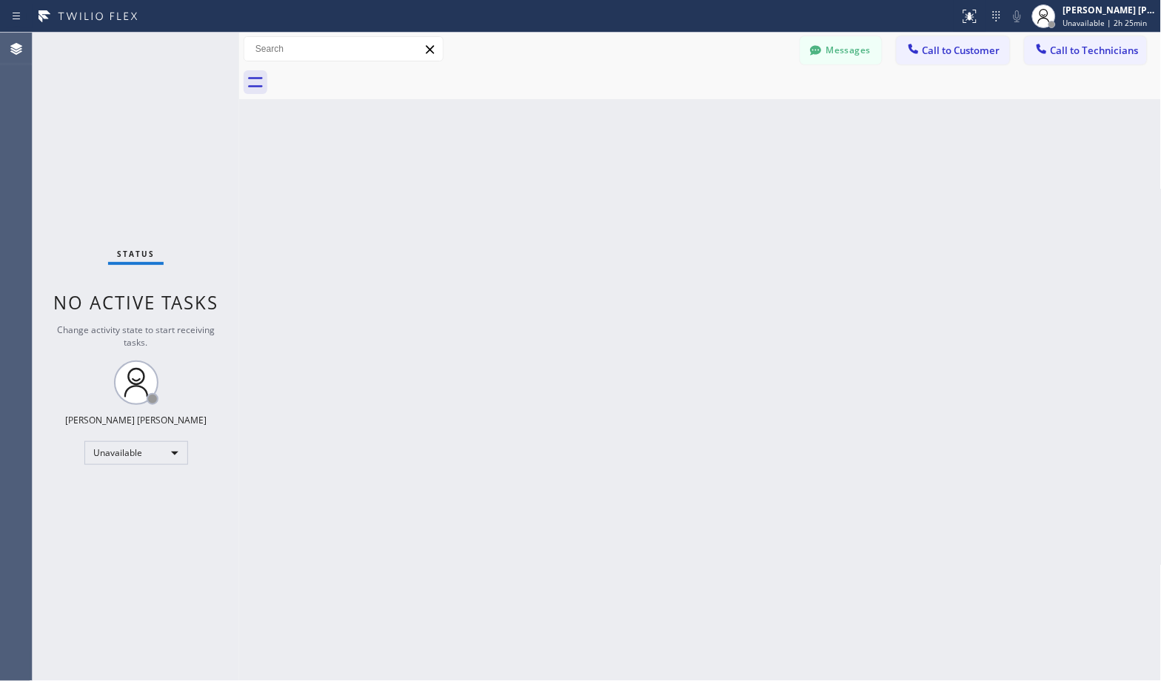
click at [690, 175] on div "Back to Dashboard Change Sender ID Customers Technicians Select a contact Outbo…" at bounding box center [700, 357] width 922 height 648
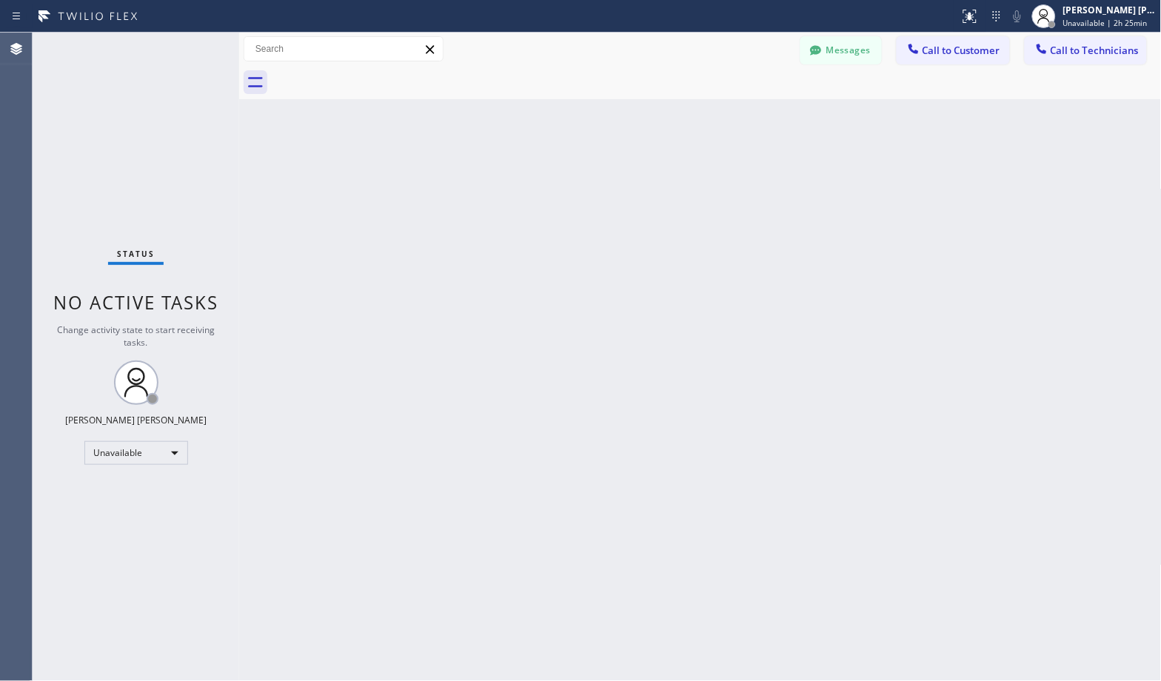
click at [690, 175] on div "Back to Dashboard Change Sender ID Customers Technicians Select a contact Outbo…" at bounding box center [700, 357] width 922 height 648
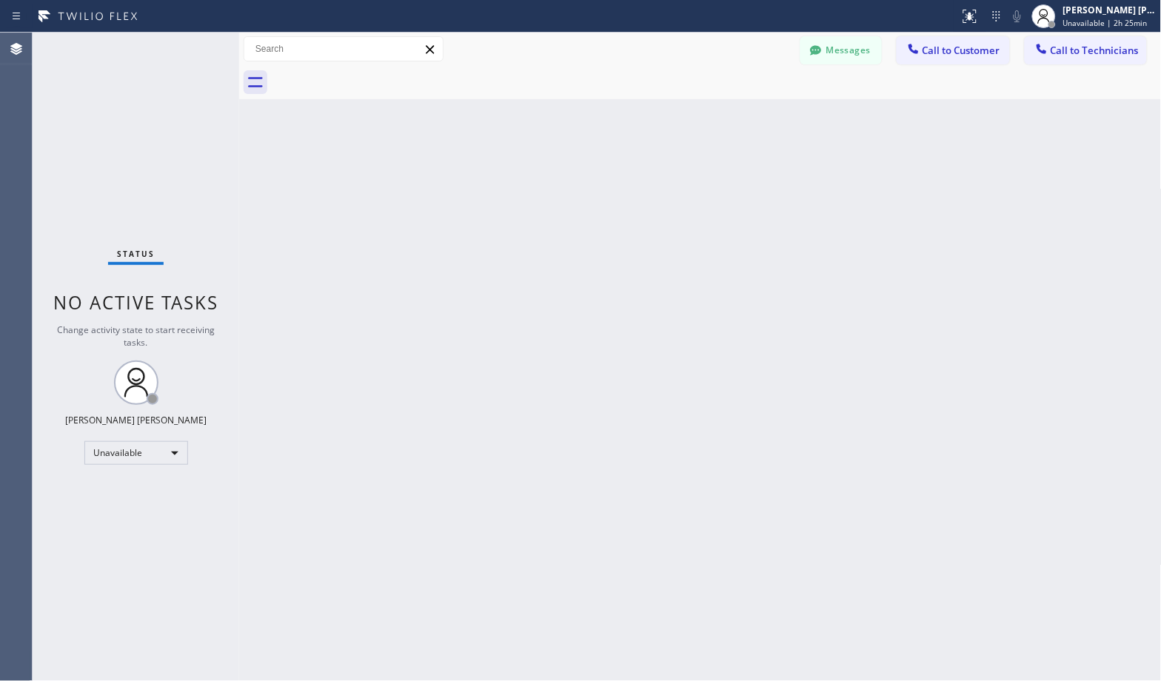
click at [690, 175] on div "Back to Dashboard Change Sender ID Customers Technicians Select a contact Outbo…" at bounding box center [700, 357] width 922 height 648
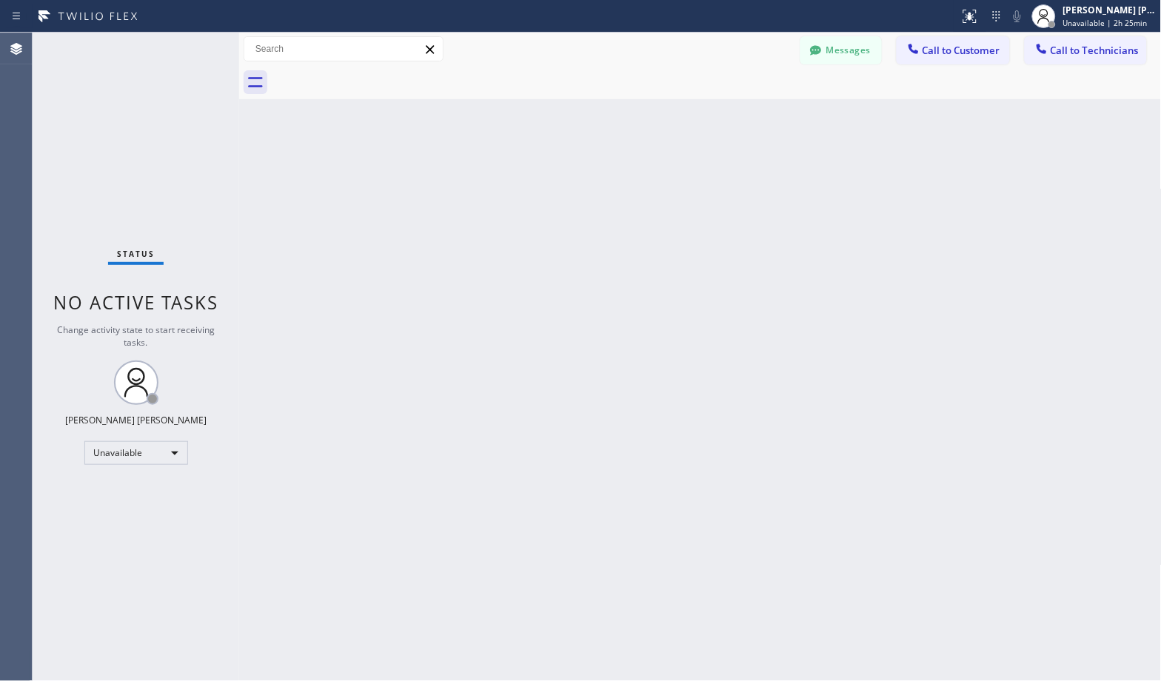
click at [690, 175] on div "Back to Dashboard Change Sender ID Customers Technicians Select a contact Outbo…" at bounding box center [700, 357] width 922 height 648
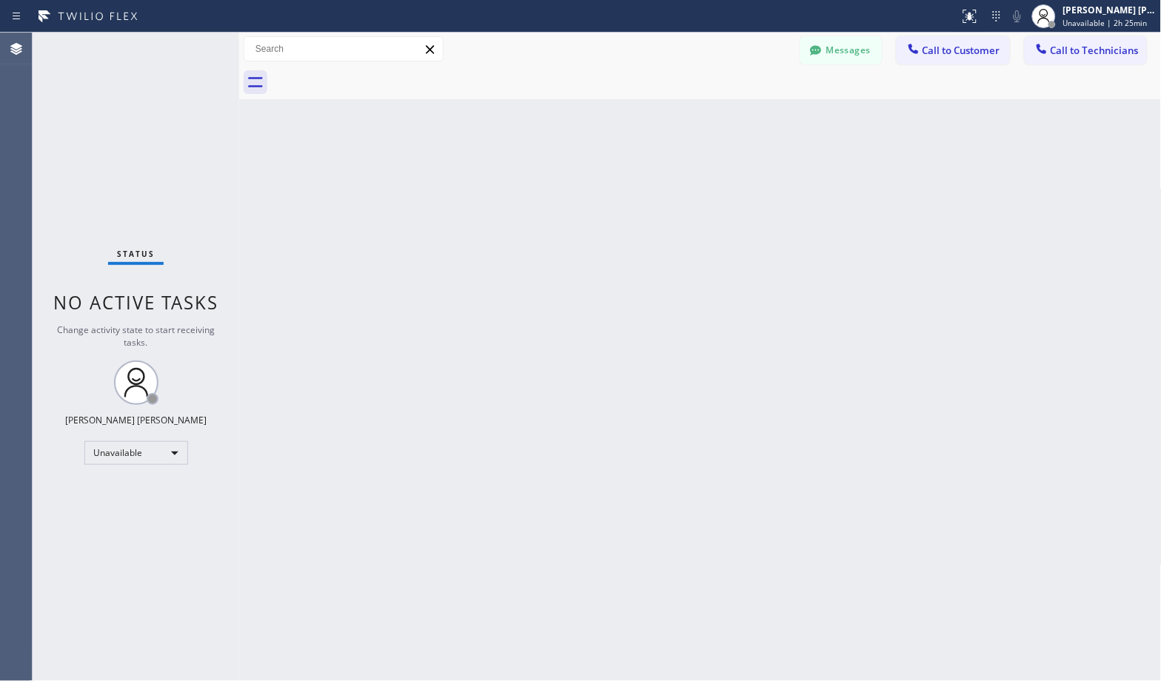
click at [690, 175] on div "Back to Dashboard Change Sender ID Customers Technicians Select a contact Outbo…" at bounding box center [700, 357] width 922 height 648
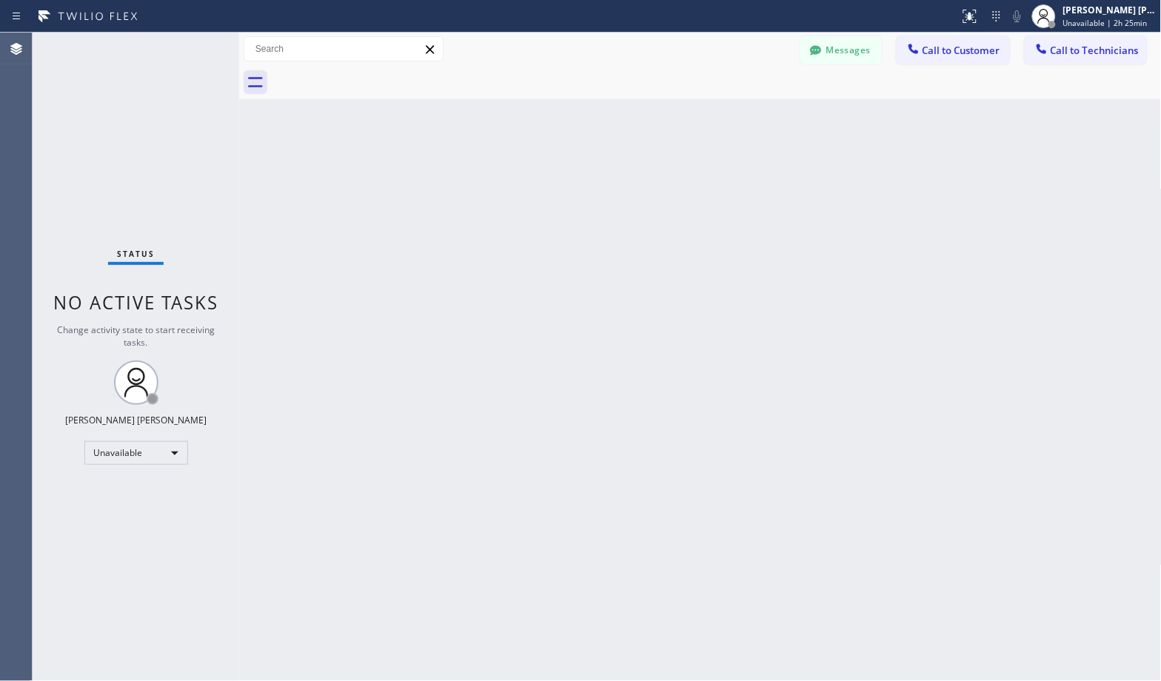
click at [690, 175] on div "Back to Dashboard Change Sender ID Customers Technicians Select a contact Outbo…" at bounding box center [700, 357] width 922 height 648
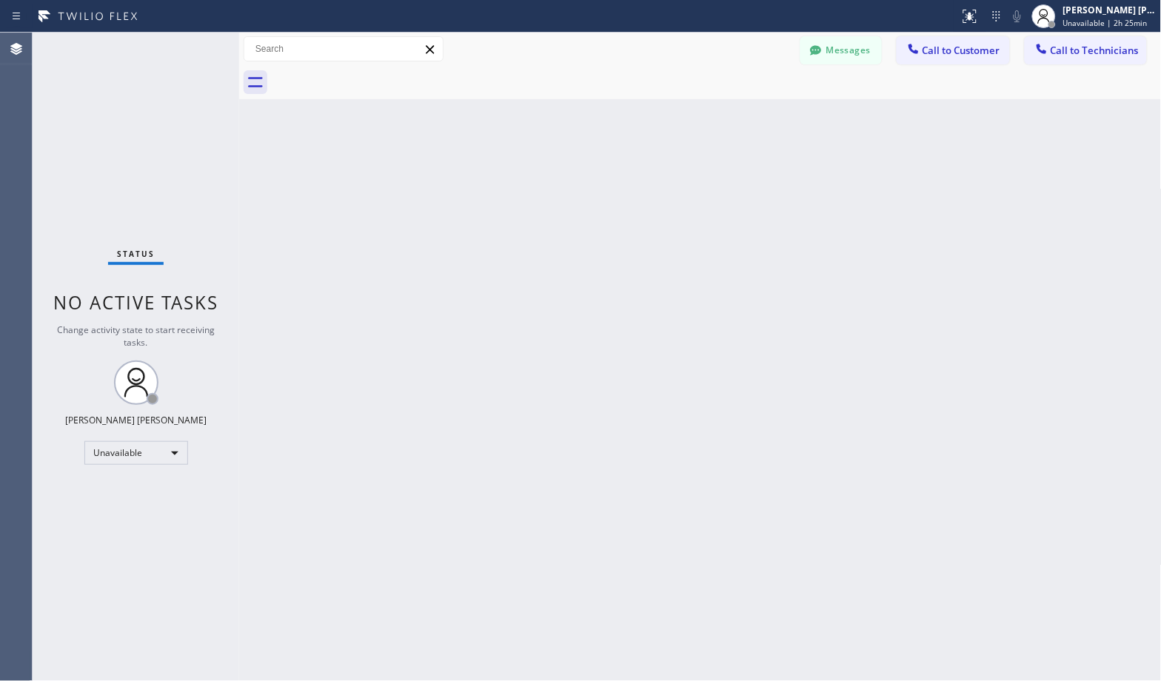
click at [690, 175] on div "Back to Dashboard Change Sender ID Customers Technicians Select a contact Outbo…" at bounding box center [700, 357] width 922 height 648
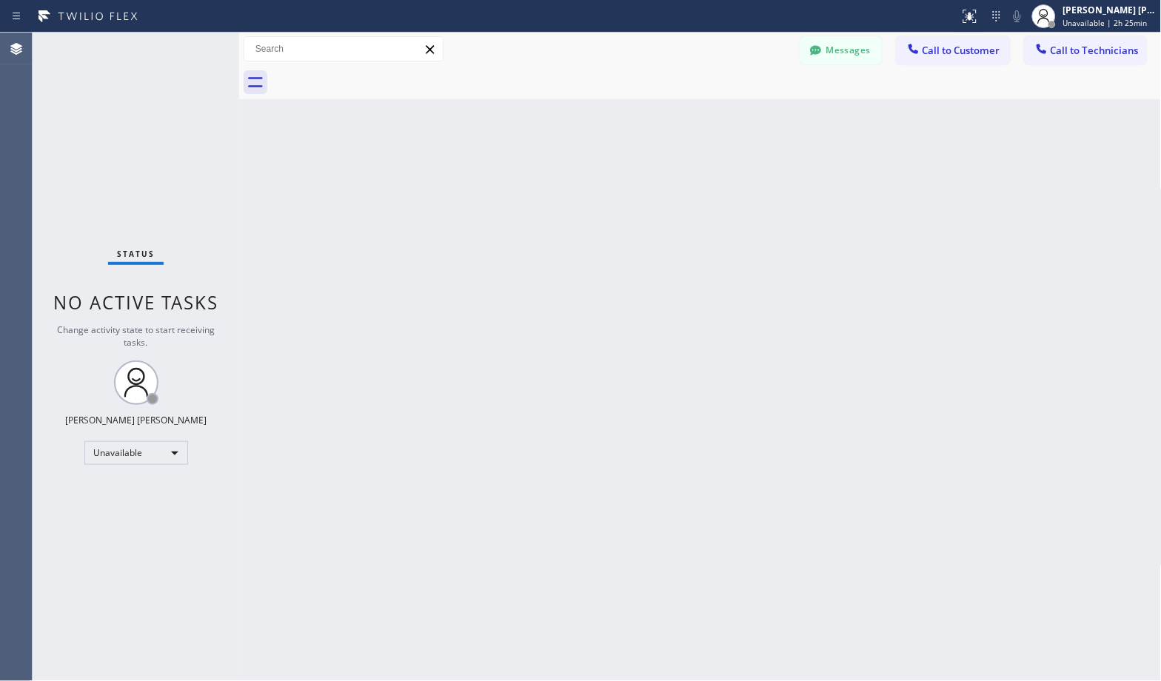
click at [690, 175] on div "Back to Dashboard Change Sender ID Customers Technicians Select a contact Outbo…" at bounding box center [700, 357] width 922 height 648
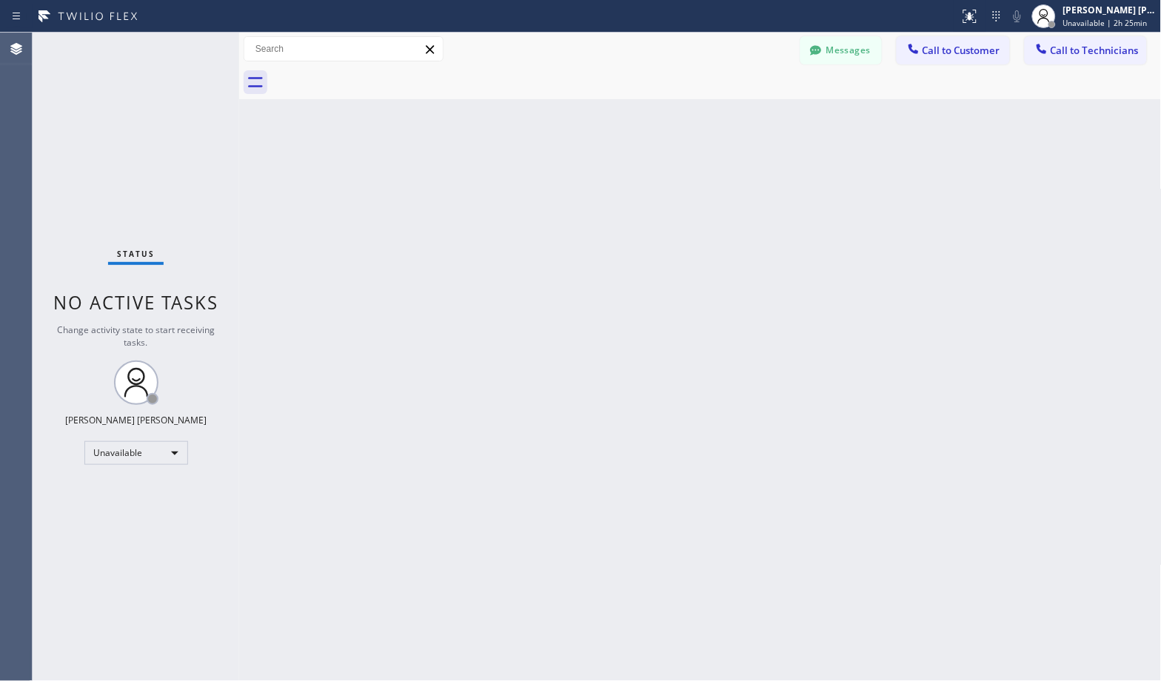
click at [690, 175] on div "Back to Dashboard Change Sender ID Customers Technicians Select a contact Outbo…" at bounding box center [700, 357] width 922 height 648
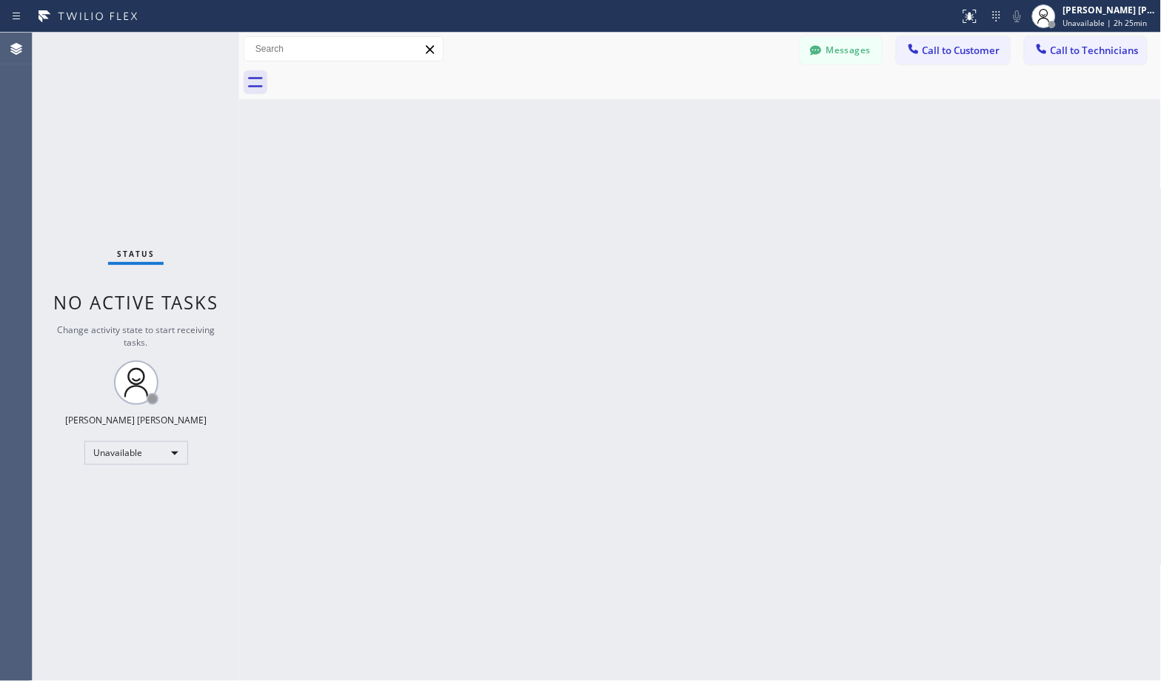
click at [690, 175] on div "Back to Dashboard Change Sender ID Customers Technicians Select a contact Outbo…" at bounding box center [700, 357] width 922 height 648
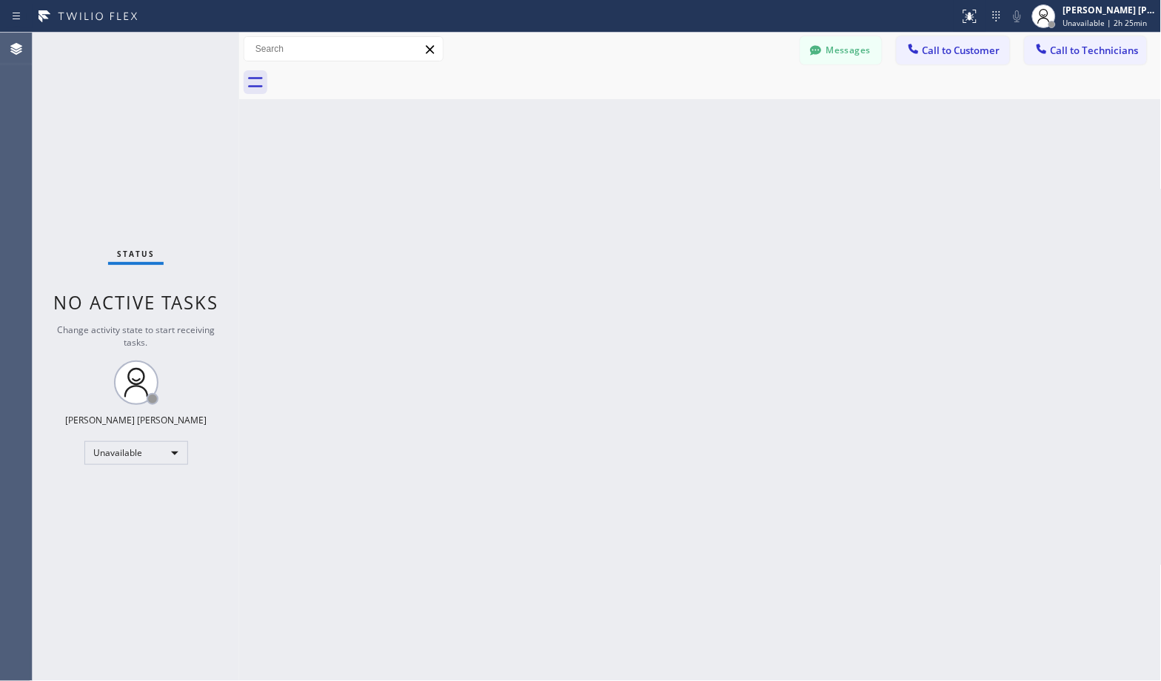
click at [690, 175] on div "Back to Dashboard Change Sender ID Customers Technicians Select a contact Outbo…" at bounding box center [700, 357] width 922 height 648
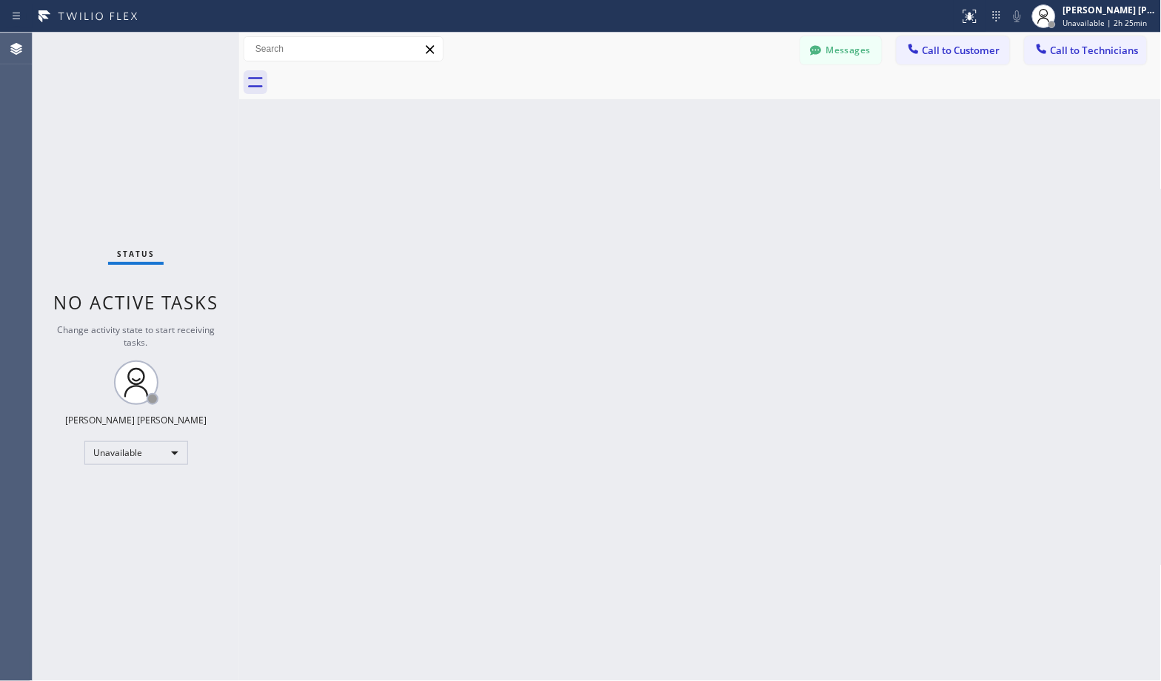
click at [690, 175] on div "Back to Dashboard Change Sender ID Customers Technicians Select a contact Outbo…" at bounding box center [700, 357] width 922 height 648
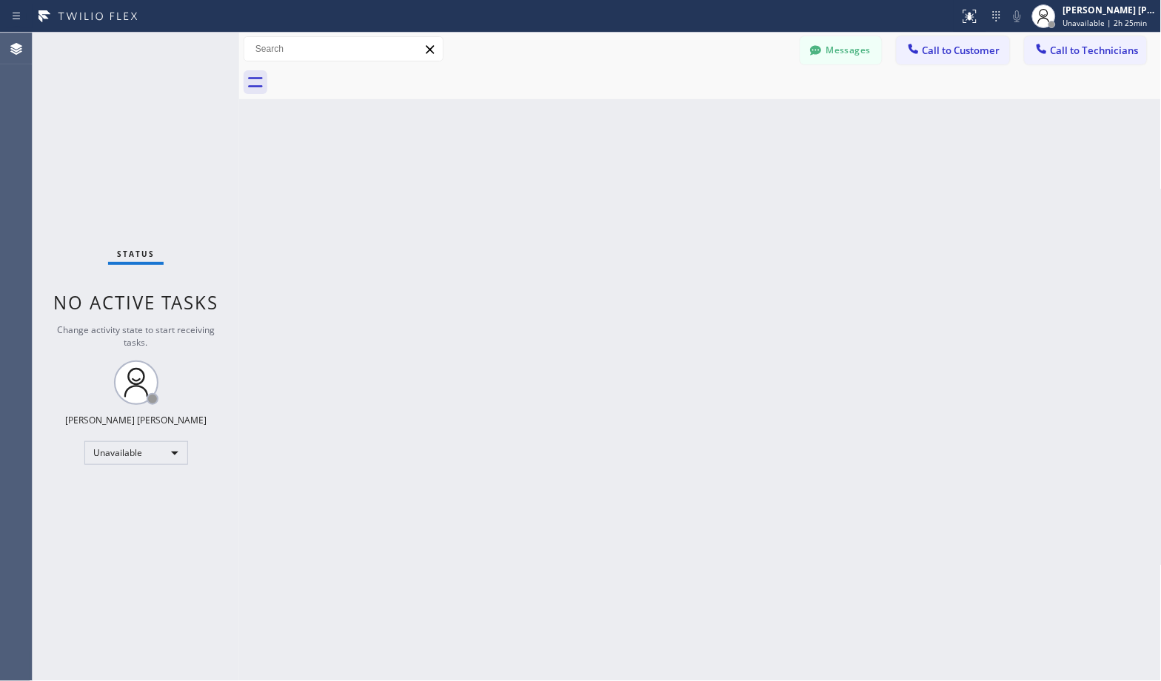
click at [690, 175] on div "Back to Dashboard Change Sender ID Customers Technicians Select a contact Outbo…" at bounding box center [700, 357] width 922 height 648
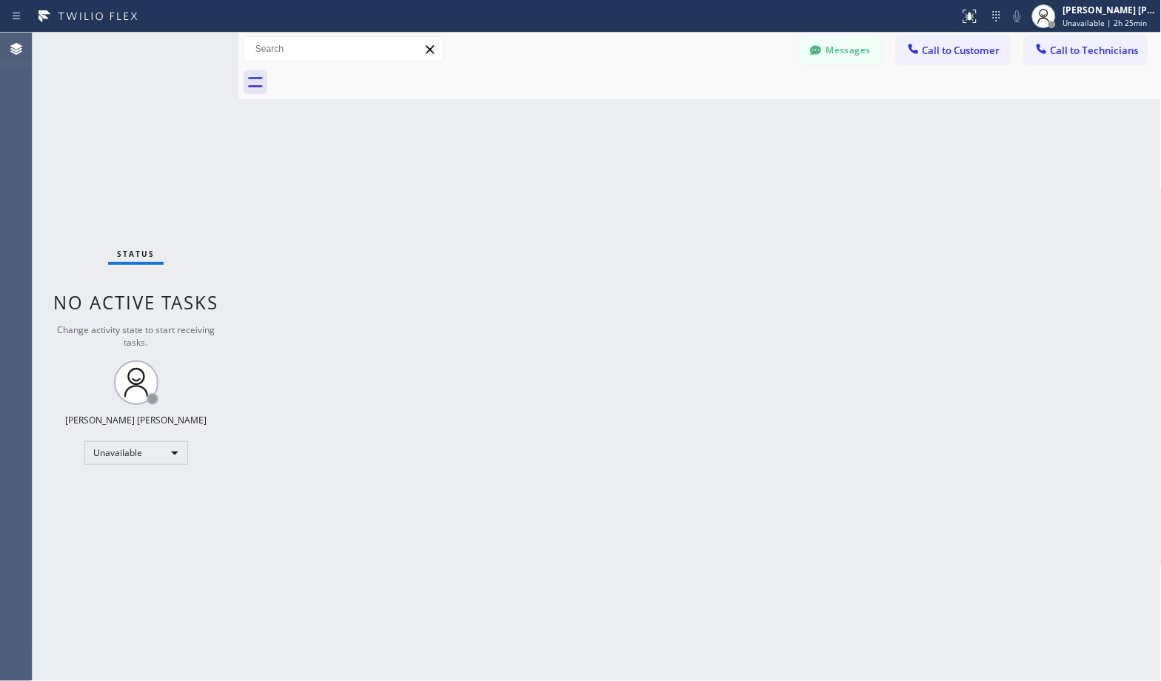
click at [690, 175] on div "Back to Dashboard Change Sender ID Customers Technicians Select a contact Outbo…" at bounding box center [700, 357] width 922 height 648
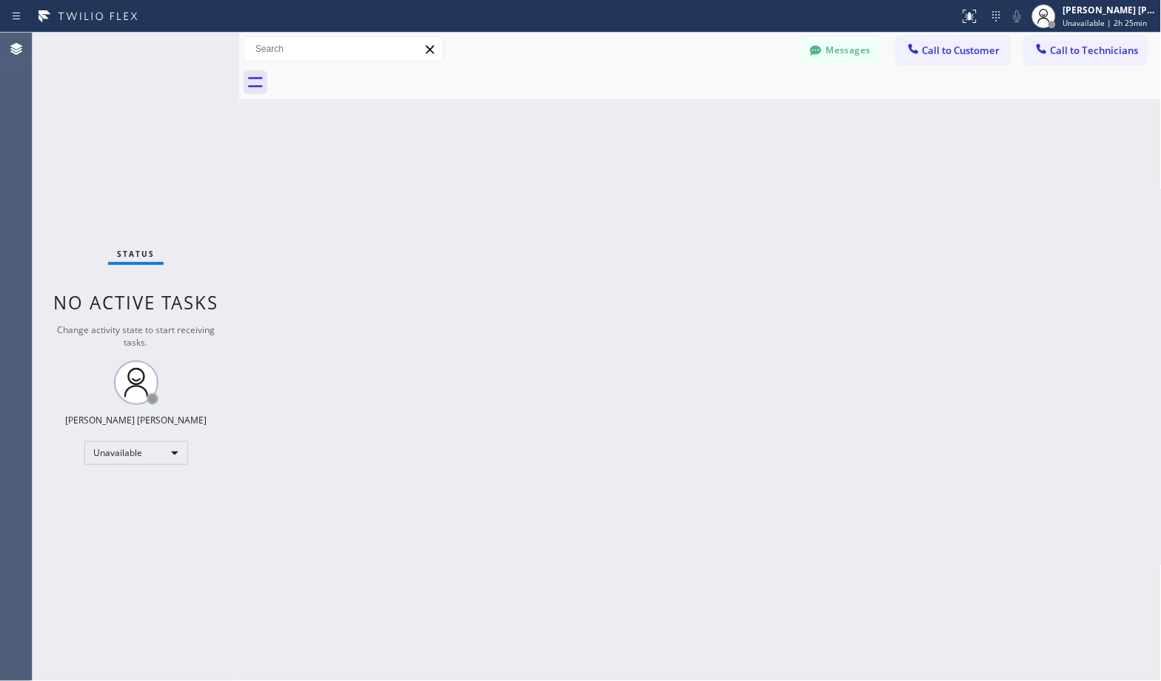
click at [690, 175] on div "Back to Dashboard Change Sender ID Customers Technicians Select a contact Outbo…" at bounding box center [700, 357] width 922 height 648
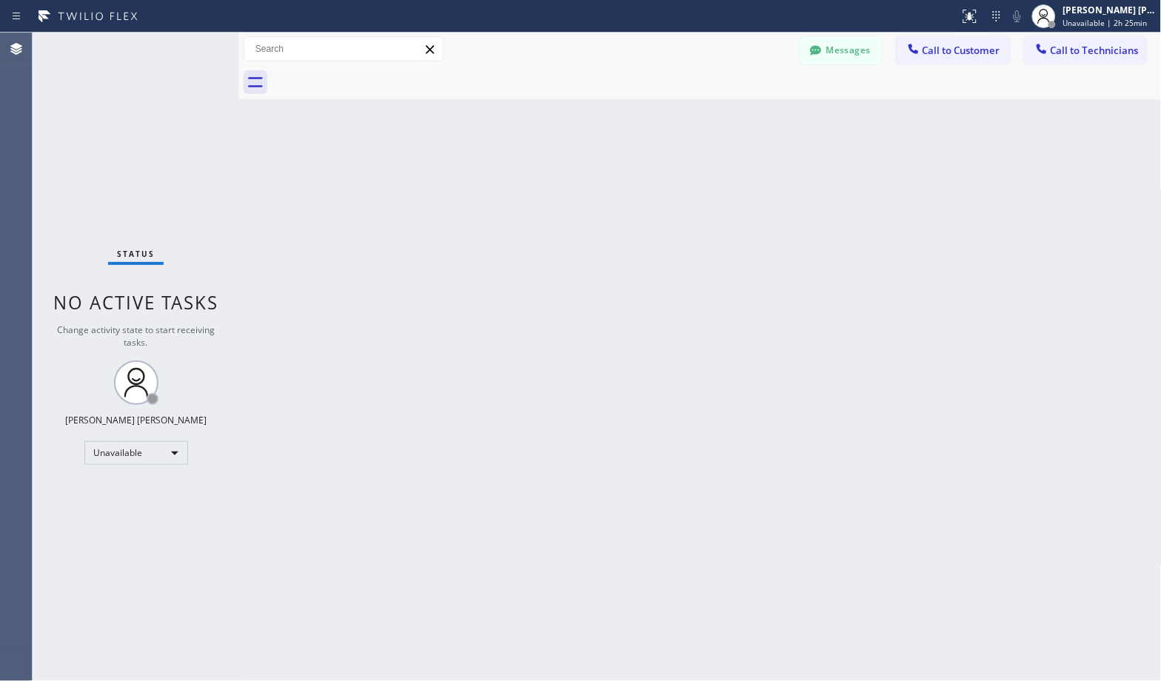
click at [690, 175] on div "Back to Dashboard Change Sender ID Customers Technicians Select a contact Outbo…" at bounding box center [700, 357] width 922 height 648
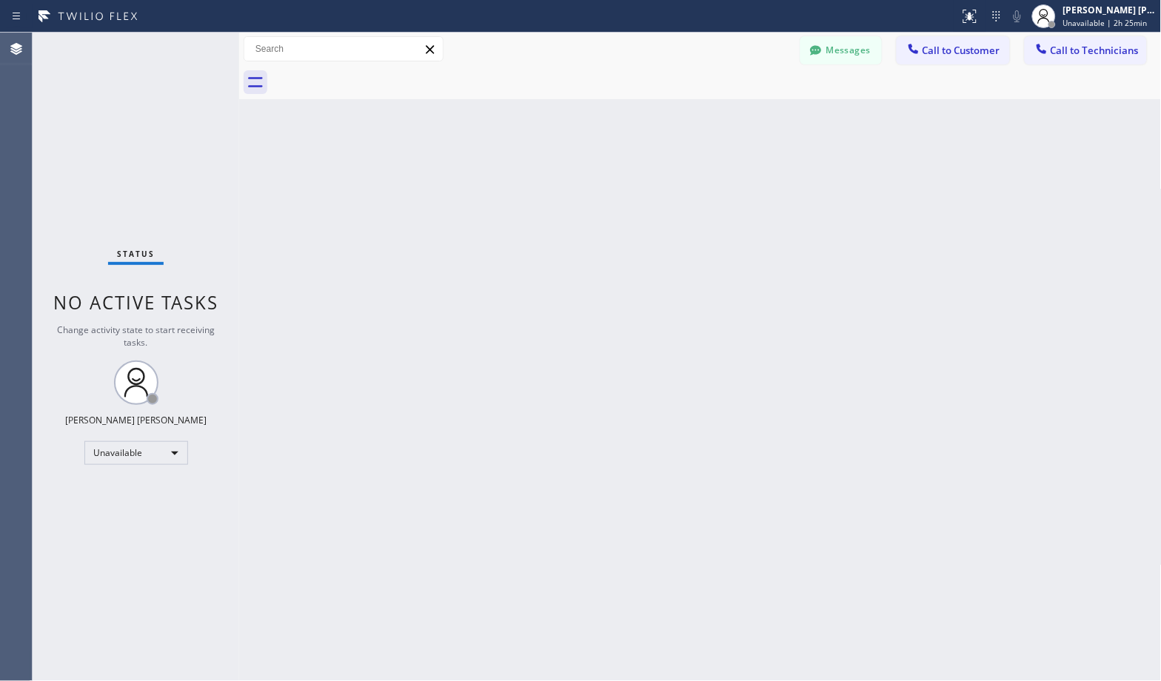
click at [690, 175] on div "Back to Dashboard Change Sender ID Customers Technicians Select a contact Outbo…" at bounding box center [700, 357] width 922 height 648
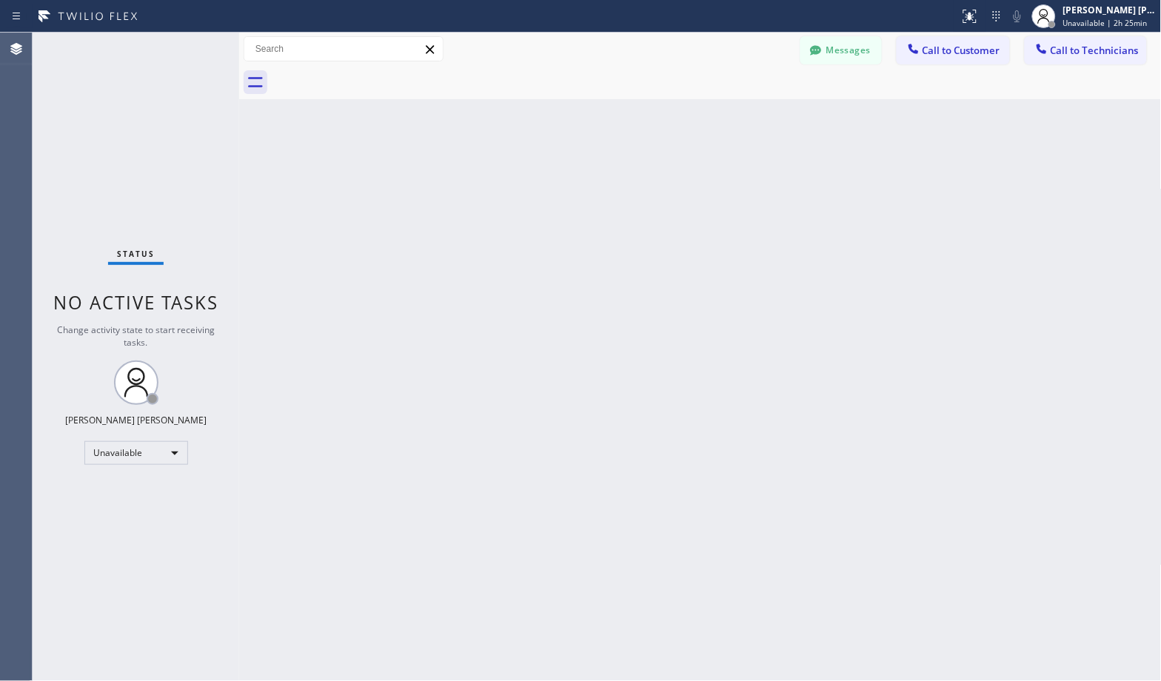
click at [690, 175] on div "Back to Dashboard Change Sender ID Customers Technicians Select a contact Outbo…" at bounding box center [700, 357] width 922 height 648
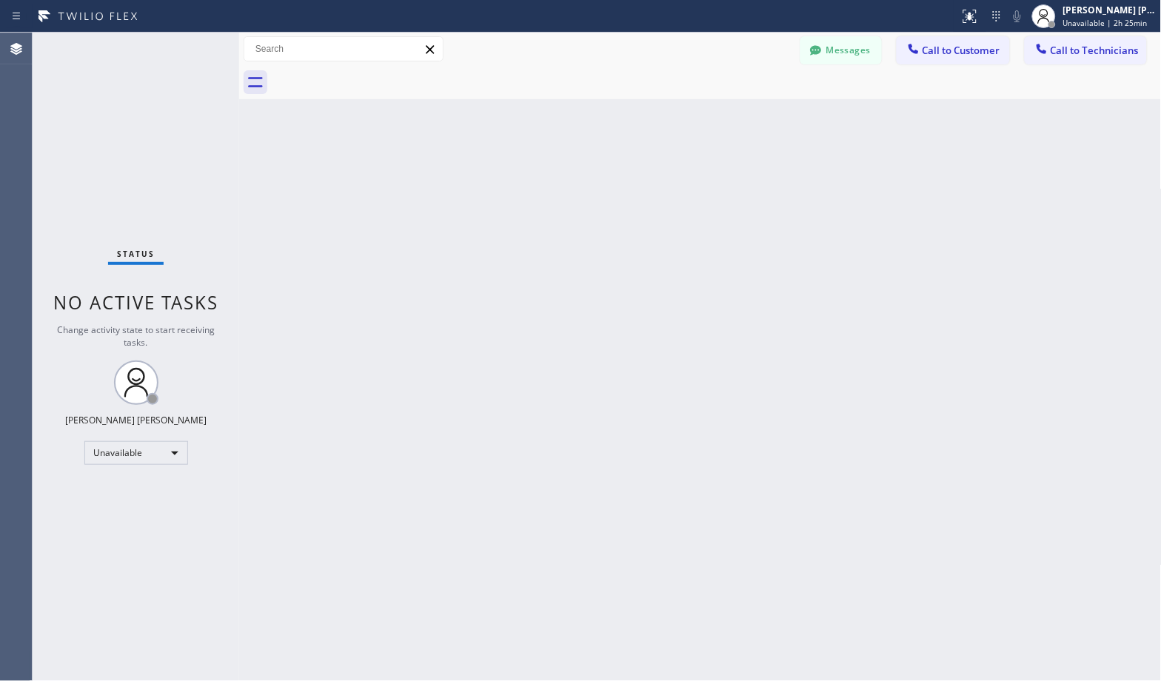
click at [690, 175] on div "Back to Dashboard Change Sender ID Customers Technicians Select a contact Outbo…" at bounding box center [700, 357] width 922 height 648
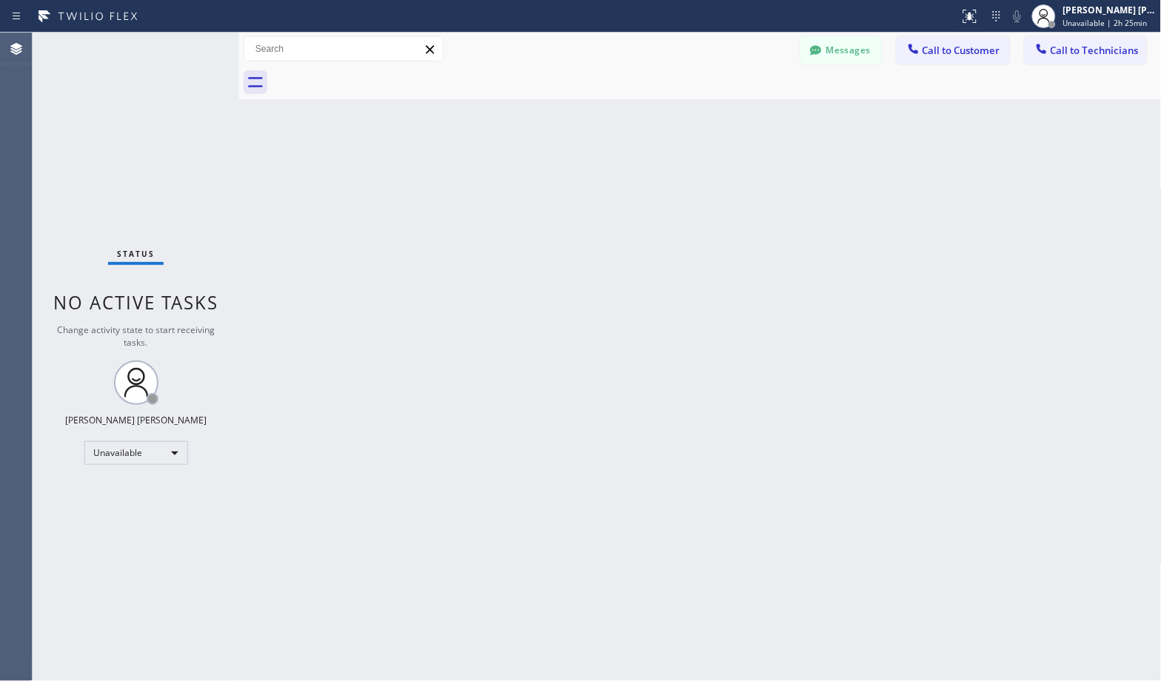
click at [690, 175] on div "Back to Dashboard Change Sender ID Customers Technicians Select a contact Outbo…" at bounding box center [700, 357] width 922 height 648
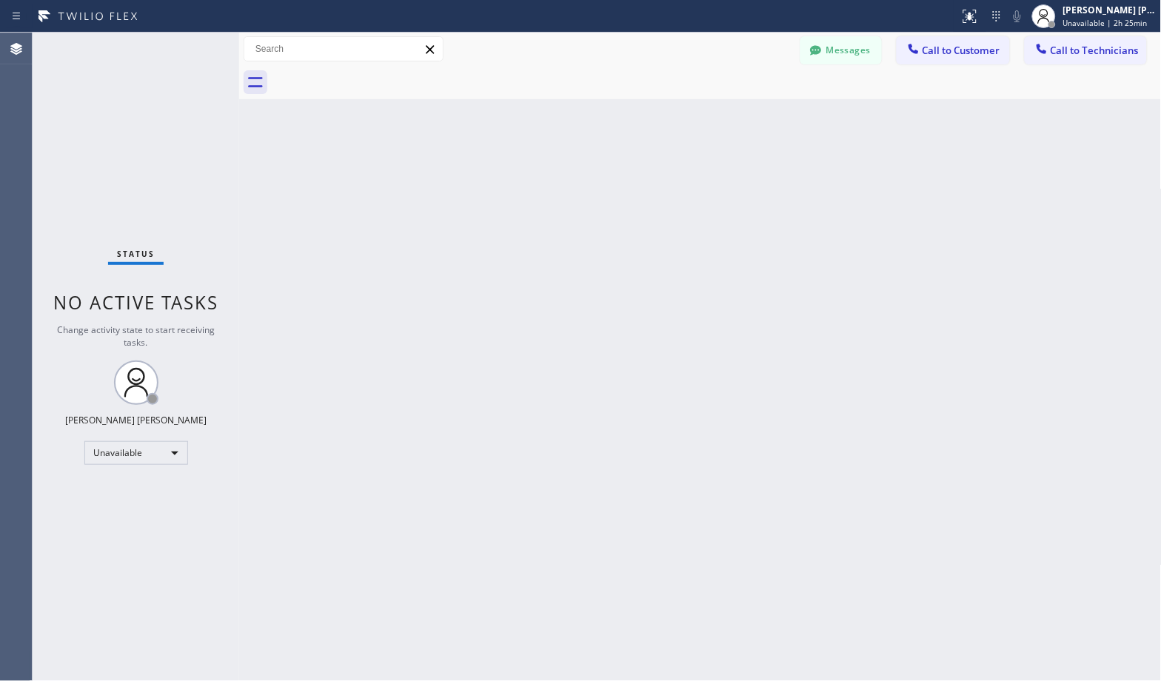
click at [690, 175] on div "Back to Dashboard Change Sender ID Customers Technicians Select a contact Outbo…" at bounding box center [700, 357] width 922 height 648
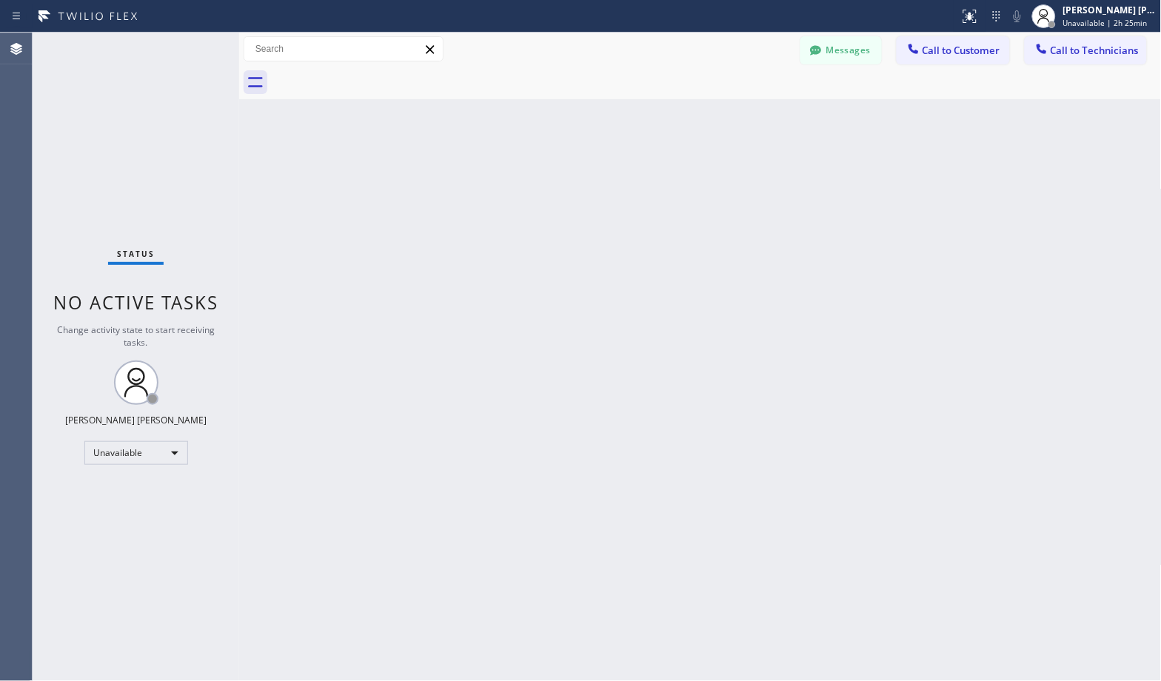
click at [690, 175] on div "Back to Dashboard Change Sender ID Customers Technicians Select a contact Outbo…" at bounding box center [700, 357] width 922 height 648
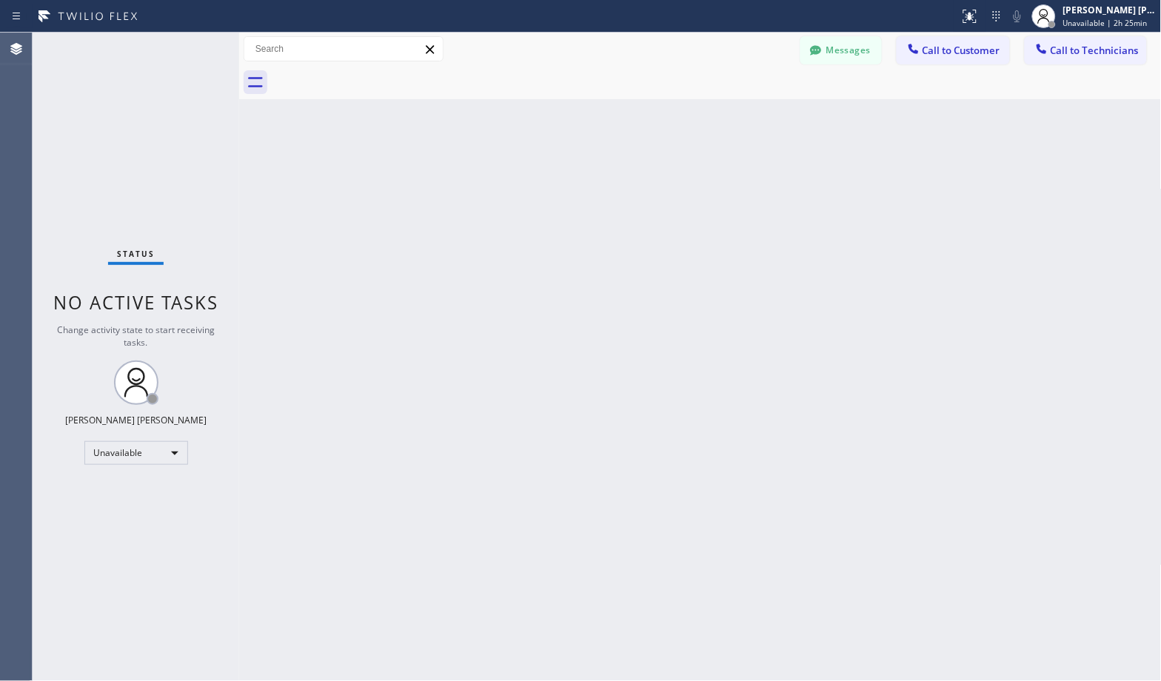
click at [690, 175] on div "Back to Dashboard Change Sender ID Customers Technicians Select a contact Outbo…" at bounding box center [700, 357] width 922 height 648
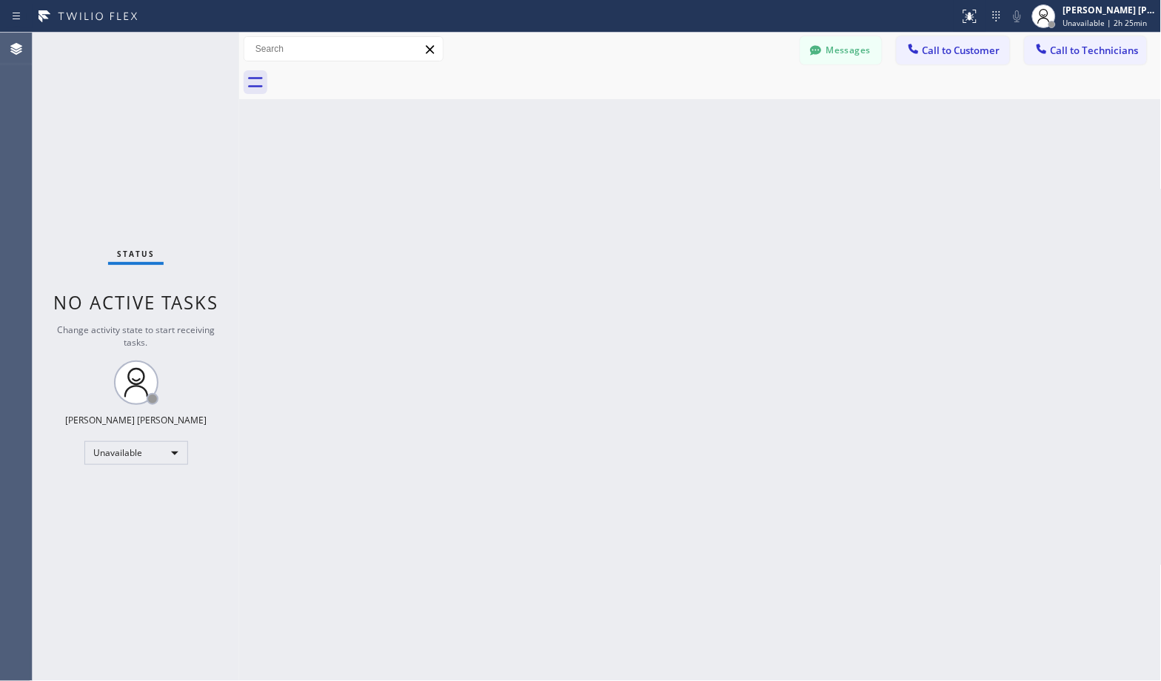
click at [690, 175] on div "Back to Dashboard Change Sender ID Customers Technicians Select a contact Outbo…" at bounding box center [700, 357] width 922 height 648
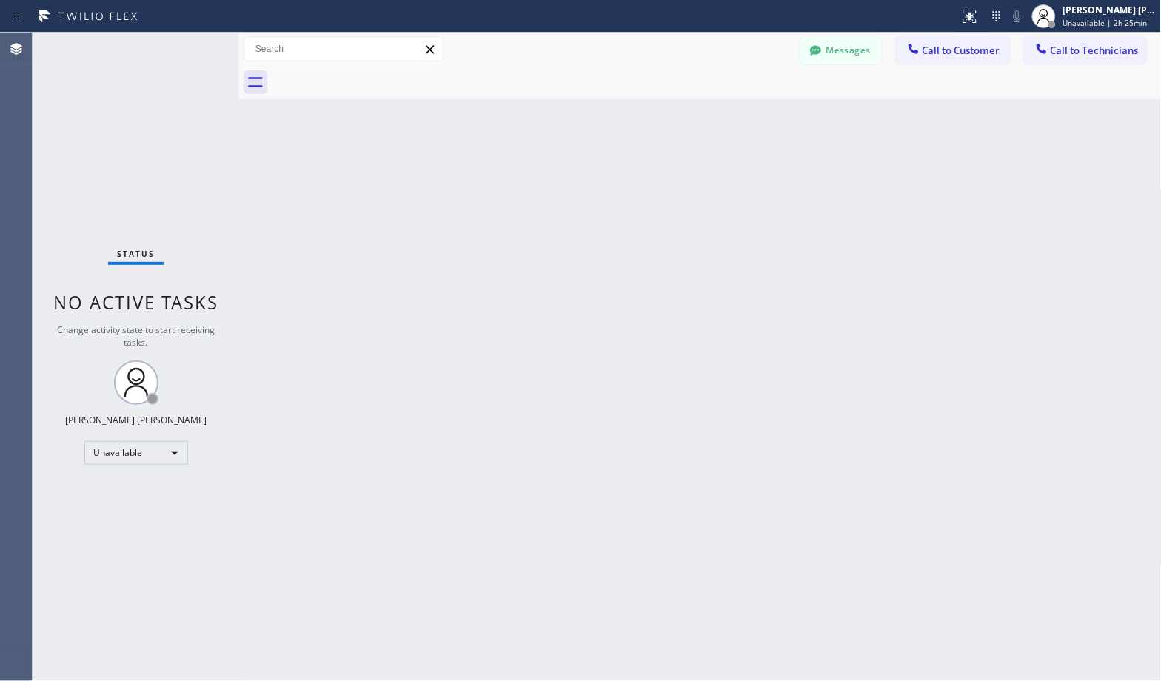
click at [690, 175] on div "Back to Dashboard Change Sender ID Customers Technicians Select a contact Outbo…" at bounding box center [700, 357] width 922 height 648
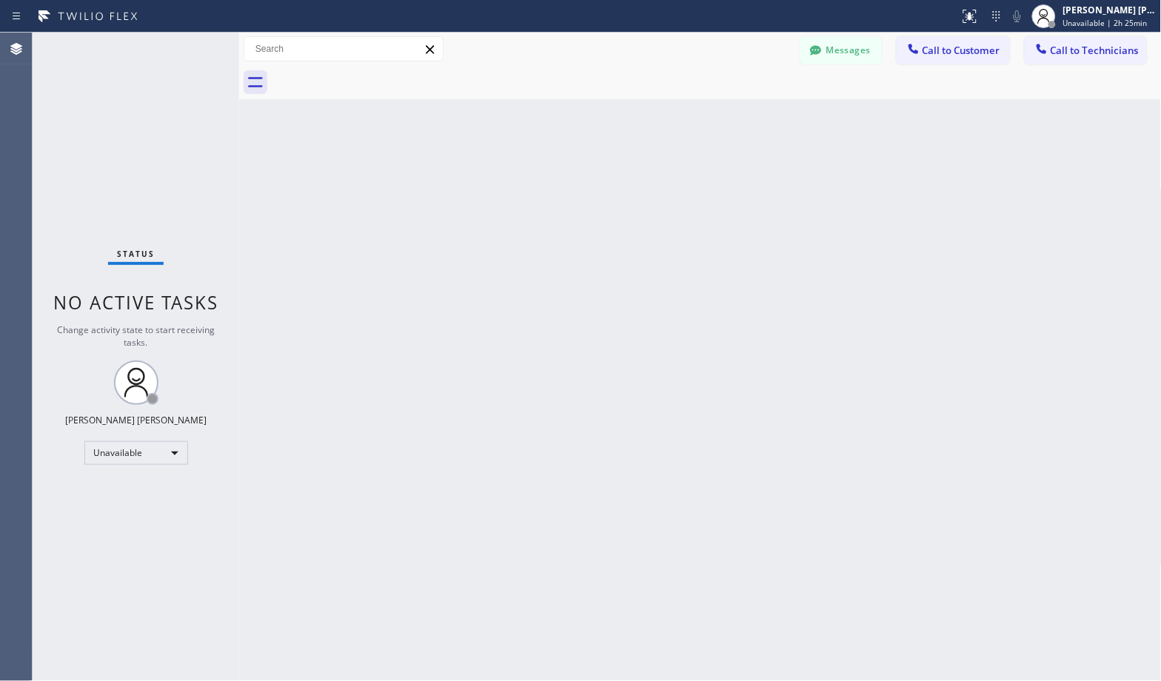
click at [690, 175] on div "Back to Dashboard Change Sender ID Customers Technicians Select a contact Outbo…" at bounding box center [700, 357] width 922 height 648
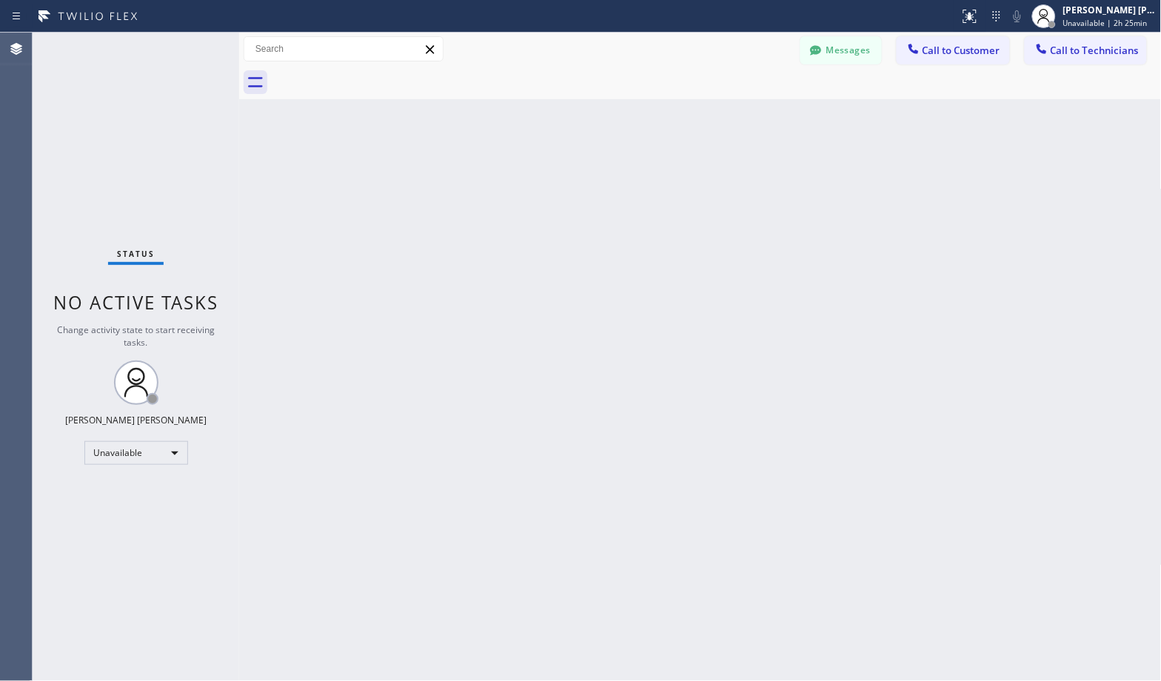
click at [690, 175] on div "Back to Dashboard Change Sender ID Customers Technicians Select a contact Outbo…" at bounding box center [700, 357] width 922 height 648
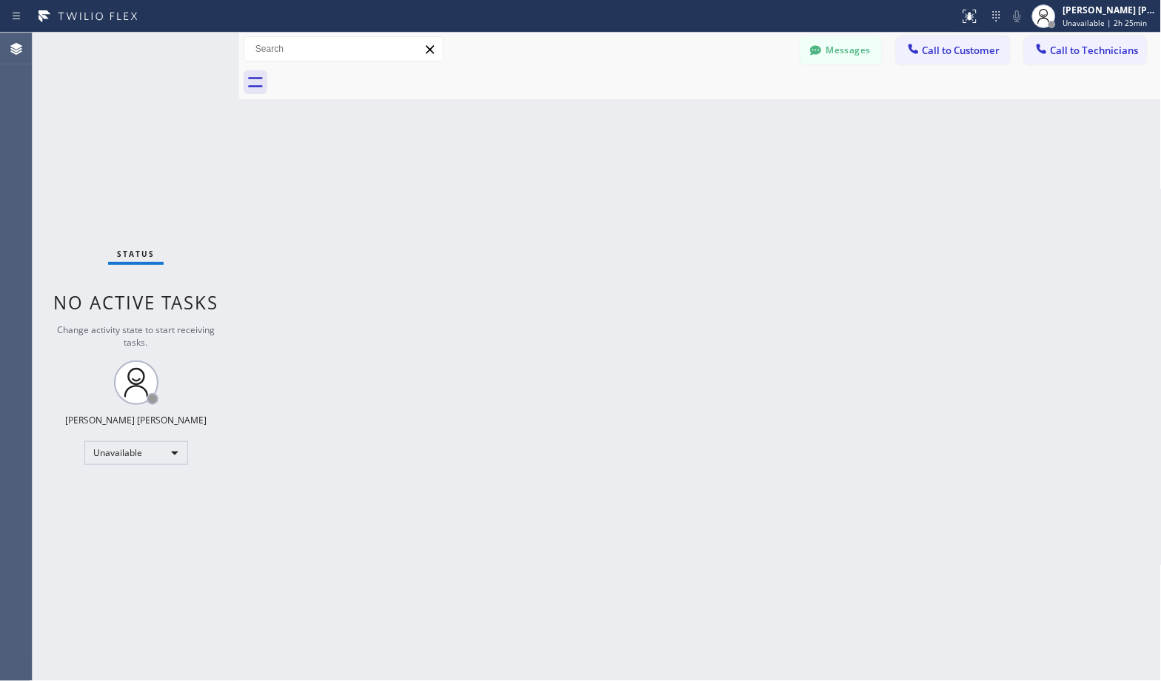
click at [690, 175] on div "Back to Dashboard Change Sender ID Customers Technicians Select a contact Outbo…" at bounding box center [700, 357] width 922 height 648
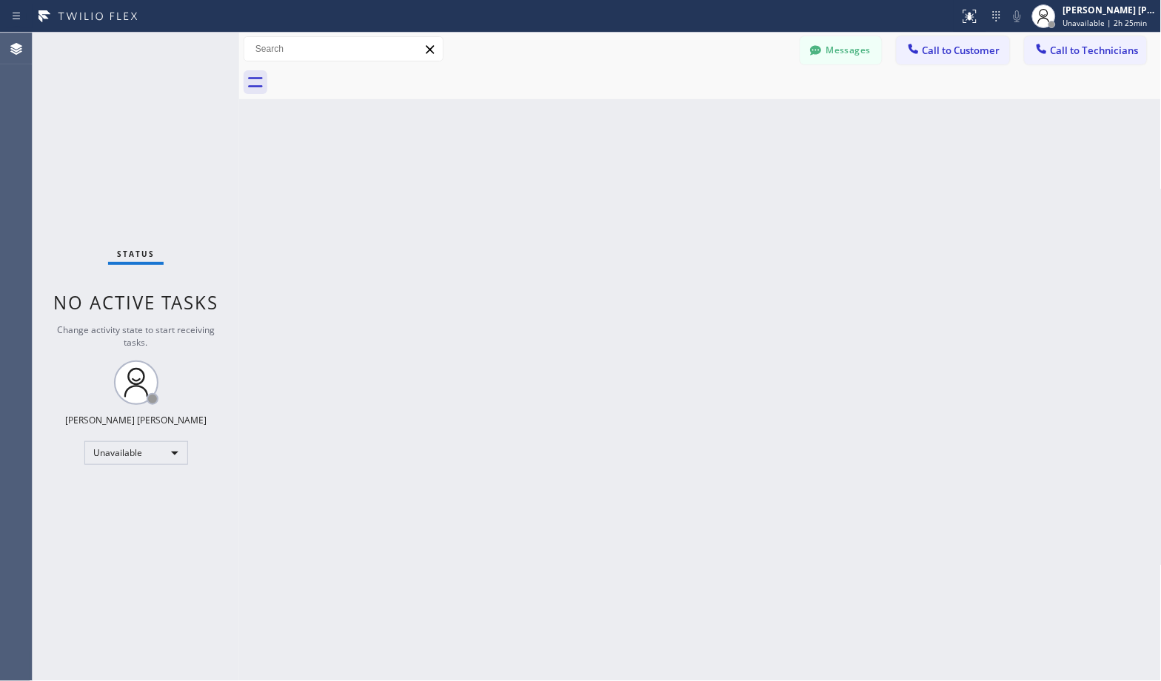
click at [690, 175] on div "Back to Dashboard Change Sender ID Customers Technicians Select a contact Outbo…" at bounding box center [700, 357] width 922 height 648
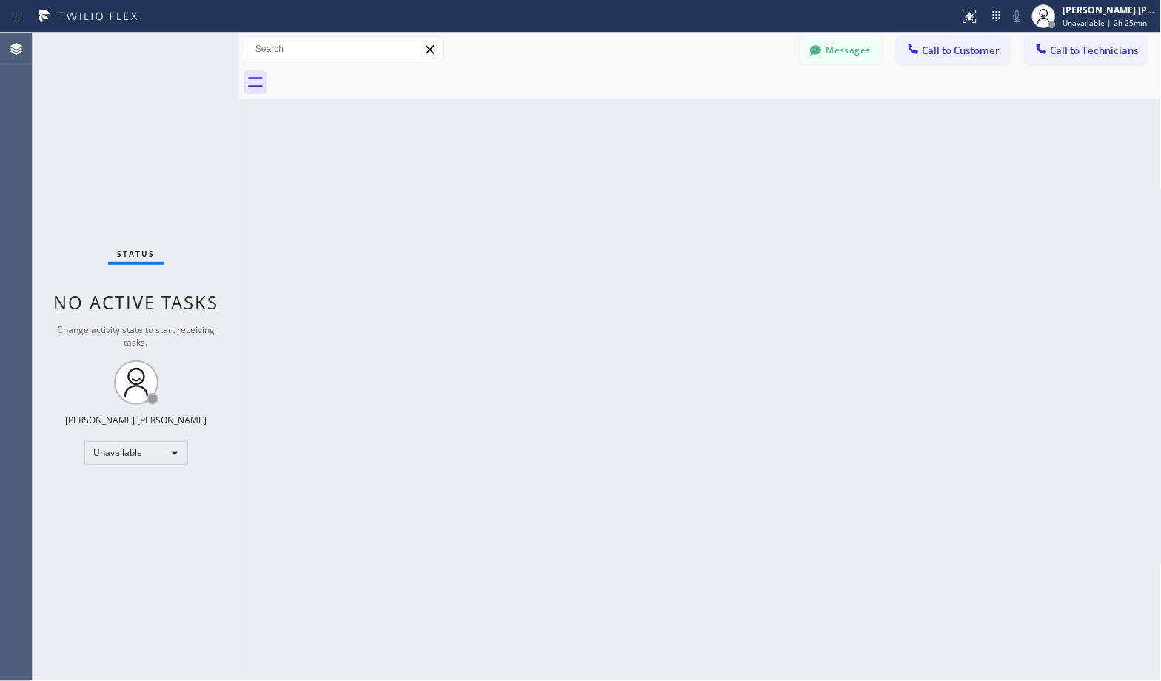
click at [690, 175] on div "Back to Dashboard Change Sender ID Customers Technicians Select a contact Outbo…" at bounding box center [700, 357] width 922 height 648
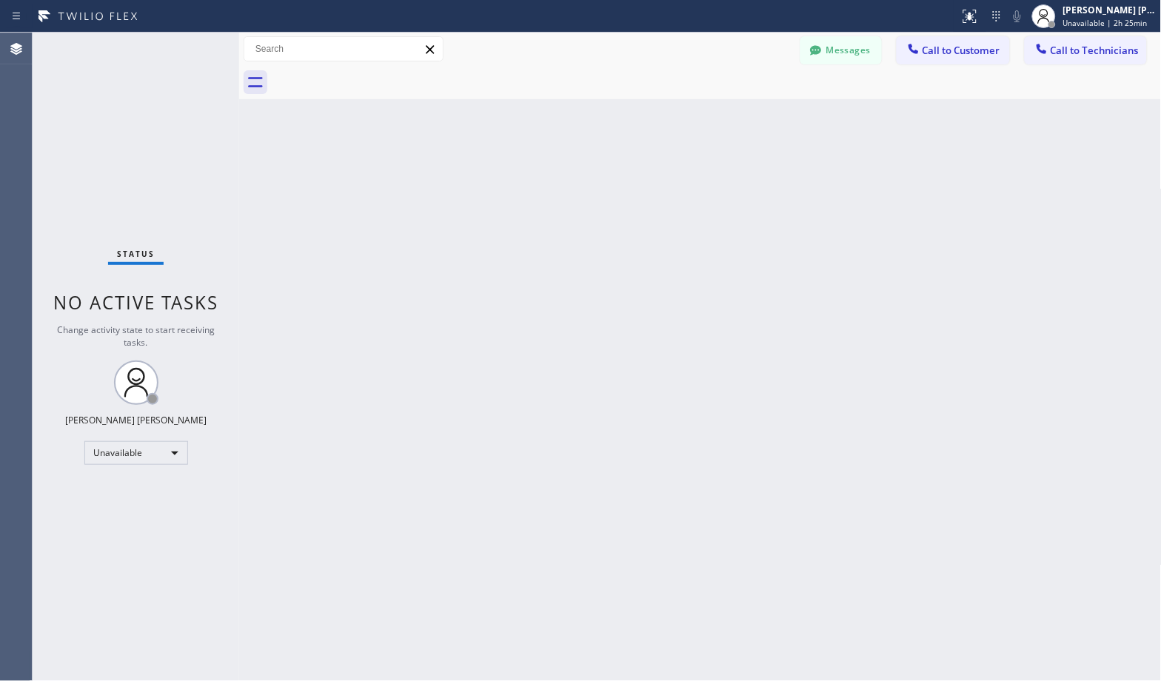
click at [690, 175] on div "Back to Dashboard Change Sender ID Customers Technicians Select a contact Outbo…" at bounding box center [700, 357] width 922 height 648
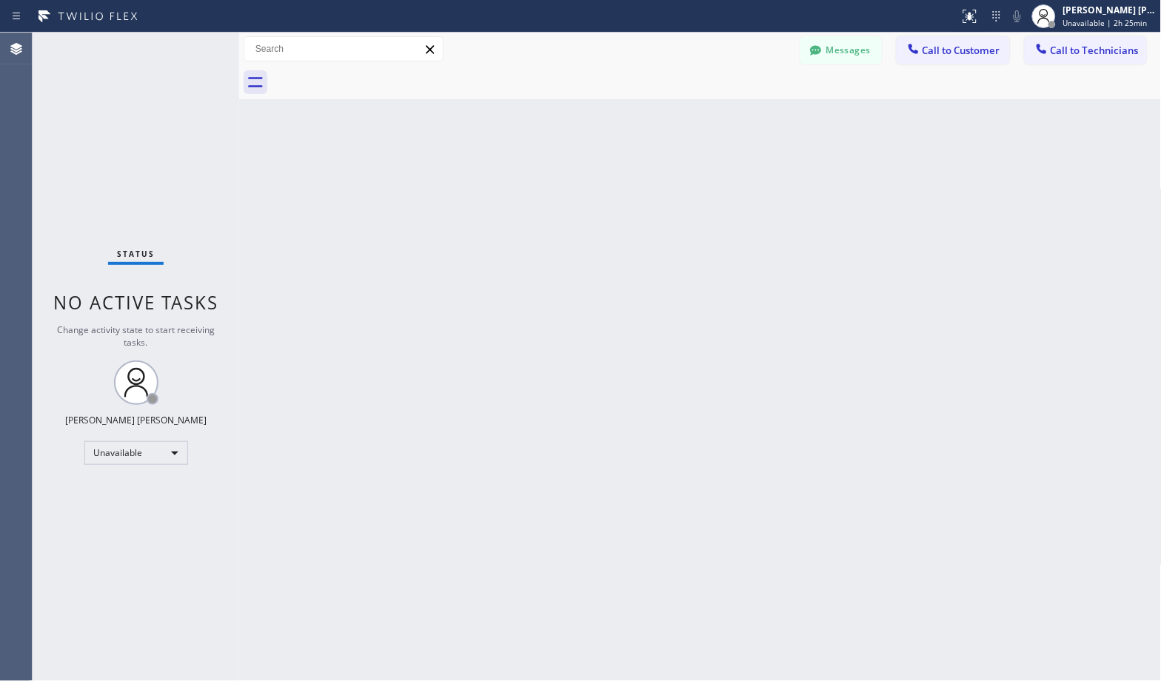
click at [690, 175] on div "Back to Dashboard Change Sender ID Customers Technicians Select a contact Outbo…" at bounding box center [700, 357] width 922 height 648
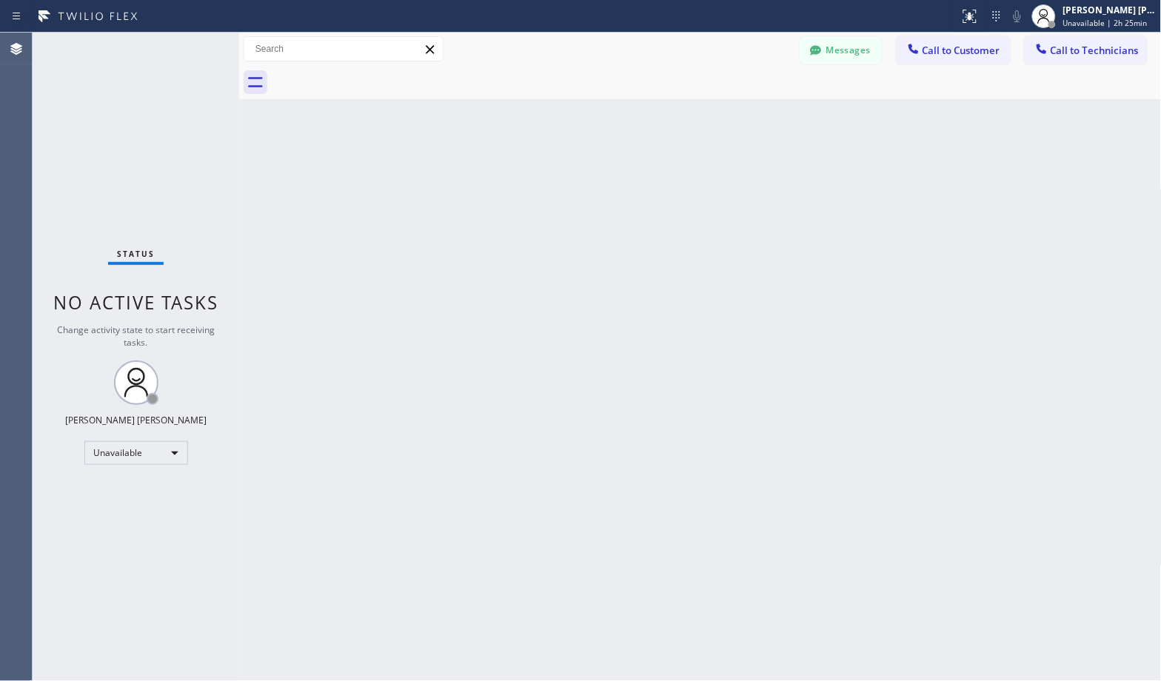
click at [690, 175] on div "Back to Dashboard Change Sender ID Customers Technicians Select a contact Outbo…" at bounding box center [700, 357] width 922 height 648
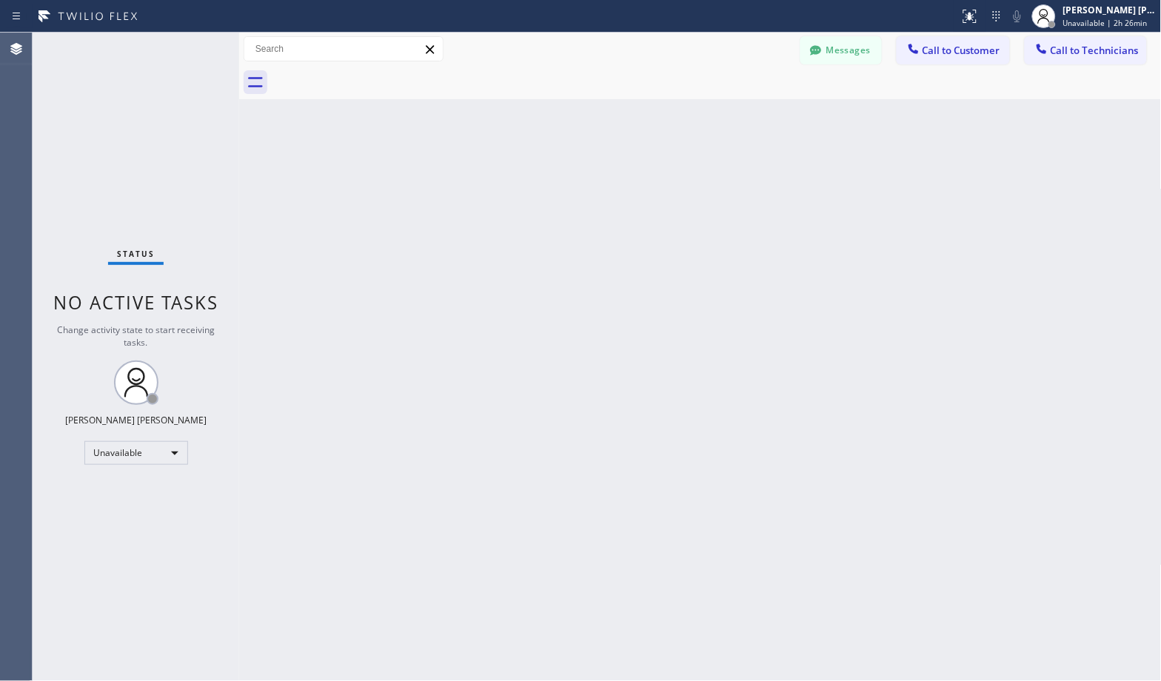
click at [690, 175] on div "Back to Dashboard Change Sender ID Customers Technicians Select a contact Outbo…" at bounding box center [700, 357] width 922 height 648
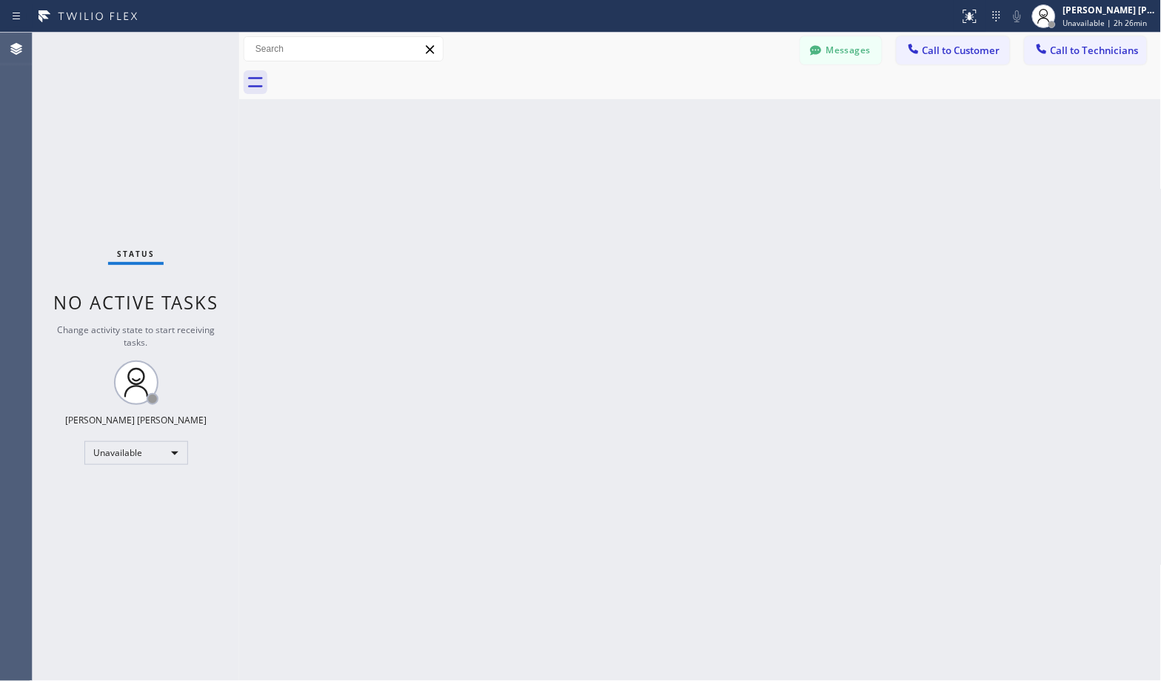
click at [690, 175] on div "Back to Dashboard Change Sender ID Customers Technicians Select a contact Outbo…" at bounding box center [700, 357] width 922 height 648
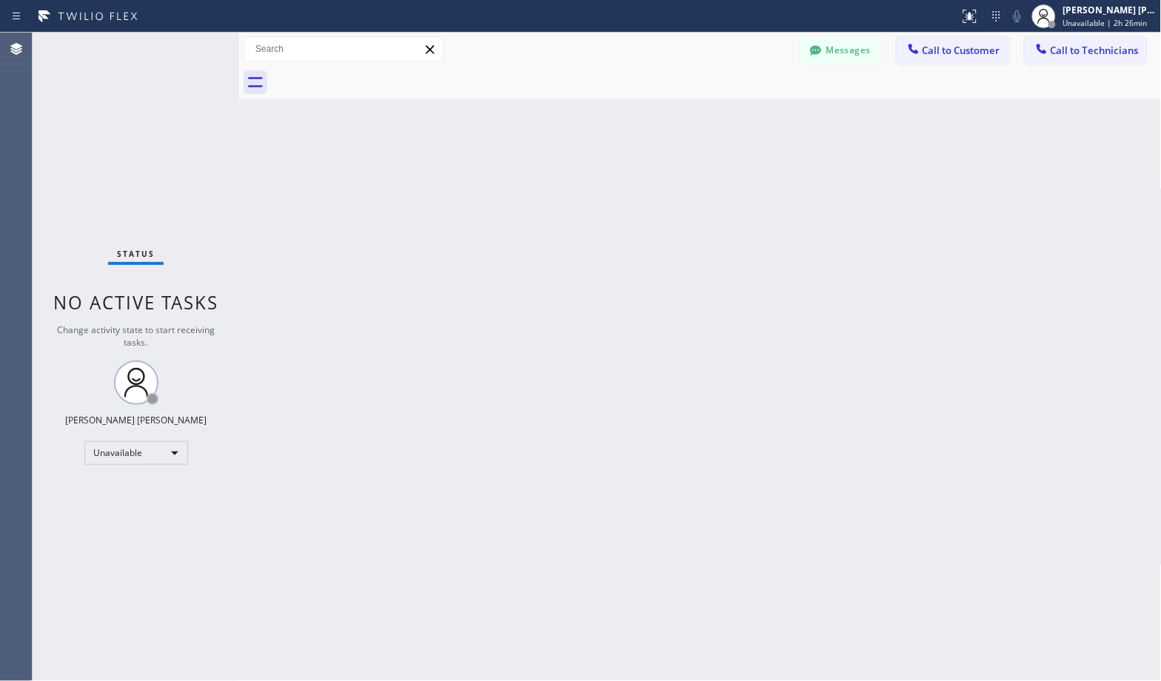
click at [690, 175] on div "Back to Dashboard Change Sender ID Customers Technicians Select a contact Outbo…" at bounding box center [700, 357] width 922 height 648
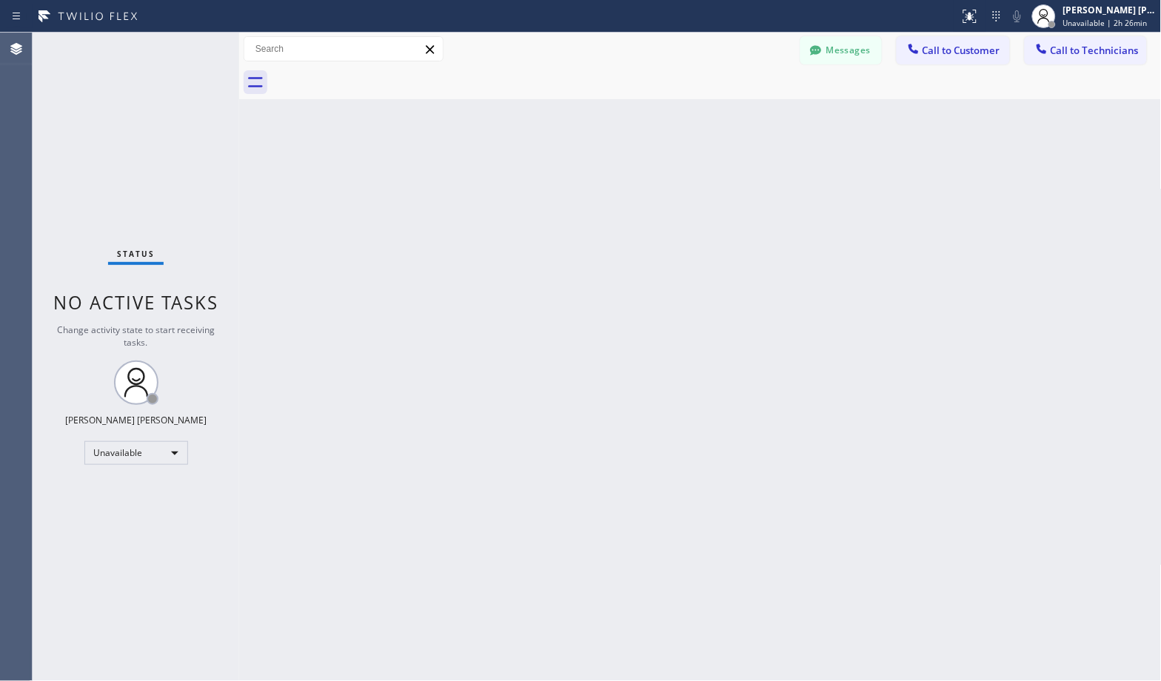
click at [690, 175] on div "Back to Dashboard Change Sender ID Customers Technicians Select a contact Outbo…" at bounding box center [700, 357] width 922 height 648
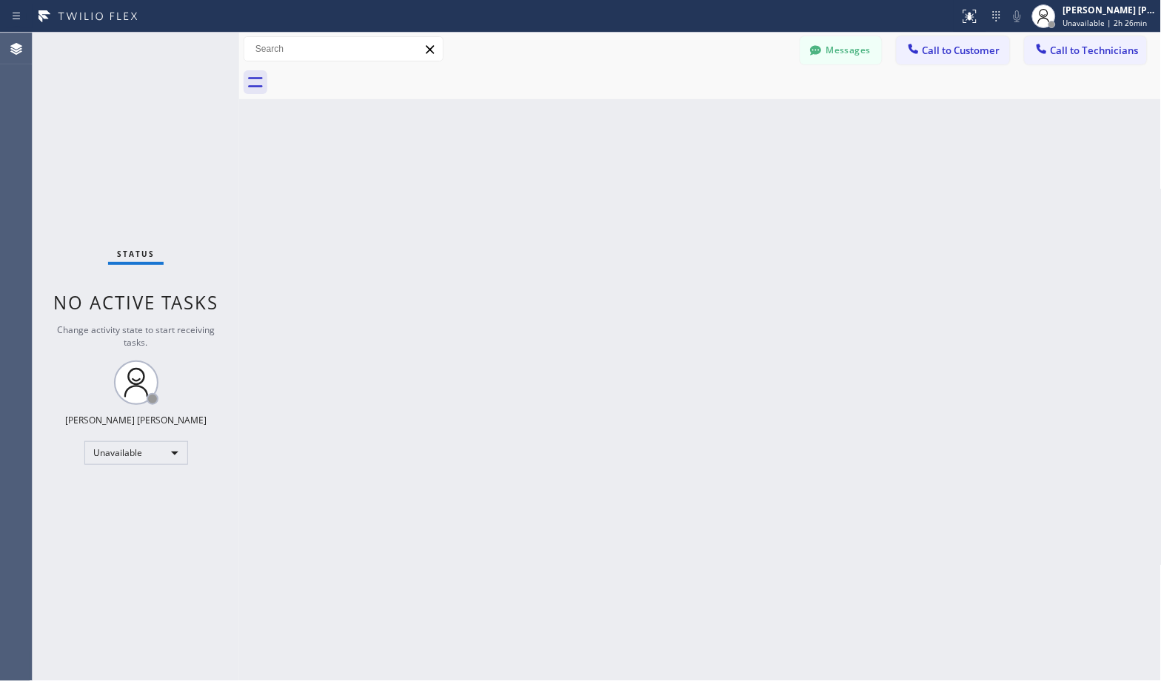
click at [690, 175] on div "Back to Dashboard Change Sender ID Customers Technicians Select a contact Outbo…" at bounding box center [700, 357] width 922 height 648
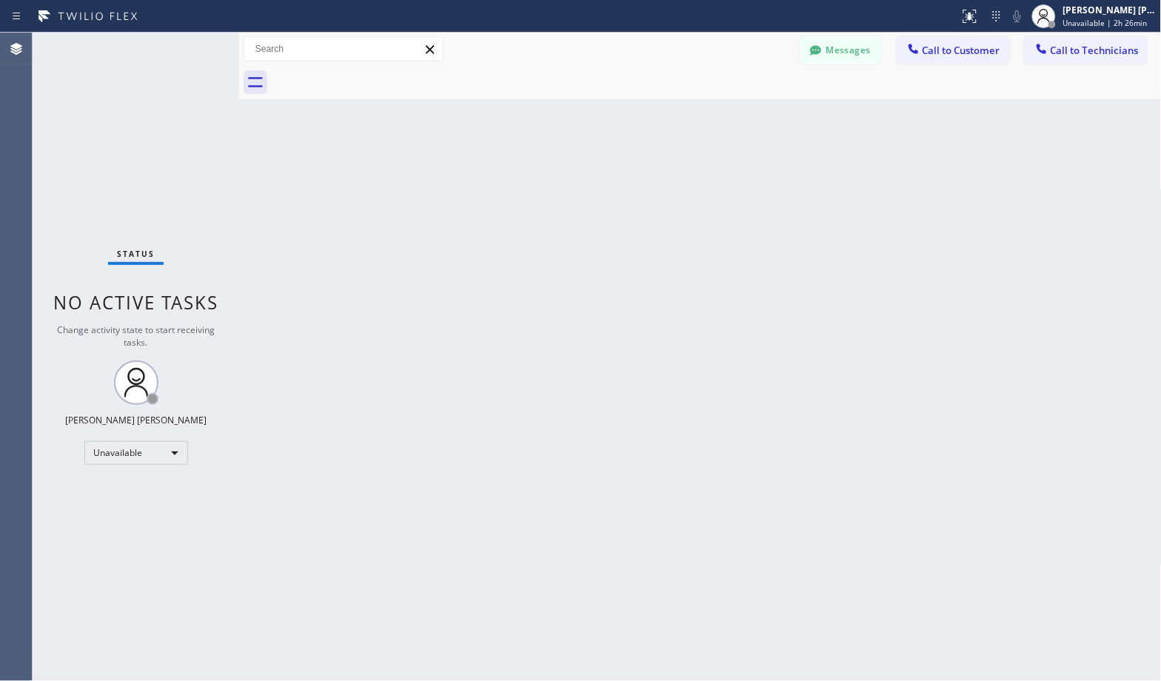
click at [690, 175] on div "Back to Dashboard Change Sender ID Customers Technicians Select a contact Outbo…" at bounding box center [700, 357] width 922 height 648
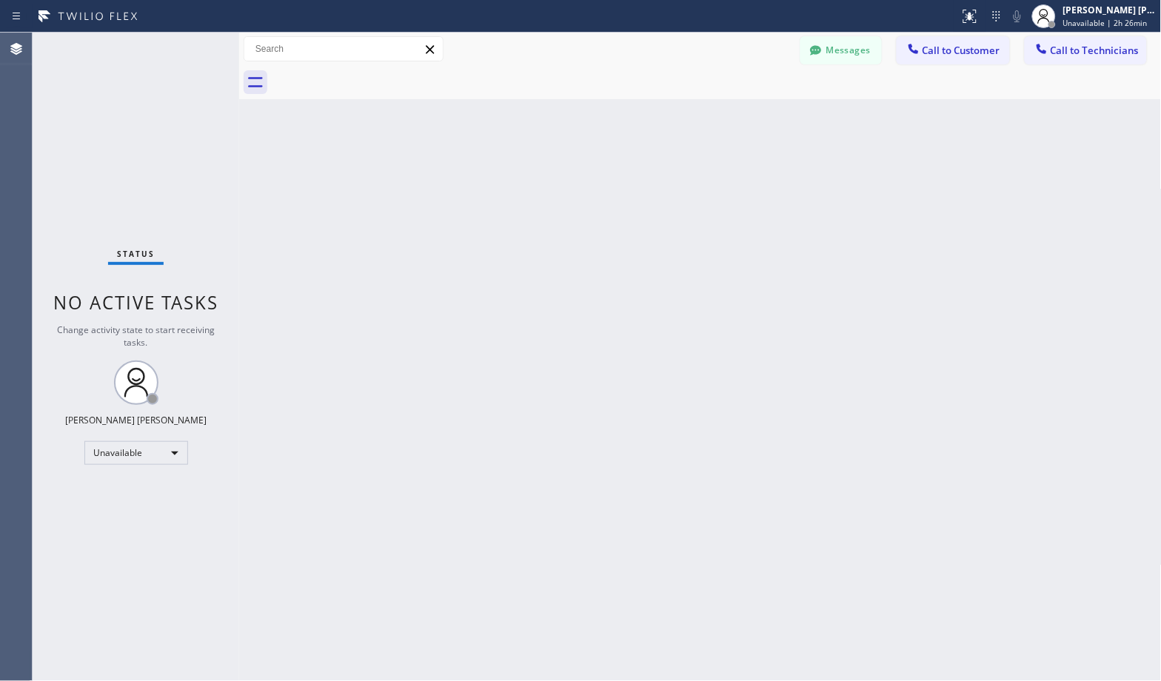
click at [690, 175] on div "Back to Dashboard Change Sender ID Customers Technicians Select a contact Outbo…" at bounding box center [700, 357] width 922 height 648
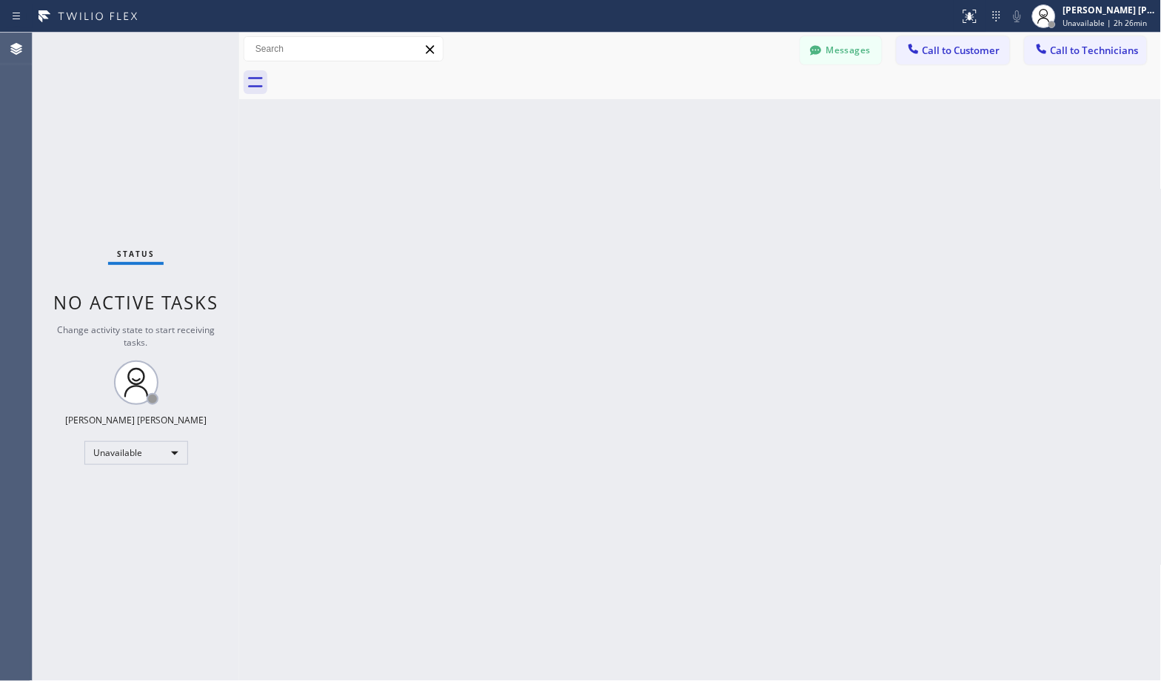
click at [690, 175] on div "Back to Dashboard Change Sender ID Customers Technicians Select a contact Outbo…" at bounding box center [700, 357] width 922 height 648
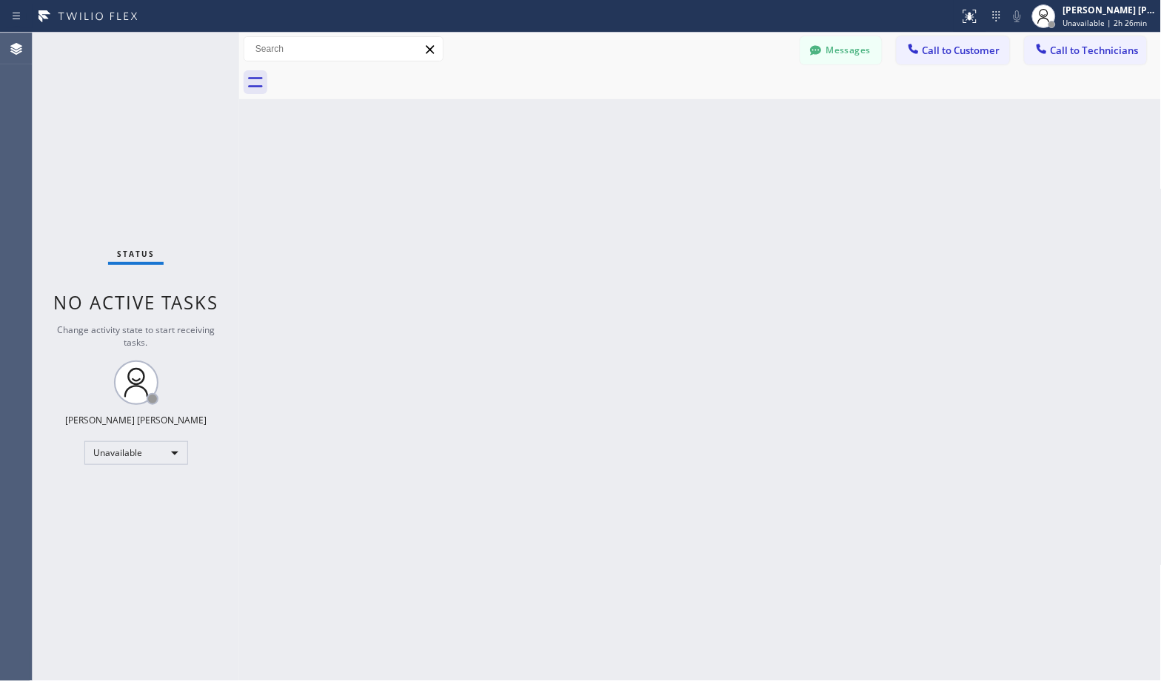
click at [690, 175] on div "Back to Dashboard Change Sender ID Customers Technicians Select a contact Outbo…" at bounding box center [700, 357] width 922 height 648
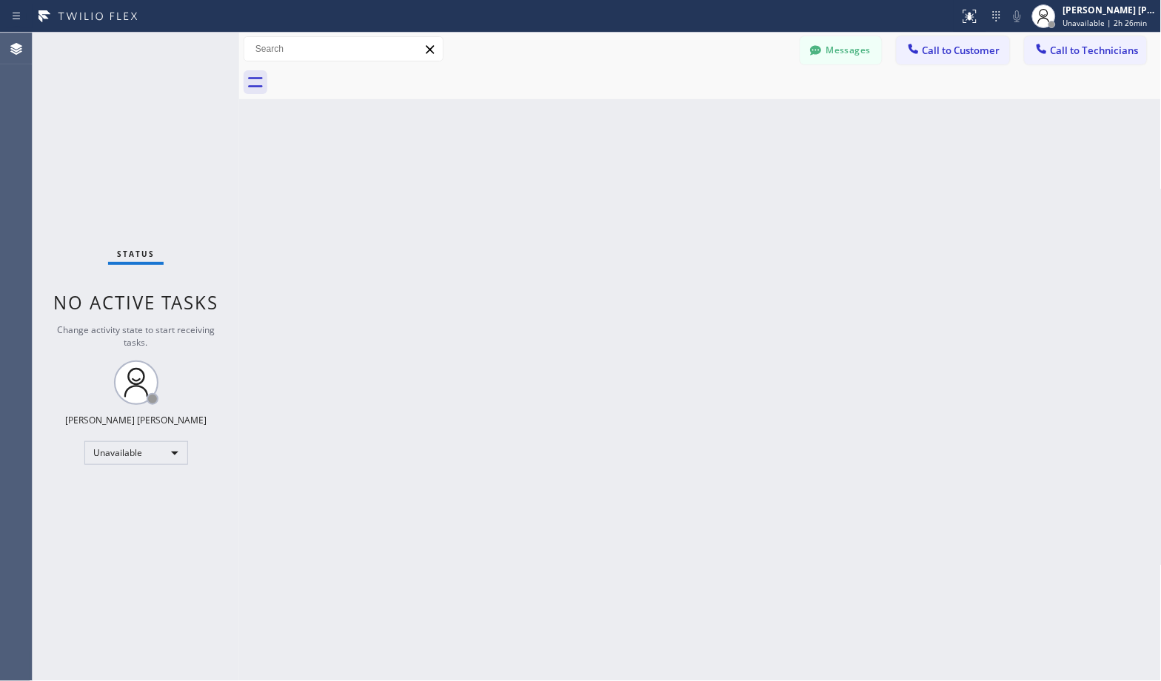
click at [690, 175] on div "Back to Dashboard Change Sender ID Customers Technicians Select a contact Outbo…" at bounding box center [700, 357] width 922 height 648
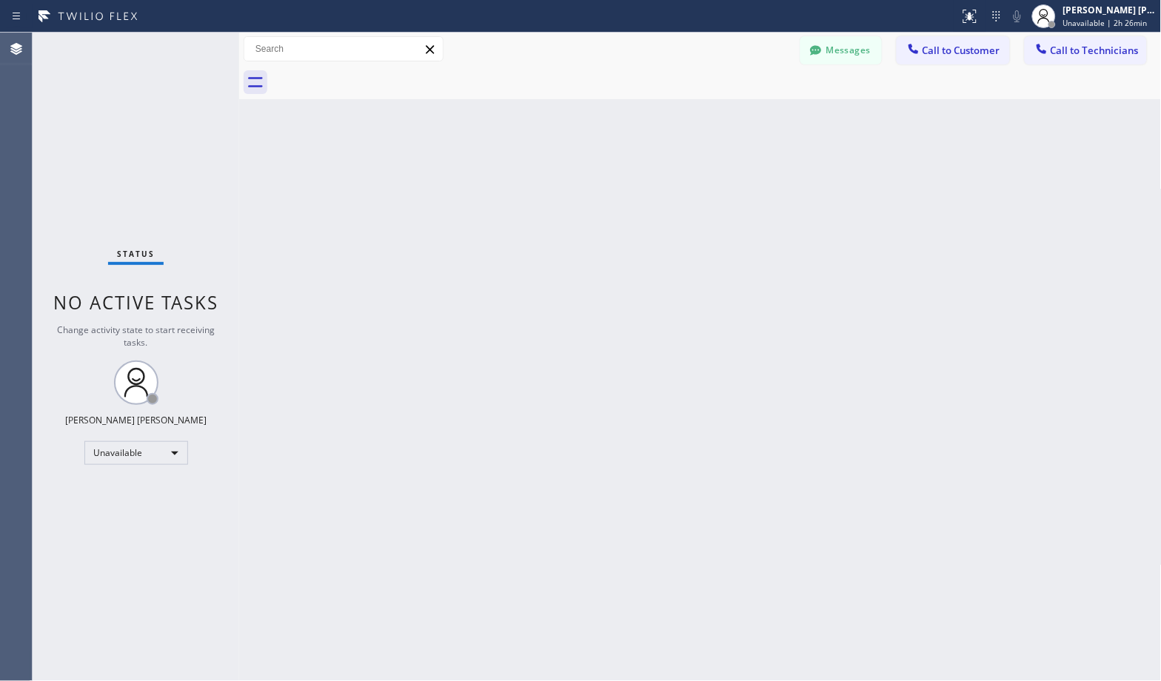
click at [690, 175] on div "Back to Dashboard Change Sender ID Customers Technicians Select a contact Outbo…" at bounding box center [700, 357] width 922 height 648
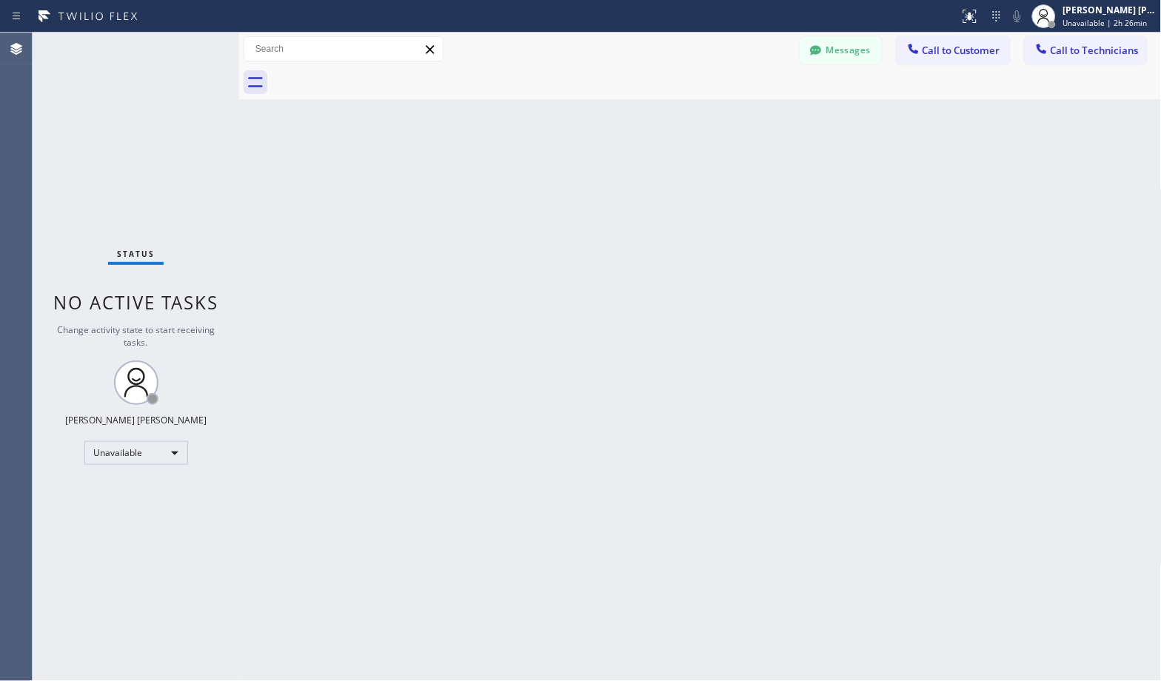
click at [690, 175] on div "Back to Dashboard Change Sender ID Customers Technicians Select a contact Outbo…" at bounding box center [700, 357] width 922 height 648
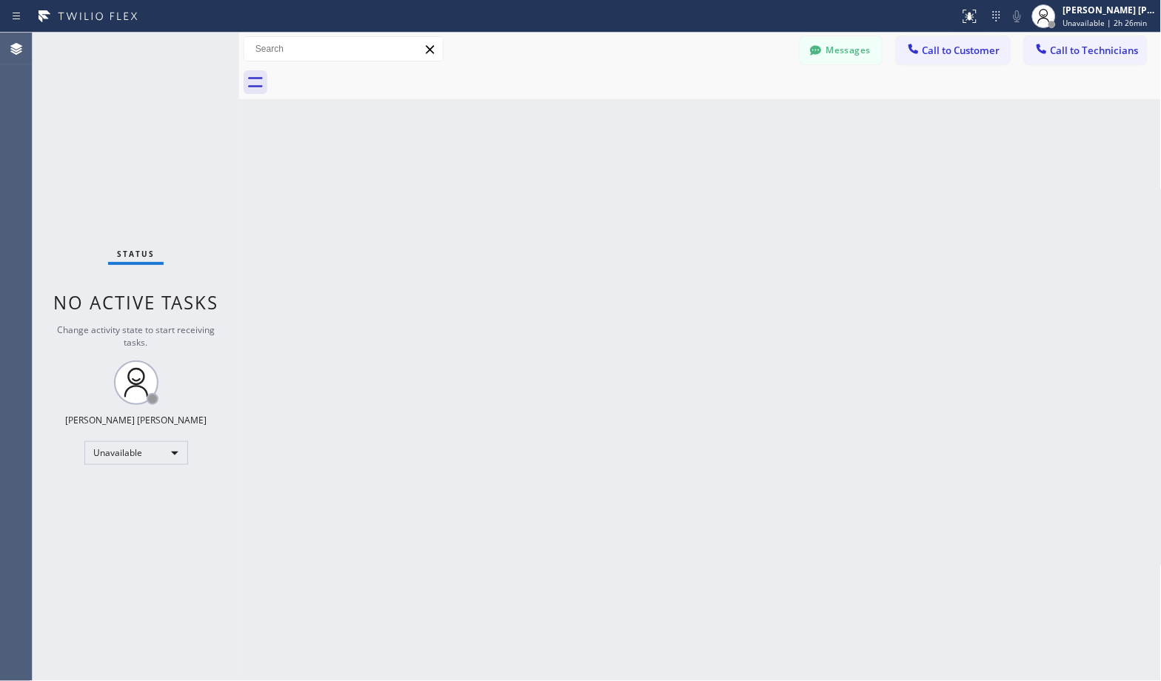
click at [690, 175] on div "Back to Dashboard Change Sender ID Customers Technicians Select a contact Outbo…" at bounding box center [700, 357] width 922 height 648
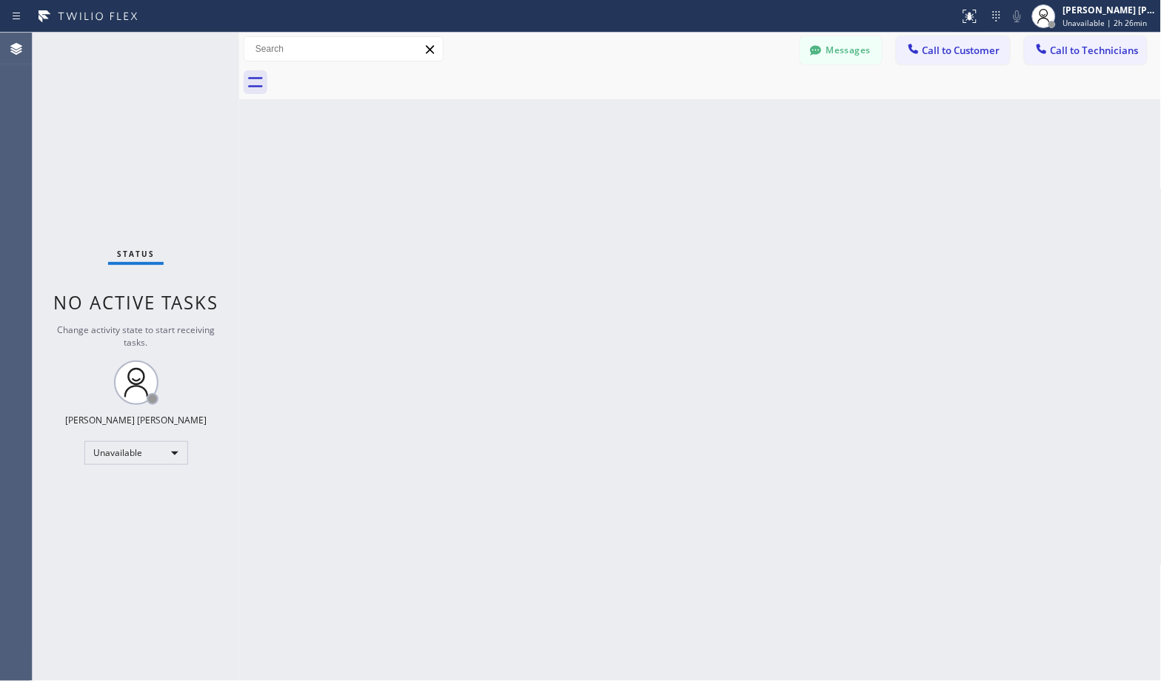
click at [690, 175] on div "Back to Dashboard Change Sender ID Customers Technicians Select a contact Outbo…" at bounding box center [700, 357] width 922 height 648
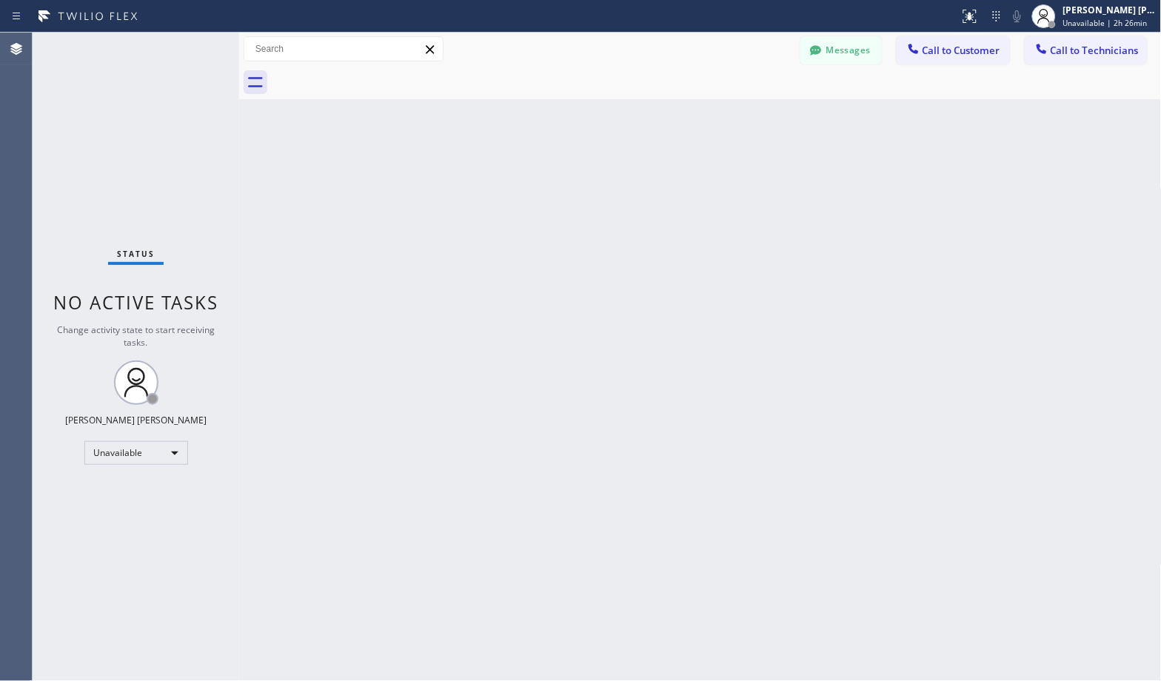
click at [690, 175] on div "Back to Dashboard Change Sender ID Customers Technicians Select a contact Outbo…" at bounding box center [700, 357] width 922 height 648
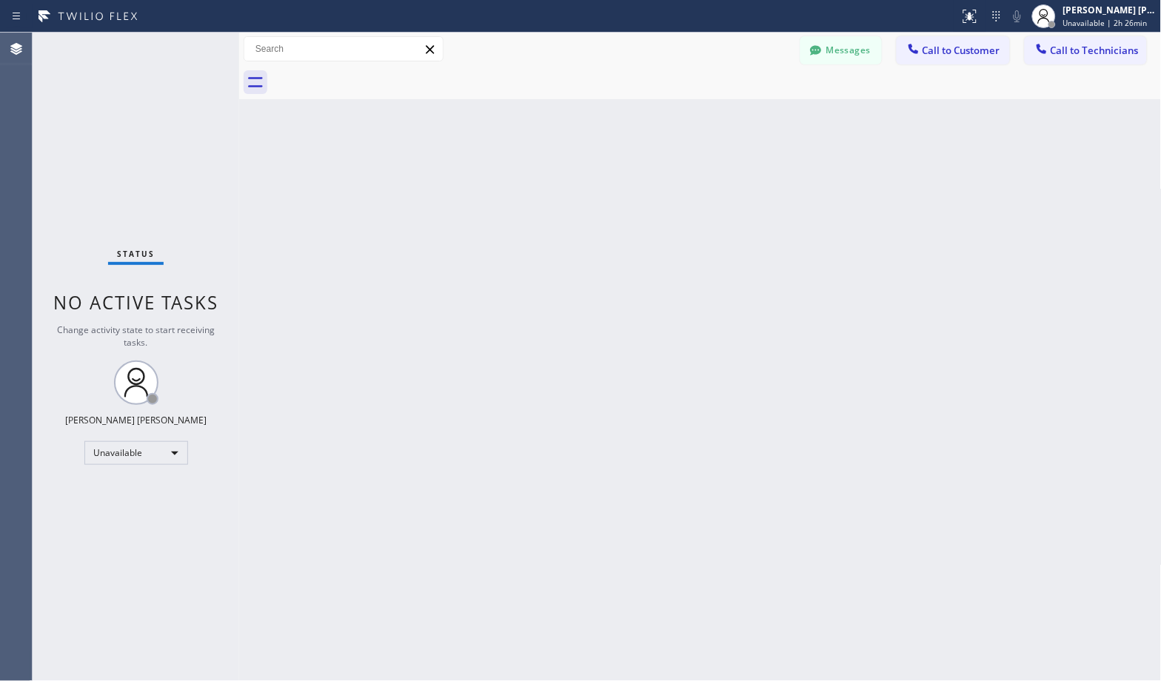
click at [690, 175] on div "Back to Dashboard Change Sender ID Customers Technicians Select a contact Outbo…" at bounding box center [700, 357] width 922 height 648
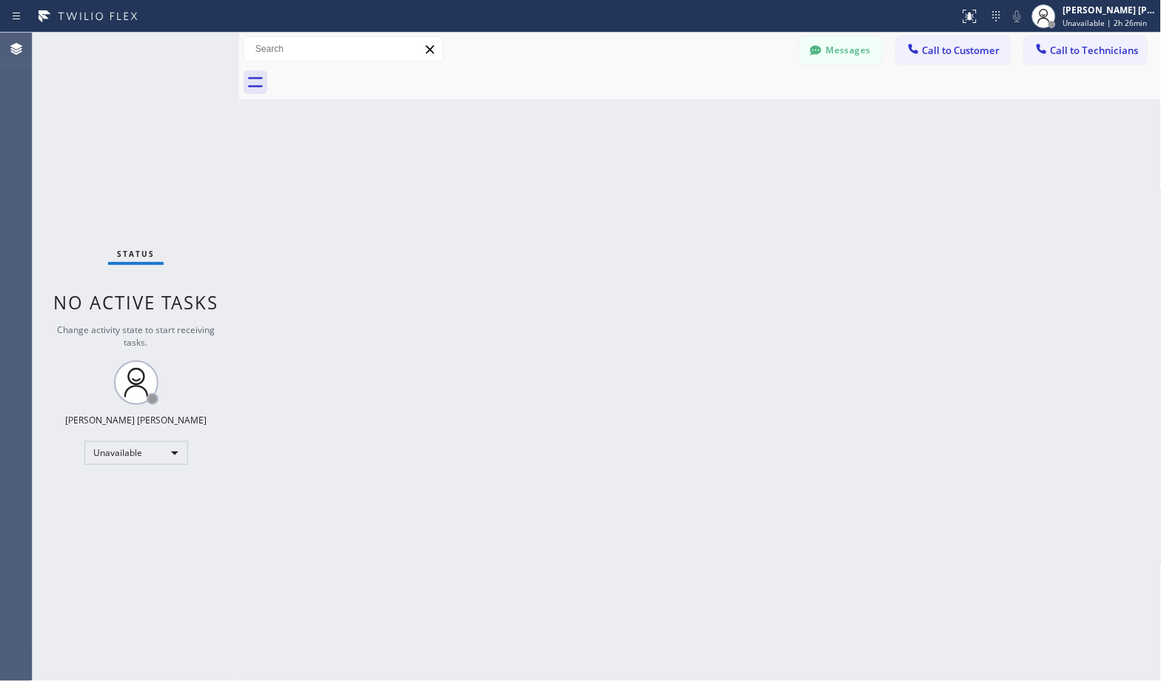
click at [690, 175] on div "Back to Dashboard Change Sender ID Customers Technicians Select a contact Outbo…" at bounding box center [700, 357] width 922 height 648
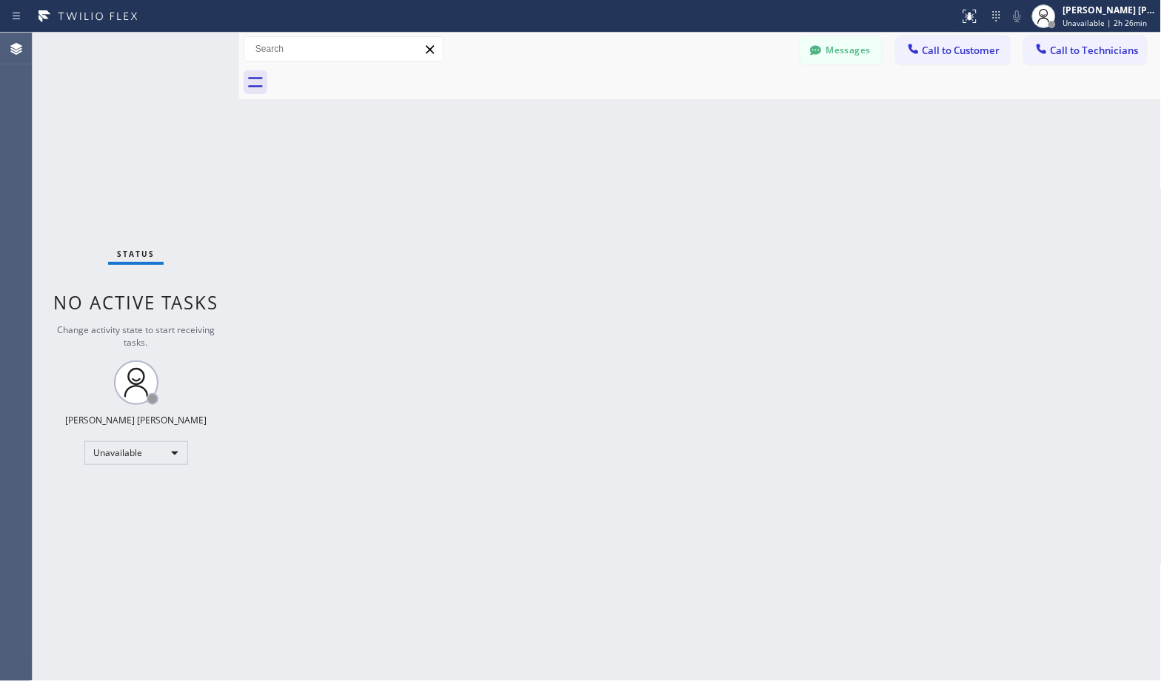
click at [690, 175] on div "Back to Dashboard Change Sender ID Customers Technicians Select a contact Outbo…" at bounding box center [700, 357] width 922 height 648
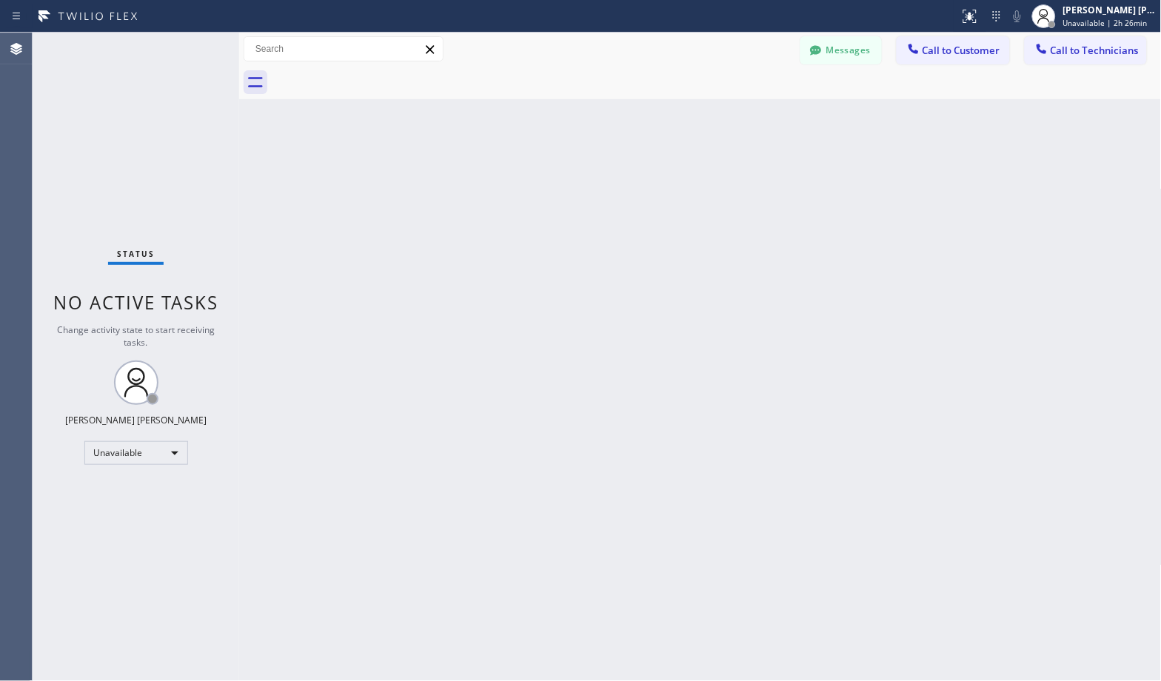
click at [690, 175] on div "Back to Dashboard Change Sender ID Customers Technicians Select a contact Outbo…" at bounding box center [700, 357] width 922 height 648
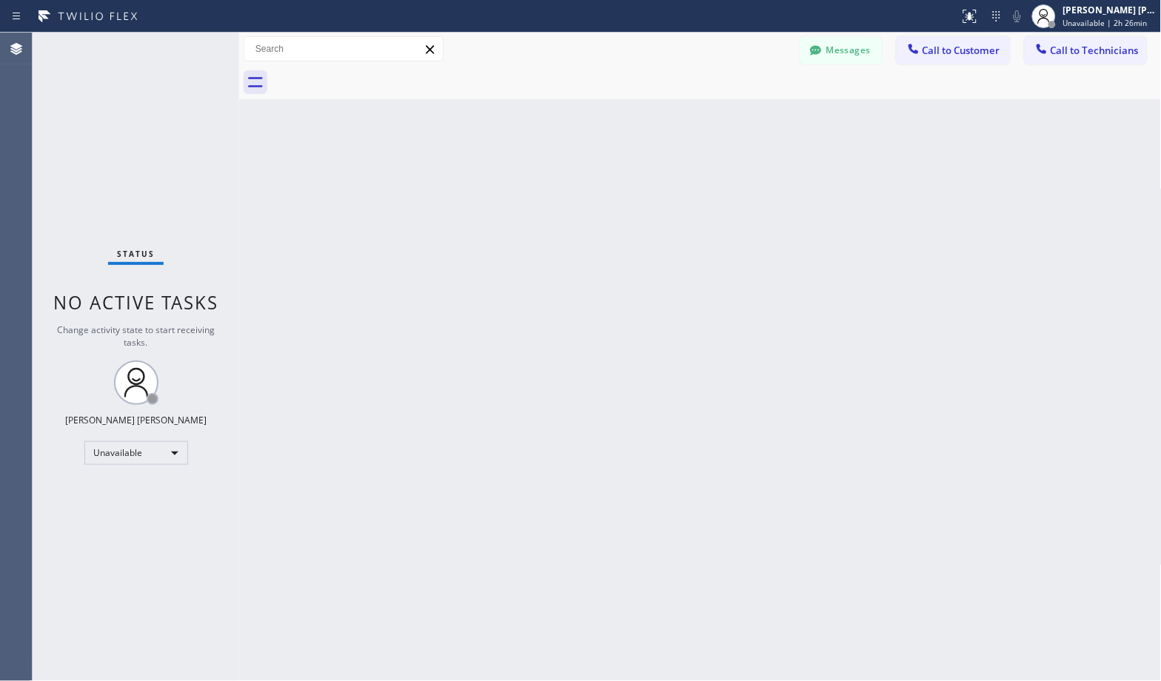
click at [690, 175] on div "Back to Dashboard Change Sender ID Customers Technicians Select a contact Outbo…" at bounding box center [700, 357] width 922 height 648
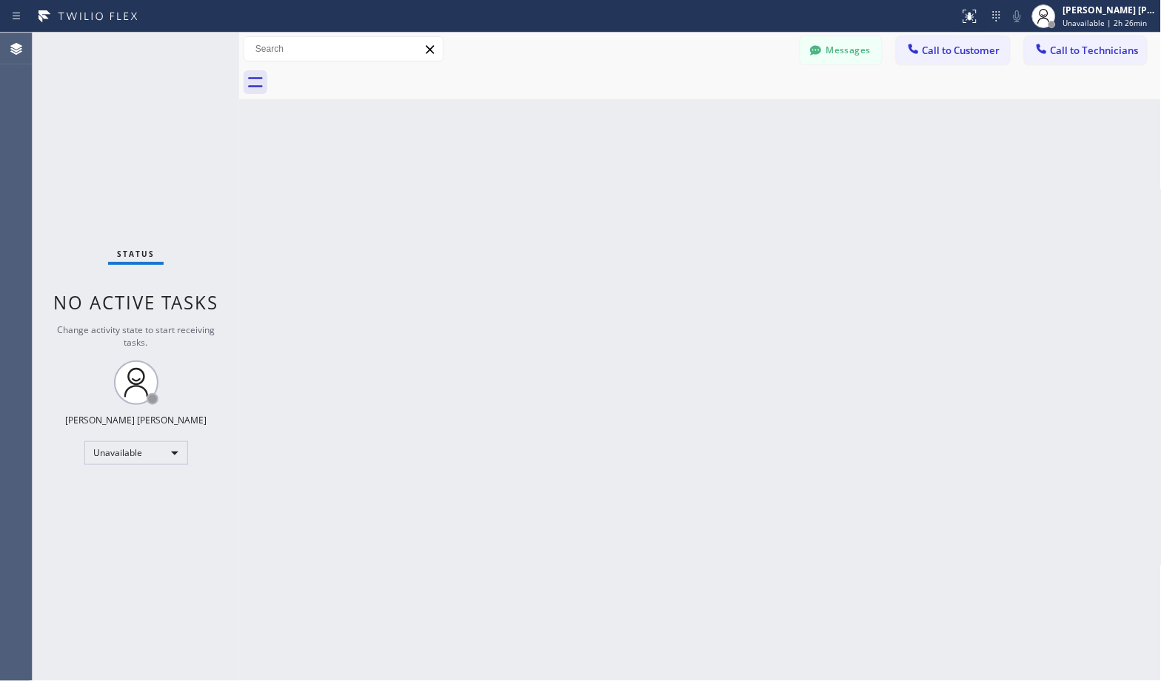
click at [690, 175] on div "Back to Dashboard Change Sender ID Customers Technicians Select a contact Outbo…" at bounding box center [700, 357] width 922 height 648
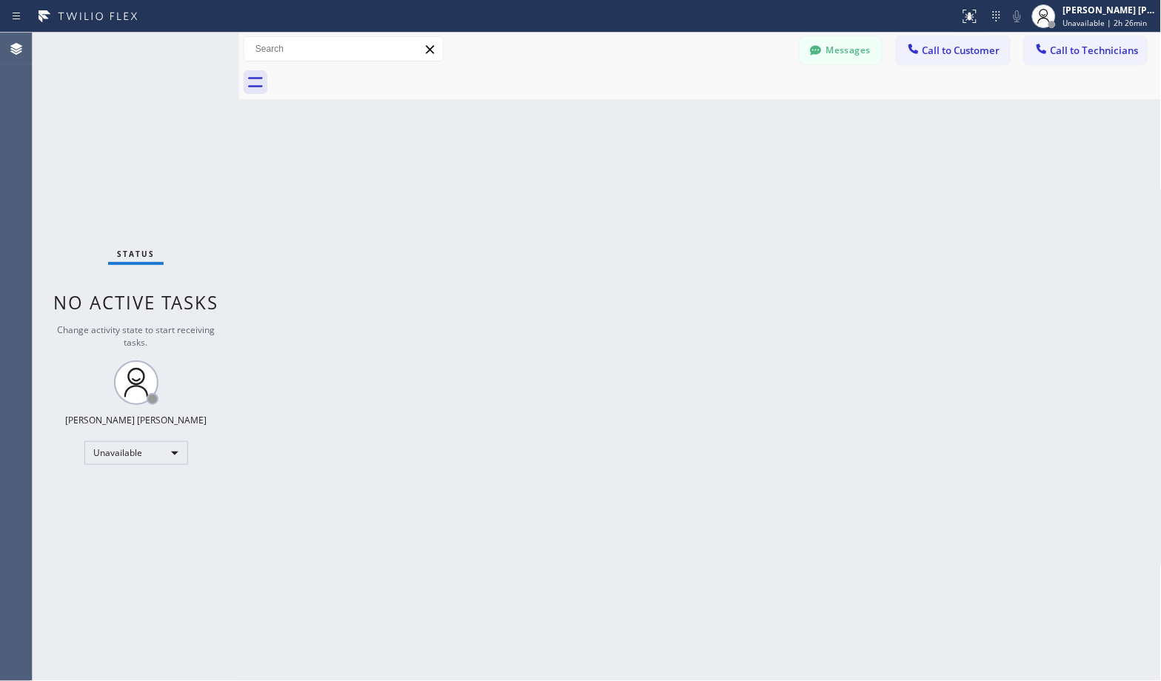
click at [690, 175] on div "Back to Dashboard Change Sender ID Customers Technicians Select a contact Outbo…" at bounding box center [700, 357] width 922 height 648
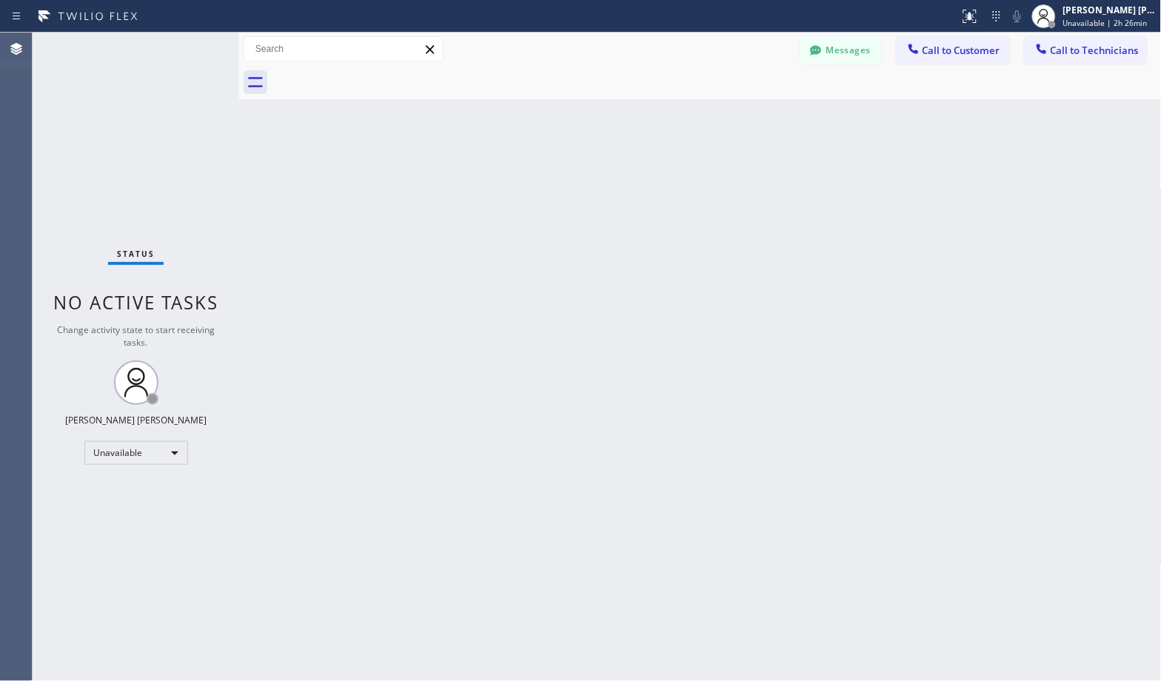
click at [690, 175] on div "Back to Dashboard Change Sender ID Customers Technicians Select a contact Outbo…" at bounding box center [700, 357] width 922 height 648
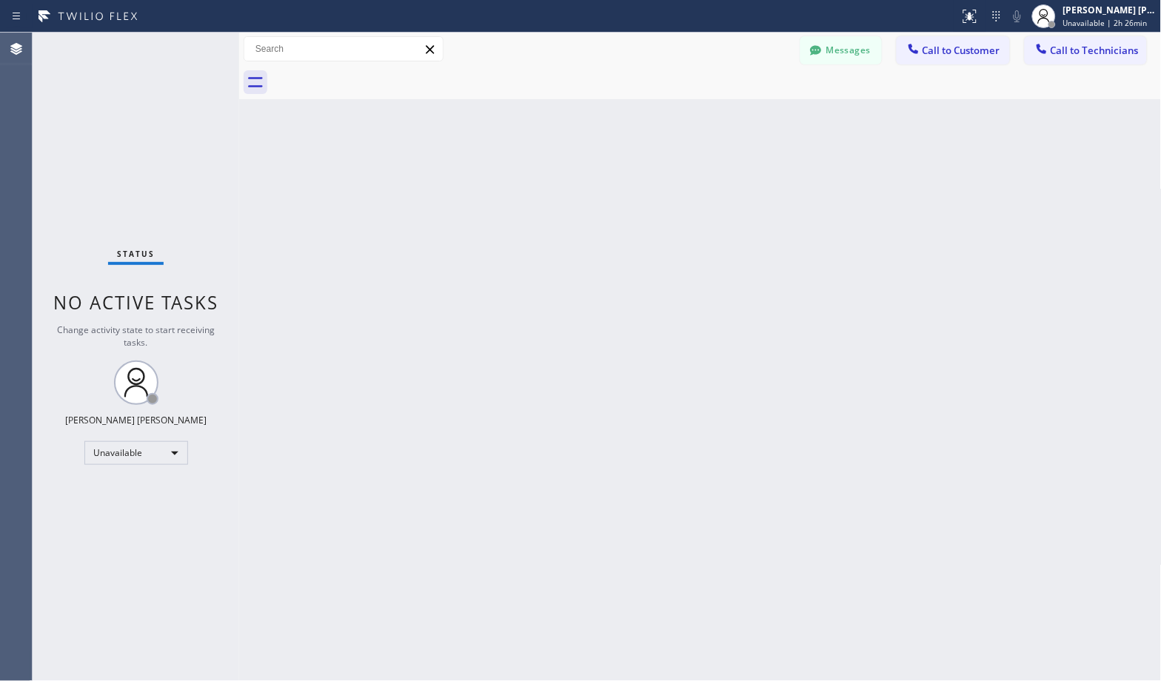
click at [690, 175] on div "Back to Dashboard Change Sender ID Customers Technicians Select a contact Outbo…" at bounding box center [700, 357] width 922 height 648
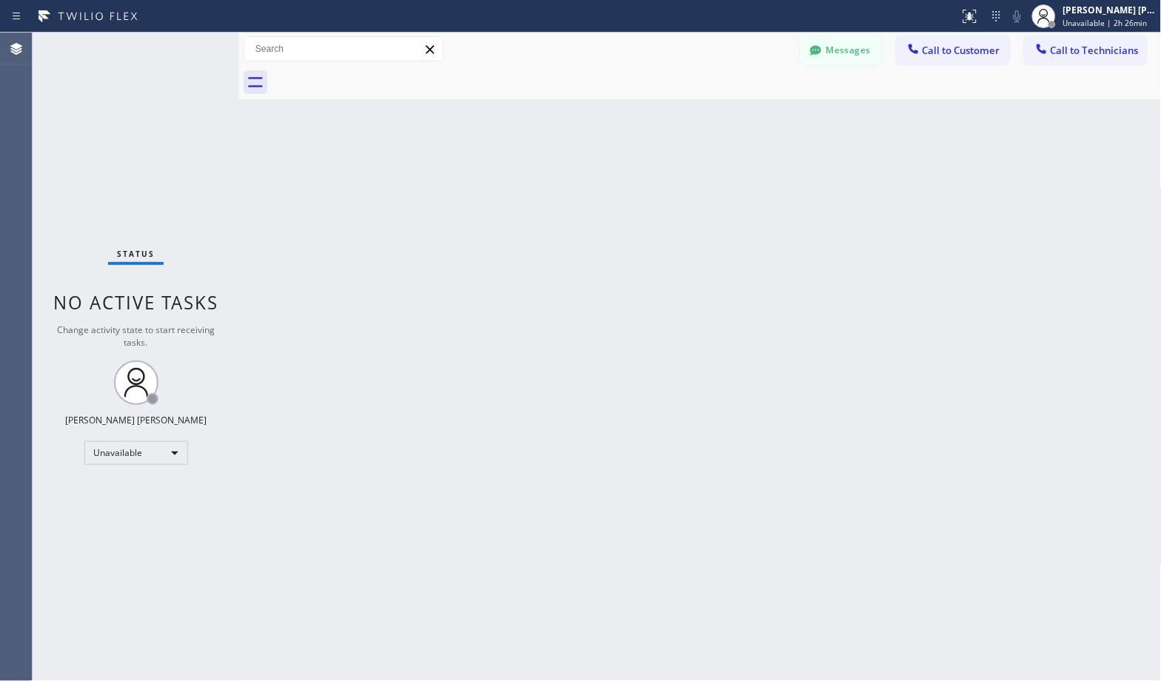
click at [690, 175] on div "Back to Dashboard Change Sender ID Customers Technicians Select a contact Outbo…" at bounding box center [700, 357] width 922 height 648
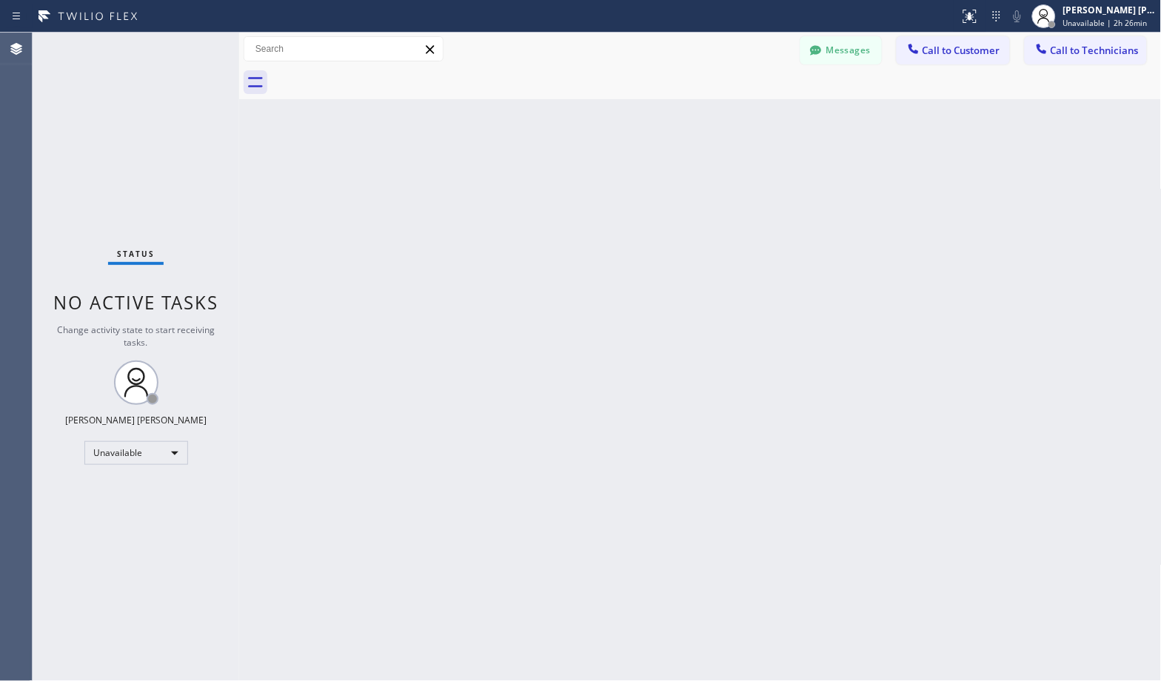
click at [690, 175] on div "Back to Dashboard Change Sender ID Customers Technicians Select a contact Outbo…" at bounding box center [700, 357] width 922 height 648
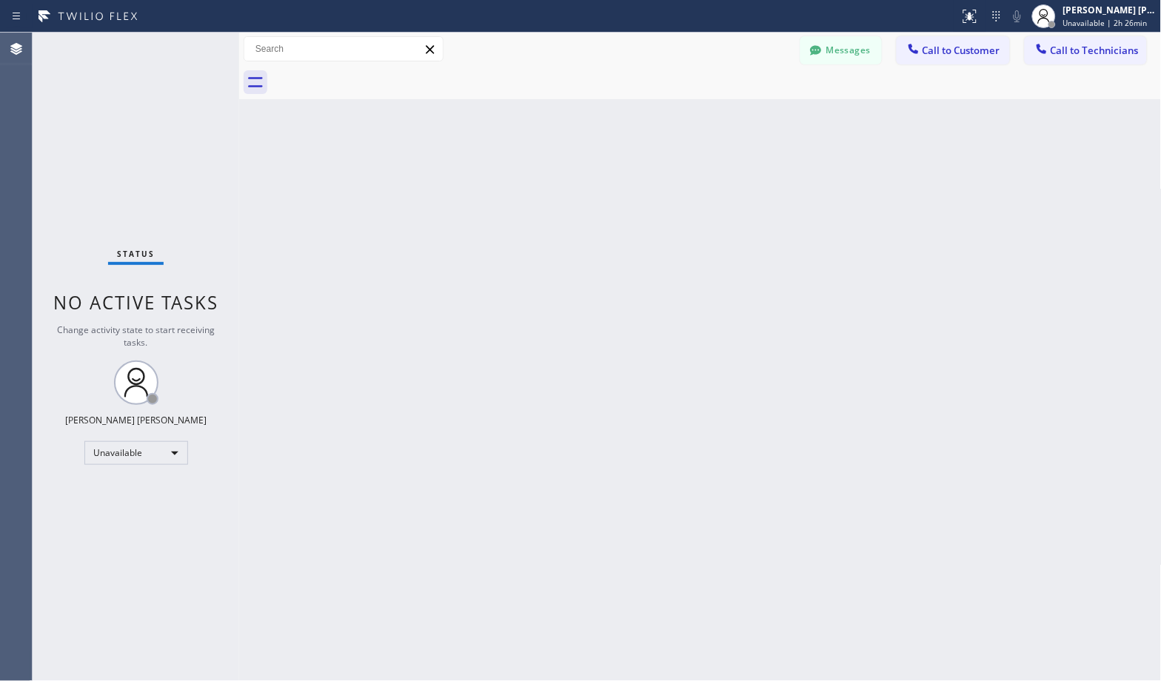
click at [690, 175] on div "Back to Dashboard Change Sender ID Customers Technicians Select a contact Outbo…" at bounding box center [700, 357] width 922 height 648
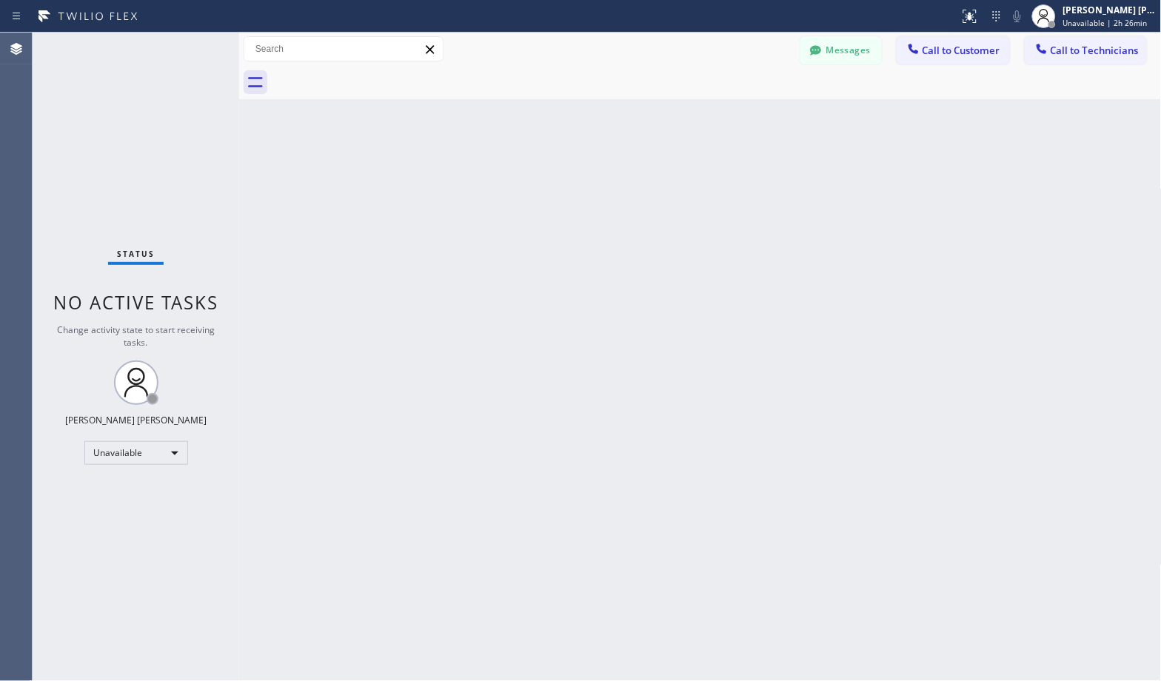
click at [690, 175] on div "Back to Dashboard Change Sender ID Customers Technicians Select a contact Outbo…" at bounding box center [700, 357] width 922 height 648
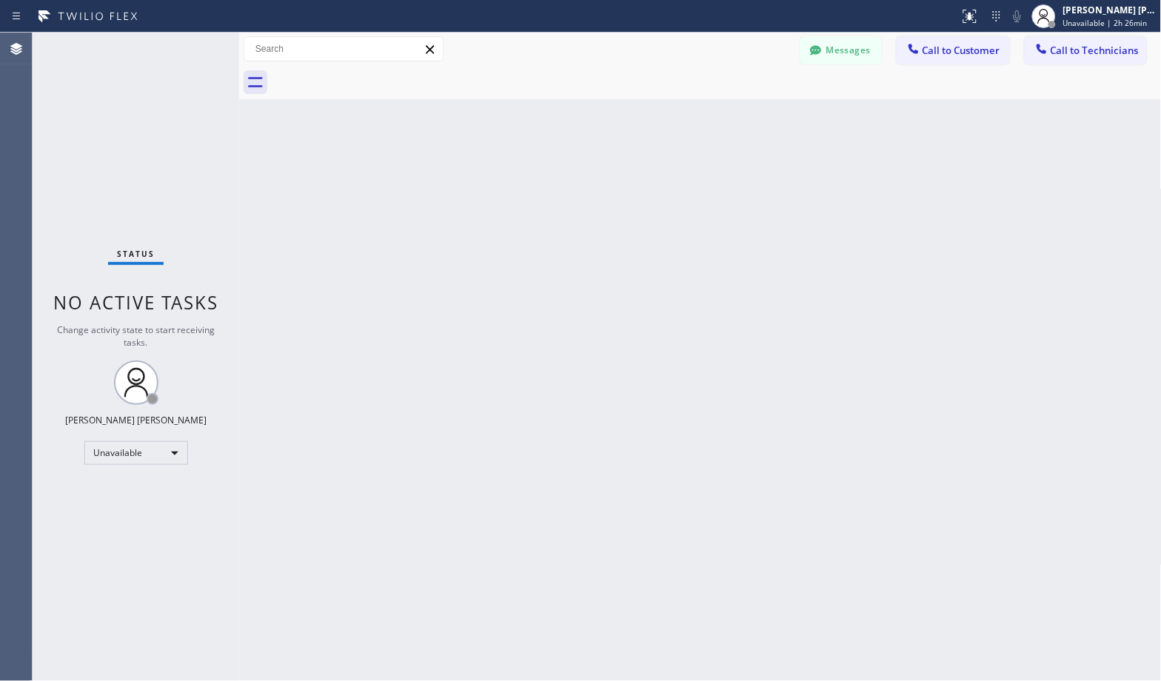
click at [690, 175] on div "Back to Dashboard Change Sender ID Customers Technicians Select a contact Outbo…" at bounding box center [700, 357] width 922 height 648
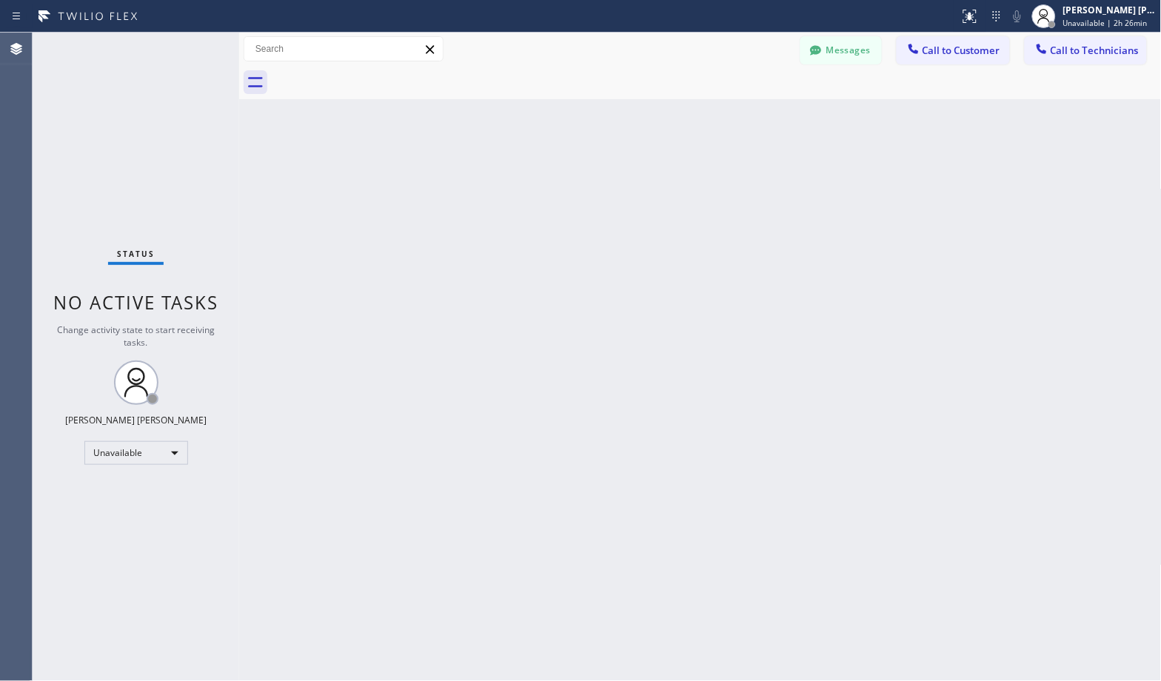
click at [690, 175] on div "Back to Dashboard Change Sender ID Customers Technicians Select a contact Outbo…" at bounding box center [700, 357] width 922 height 648
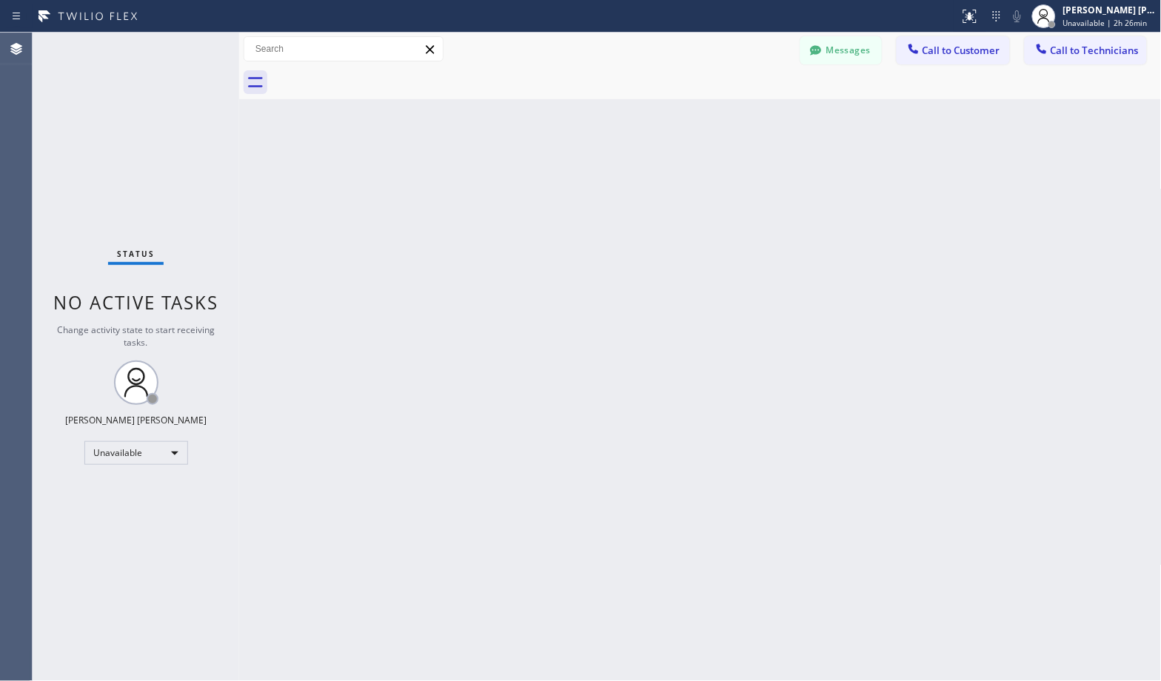
click at [690, 175] on div "Back to Dashboard Change Sender ID Customers Technicians Select a contact Outbo…" at bounding box center [700, 357] width 922 height 648
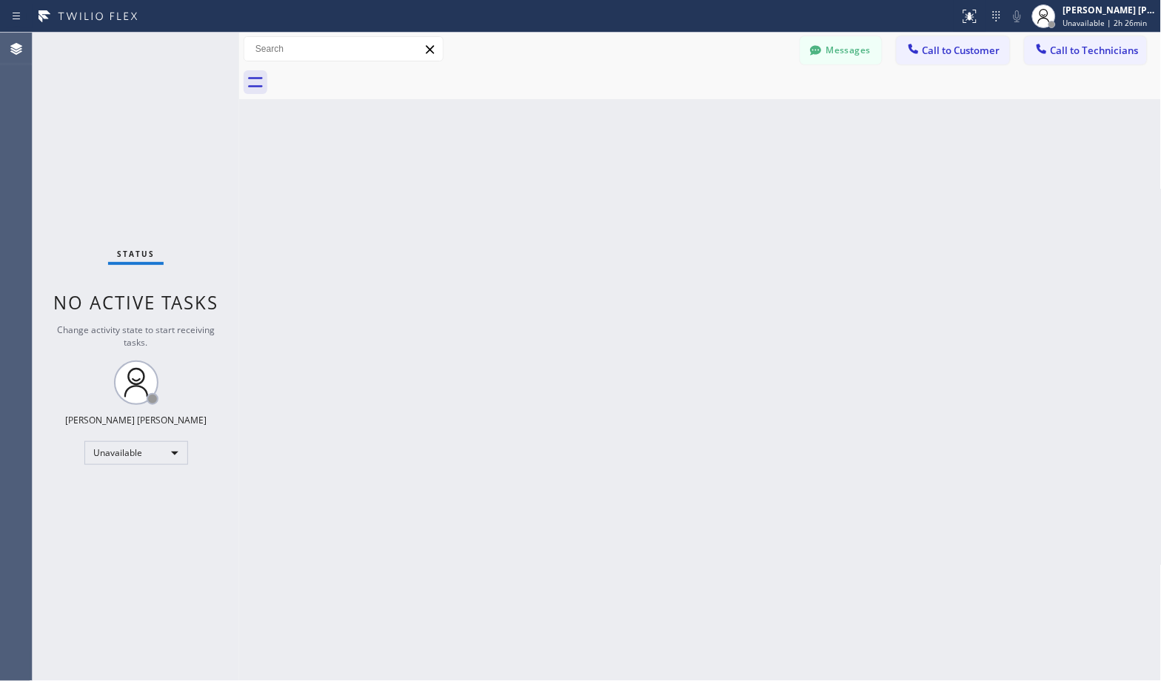
click at [690, 175] on div "Back to Dashboard Change Sender ID Customers Technicians Select a contact Outbo…" at bounding box center [700, 357] width 922 height 648
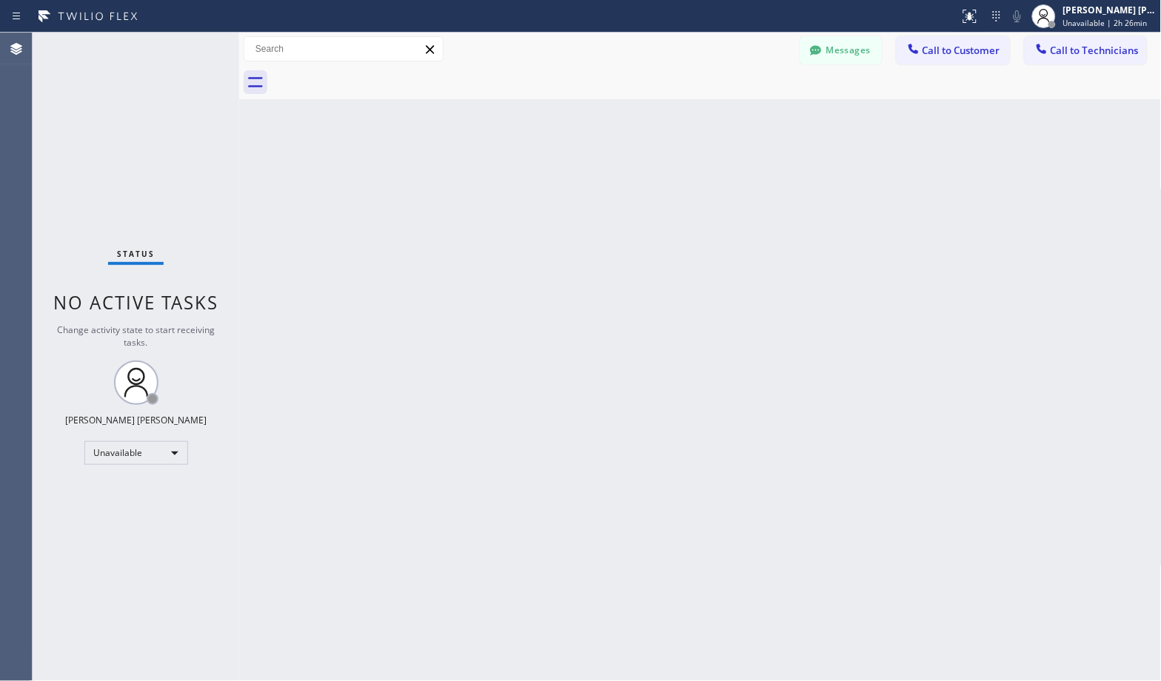
click at [690, 175] on div "Back to Dashboard Change Sender ID Customers Technicians Select a contact Outbo…" at bounding box center [700, 357] width 922 height 648
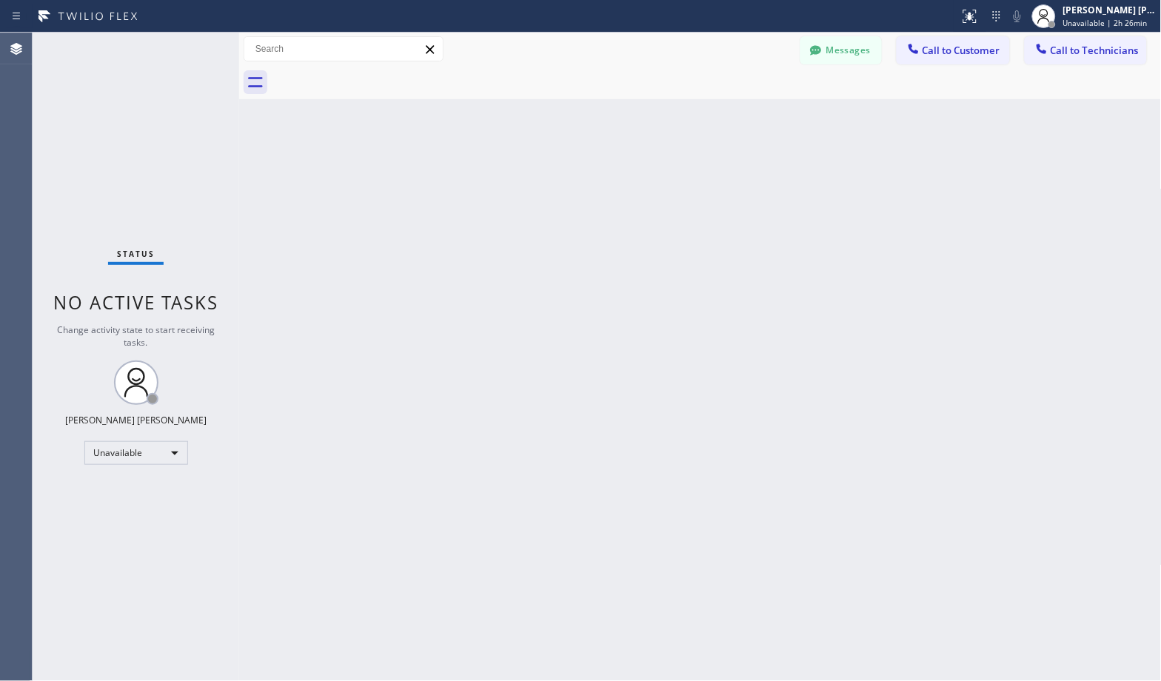
click at [690, 175] on div "Back to Dashboard Change Sender ID Customers Technicians Select a contact Outbo…" at bounding box center [700, 357] width 922 height 648
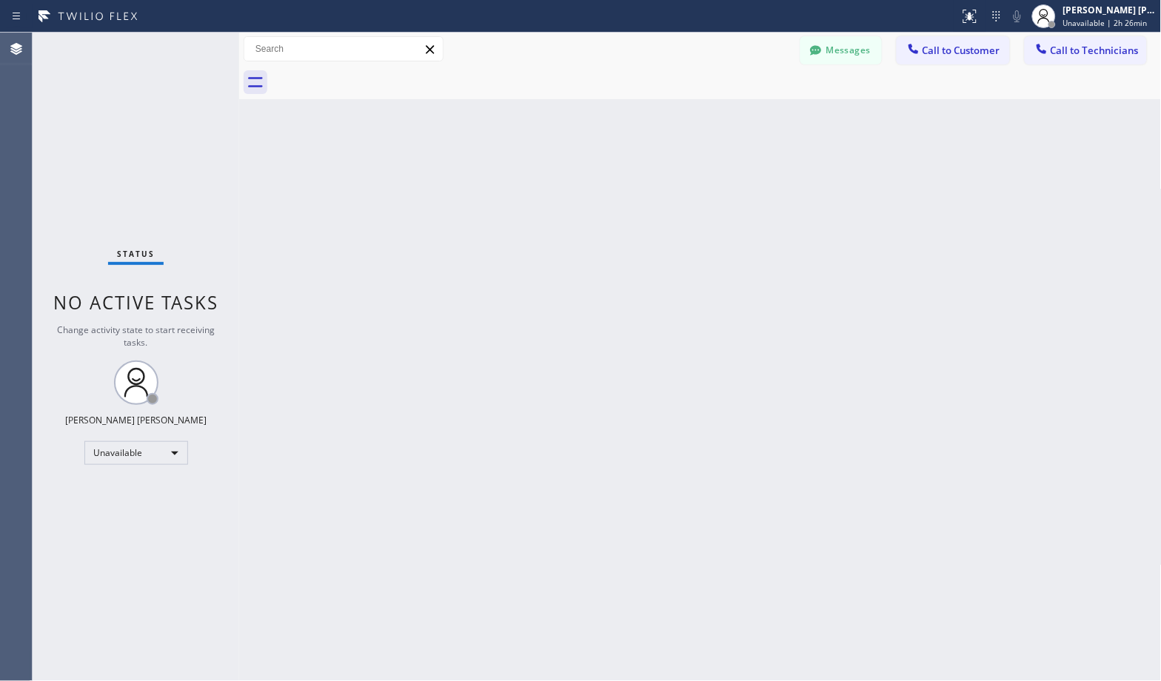
click at [690, 175] on div "Back to Dashboard Change Sender ID Customers Technicians Select a contact Outbo…" at bounding box center [700, 357] width 922 height 648
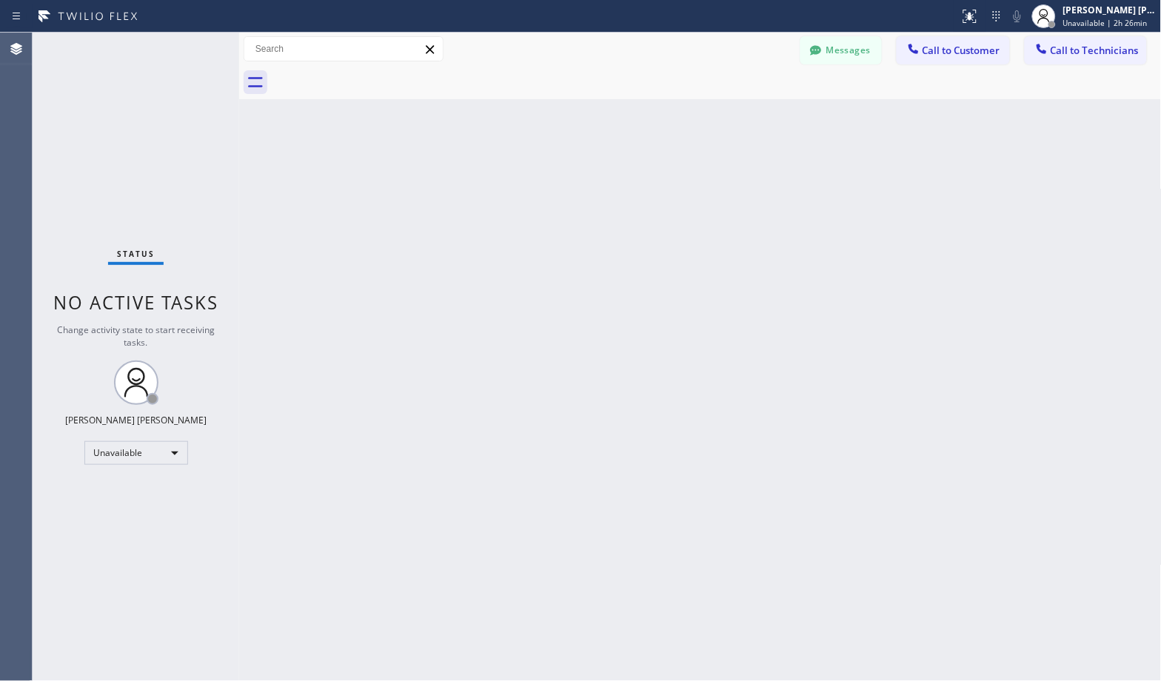
click at [690, 175] on div "Back to Dashboard Change Sender ID Customers Technicians Select a contact Outbo…" at bounding box center [700, 357] width 922 height 648
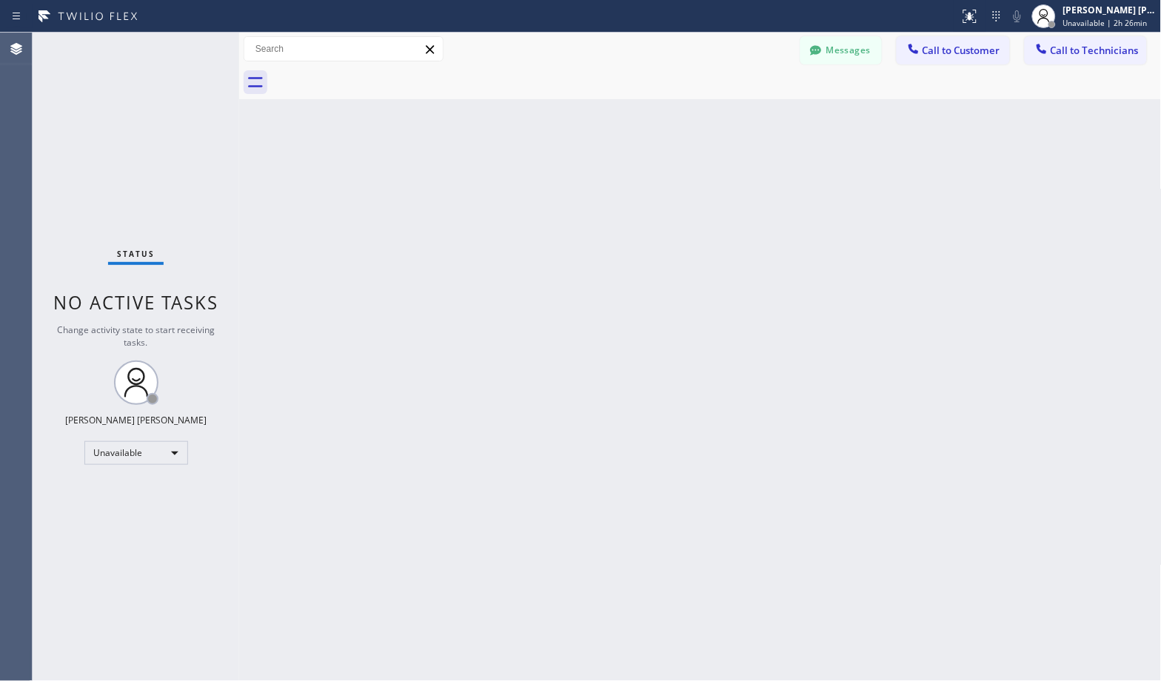
click at [690, 175] on div "Back to Dashboard Change Sender ID Customers Technicians Select a contact Outbo…" at bounding box center [700, 357] width 922 height 648
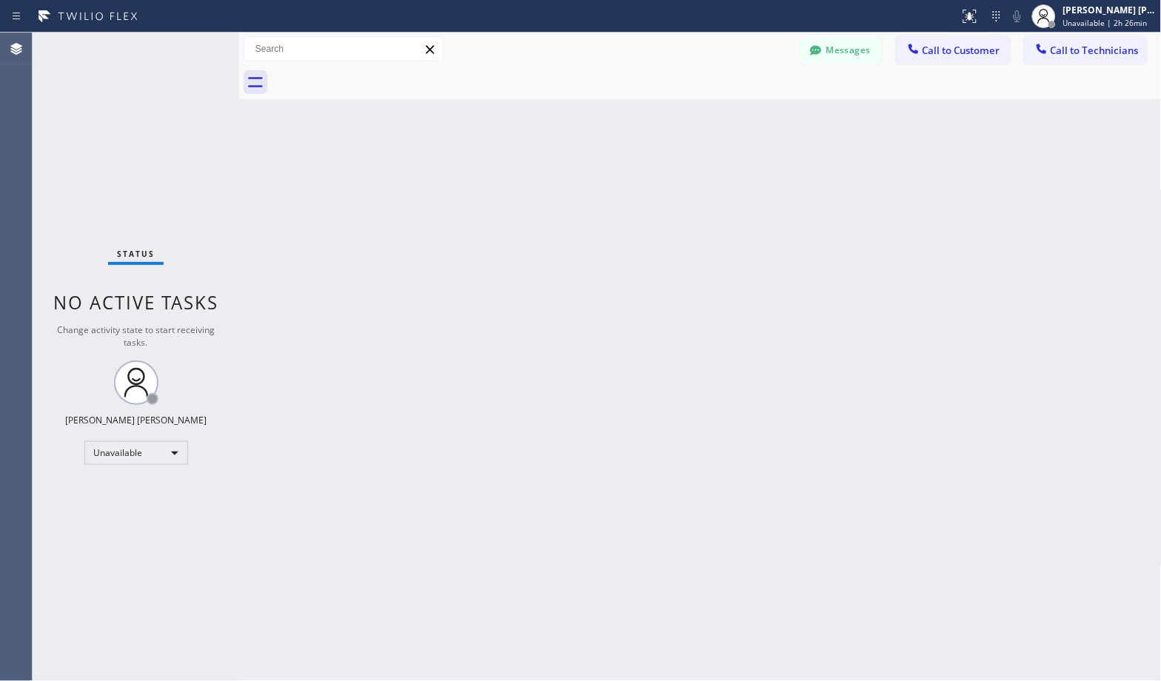
click
